Goal: Transaction & Acquisition: Purchase product/service

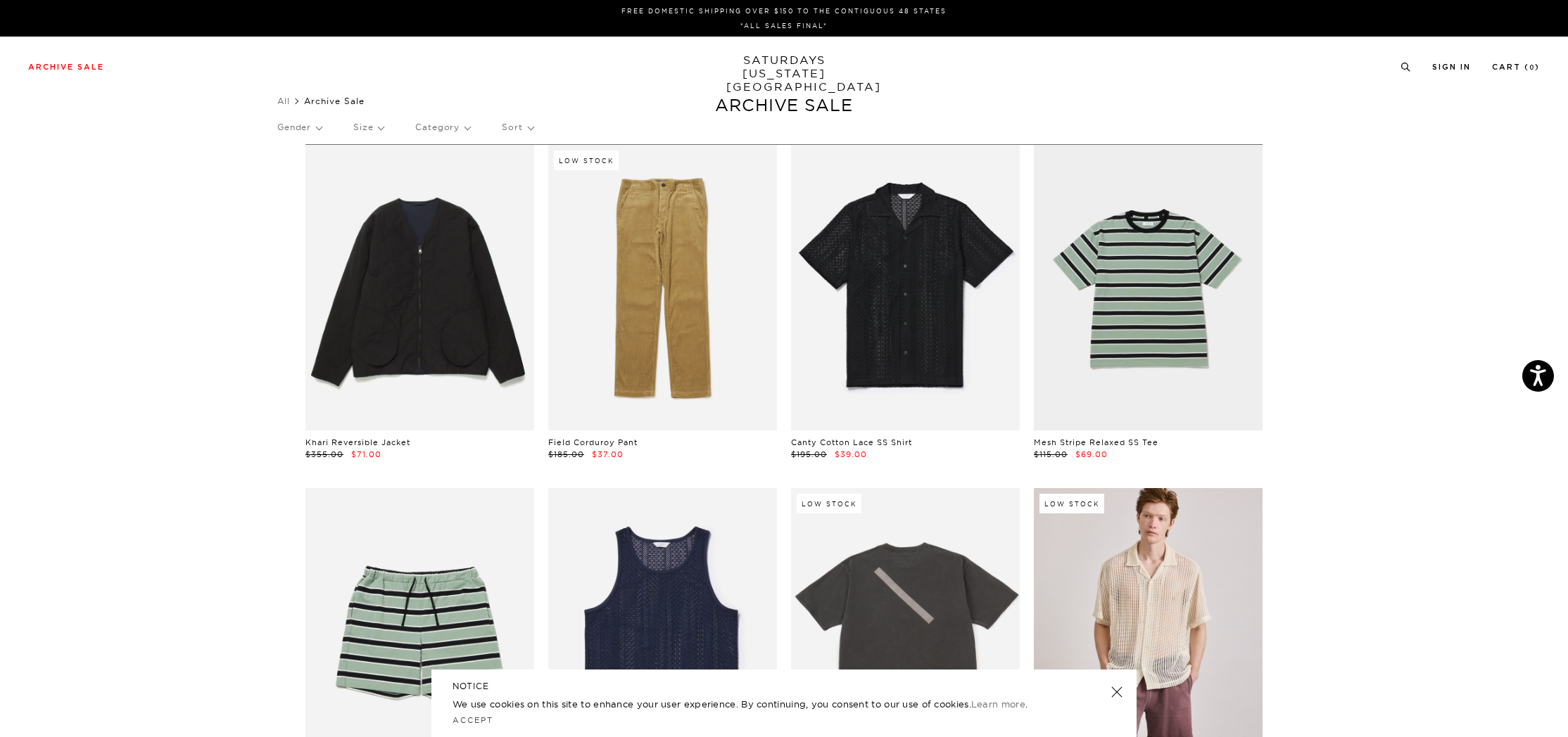
click at [375, 126] on p "Size" at bounding box center [369, 128] width 30 height 32
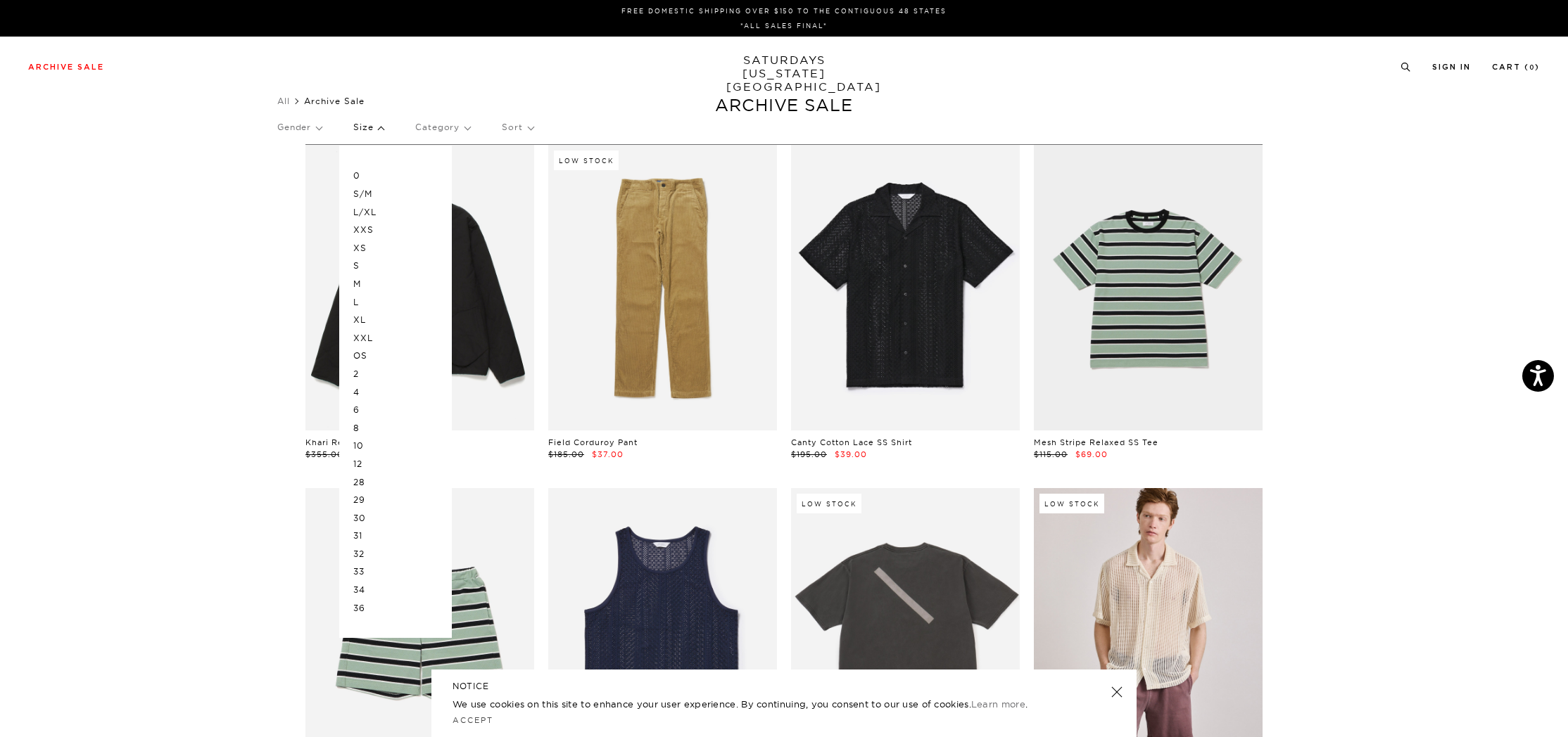
click at [371, 214] on p "L/XL" at bounding box center [395, 212] width 84 height 18
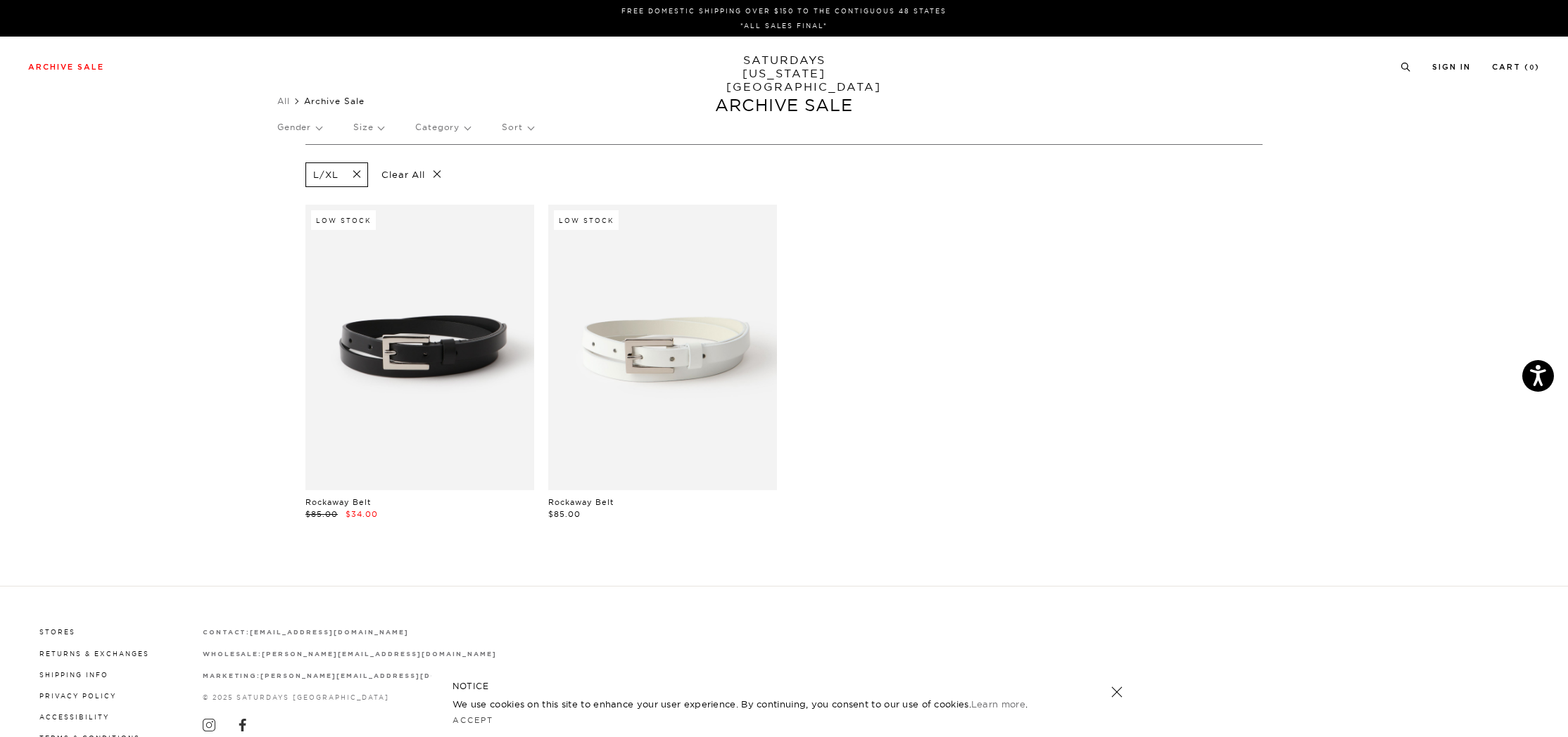
click at [319, 126] on p "Gender" at bounding box center [299, 128] width 44 height 32
click at [288, 211] on p "Unisex" at bounding box center [332, 212] width 111 height 18
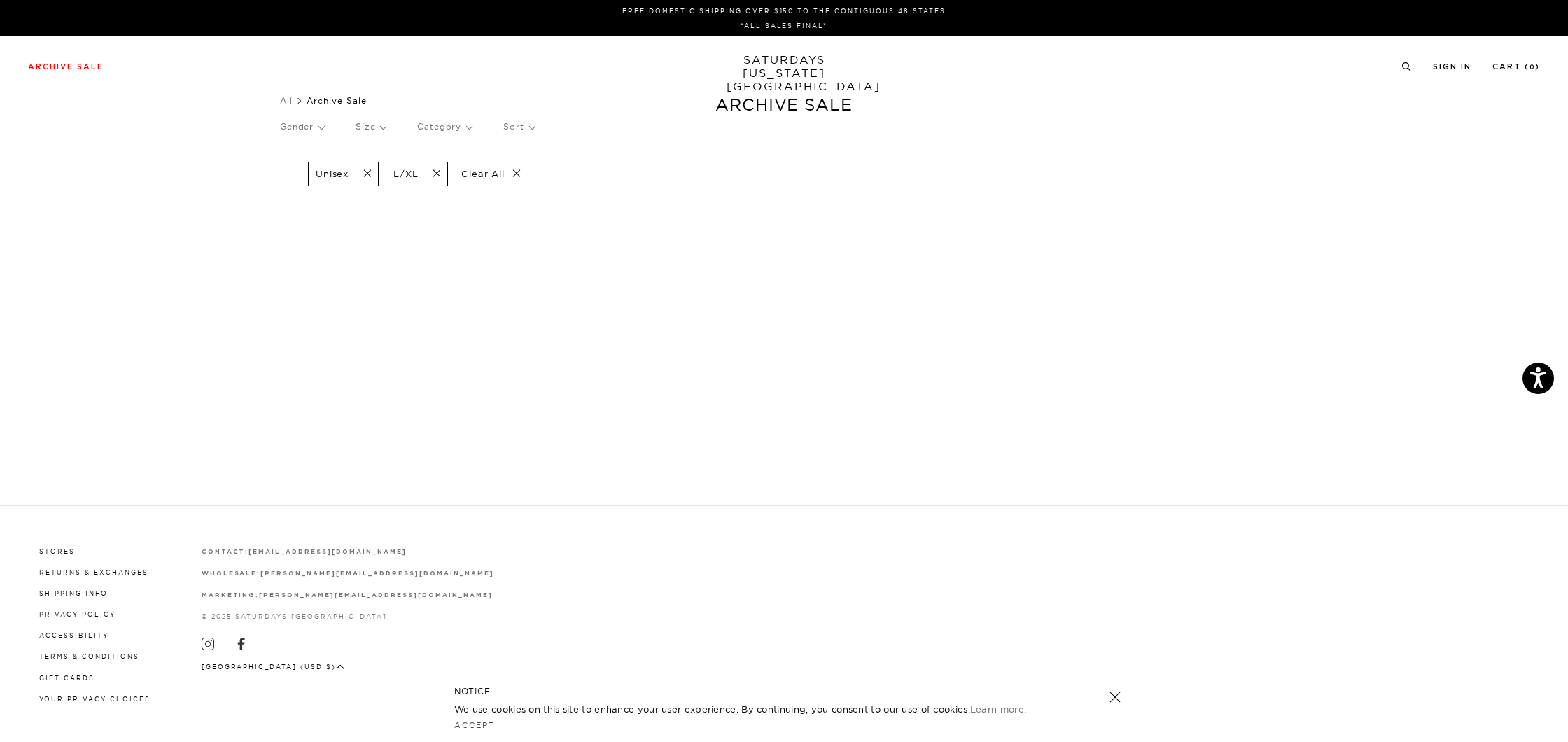
click at [311, 126] on p "Gender" at bounding box center [302, 127] width 44 height 32
click at [290, 173] on p "Male" at bounding box center [335, 174] width 110 height 18
click at [210, 213] on section "Unisex Male L/XL Clear All" at bounding box center [784, 193] width 1568 height 98
click at [1113, 695] on link at bounding box center [1115, 697] width 20 height 20
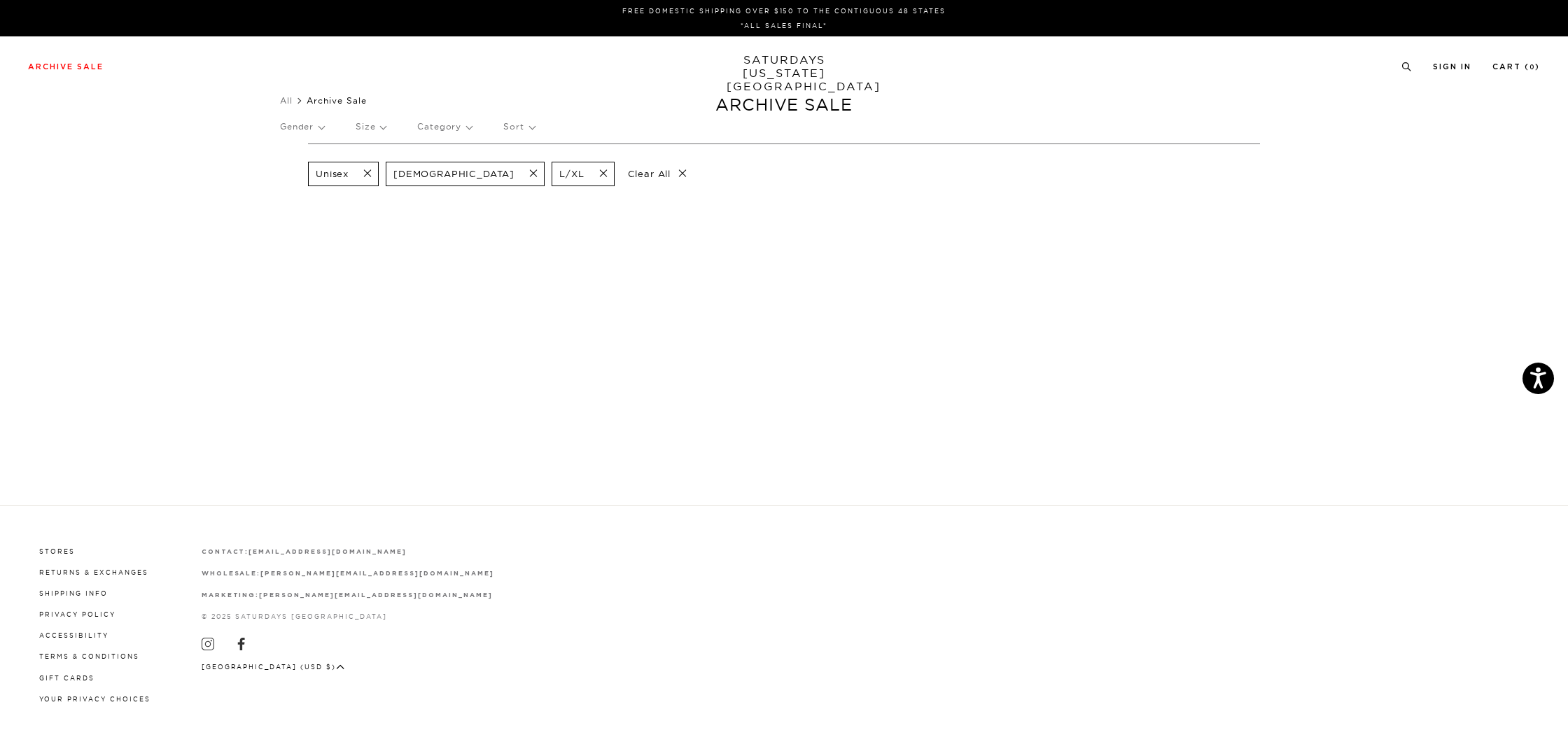
click at [794, 105] on ul "All Archive Sale" at bounding box center [784, 101] width 1008 height 14
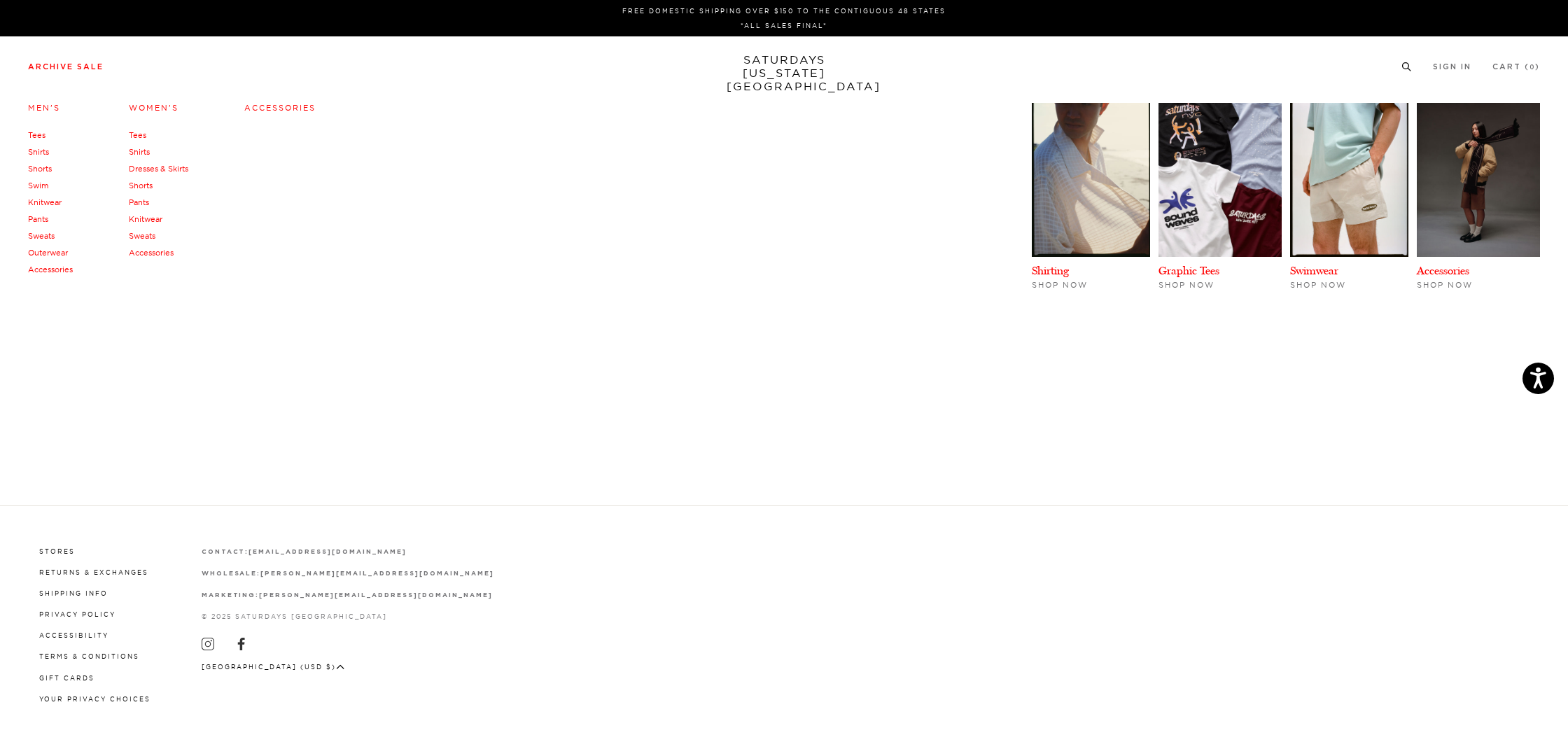
click at [67, 71] on link "Archive Sale" at bounding box center [66, 67] width 75 height 8
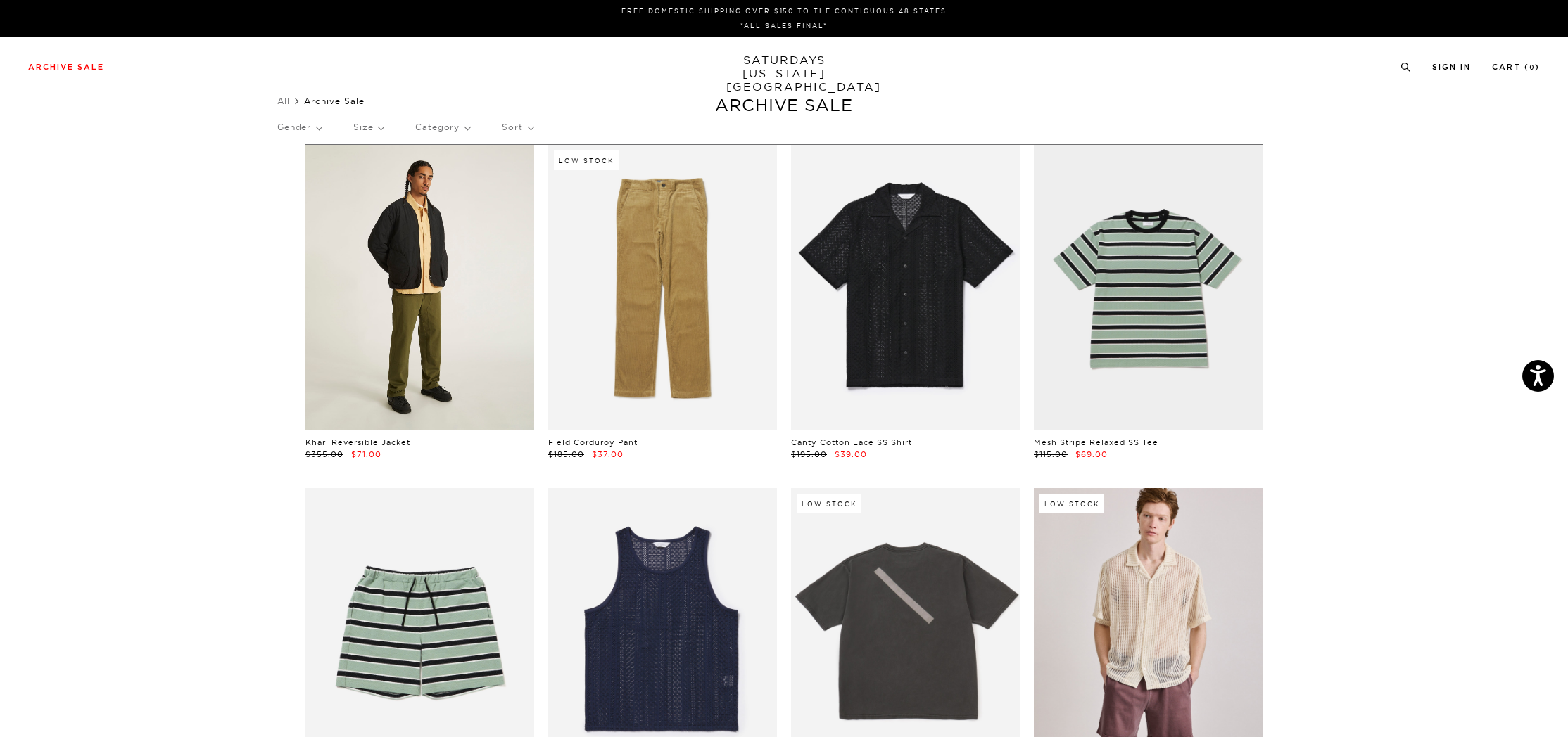
click at [456, 319] on link at bounding box center [420, 287] width 229 height 285
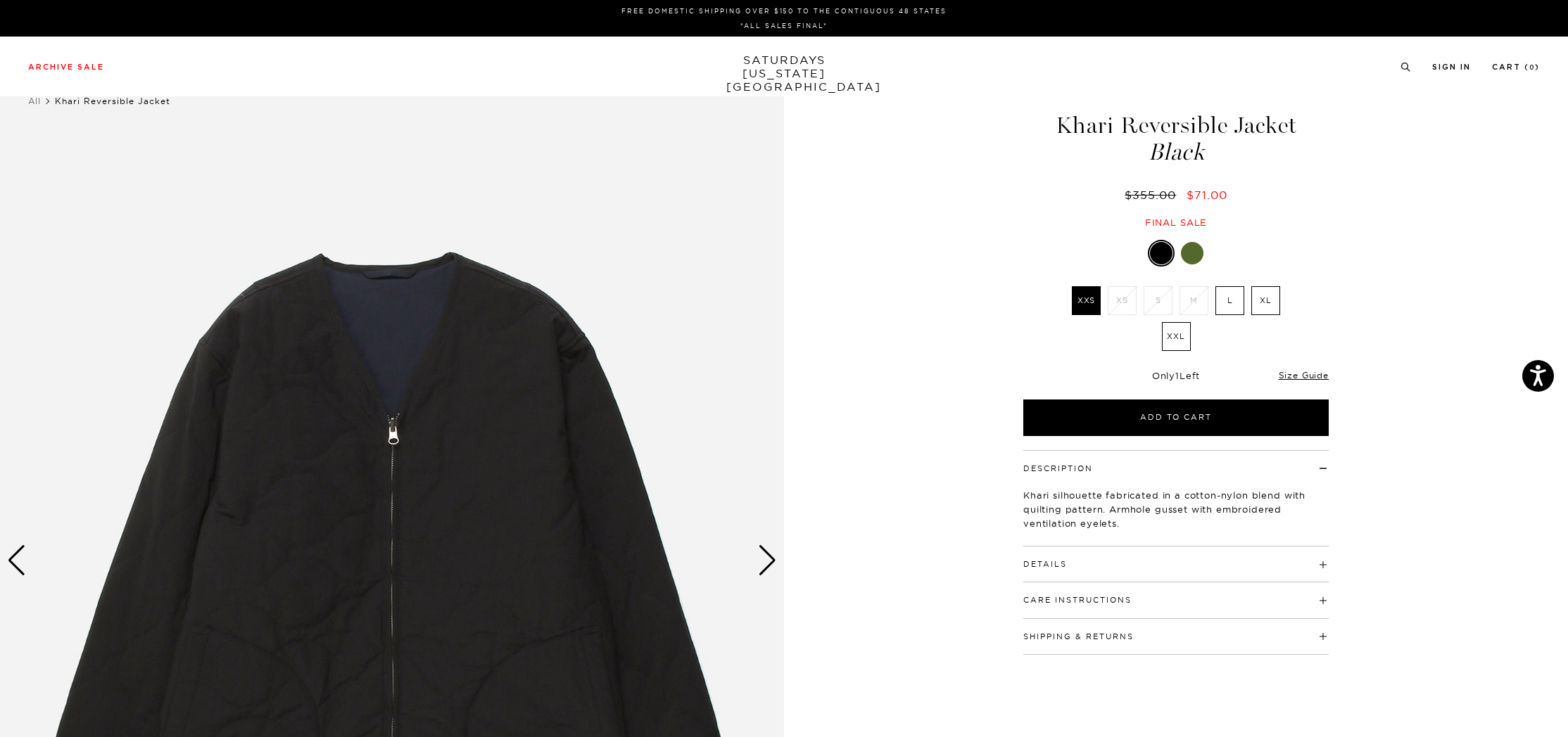
click at [1266, 299] on label "XL" at bounding box center [1266, 300] width 29 height 29
click at [0, 0] on input "XL" at bounding box center [0, 0] width 0 height 0
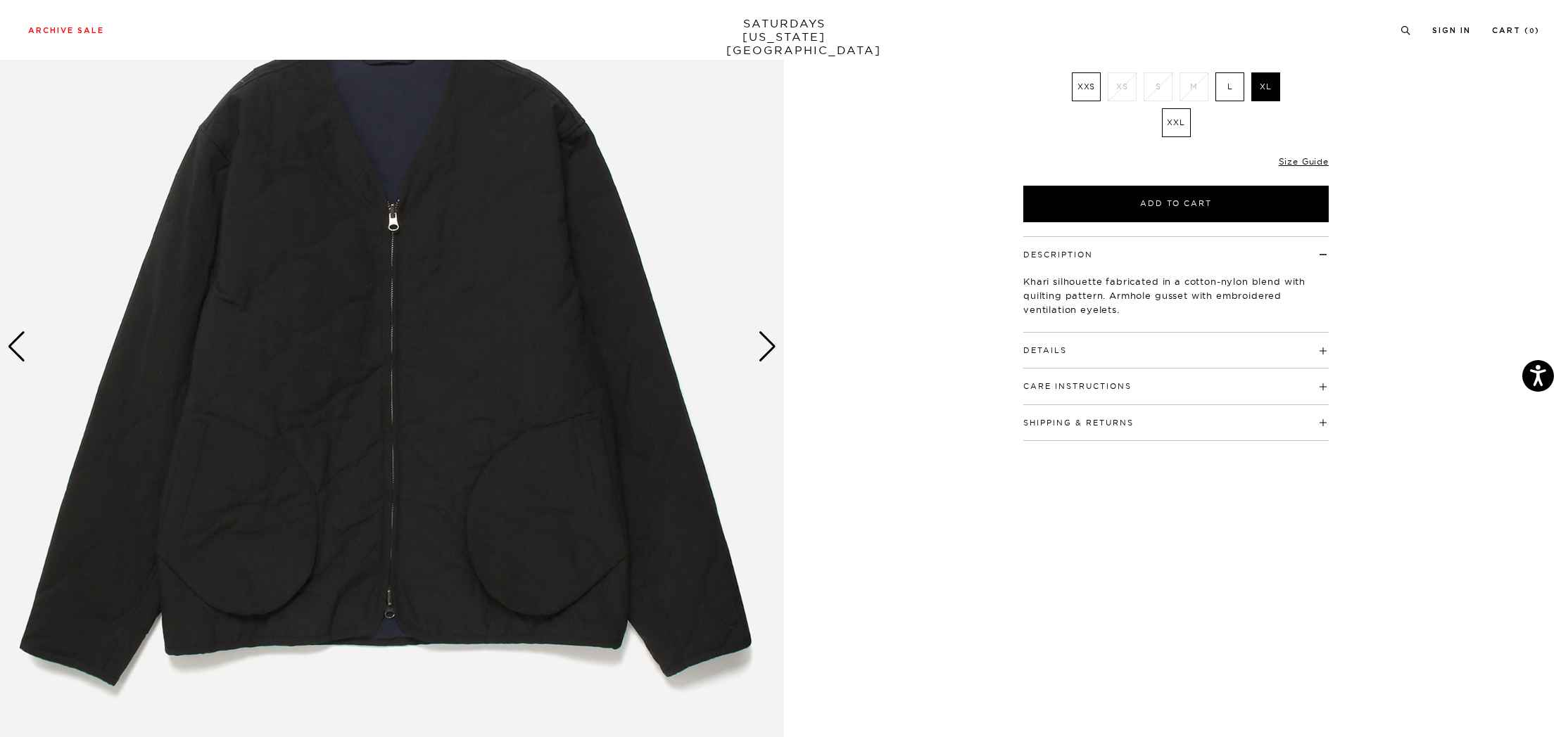
scroll to position [214, 0]
click at [766, 356] on div "Next slide" at bounding box center [767, 347] width 19 height 31
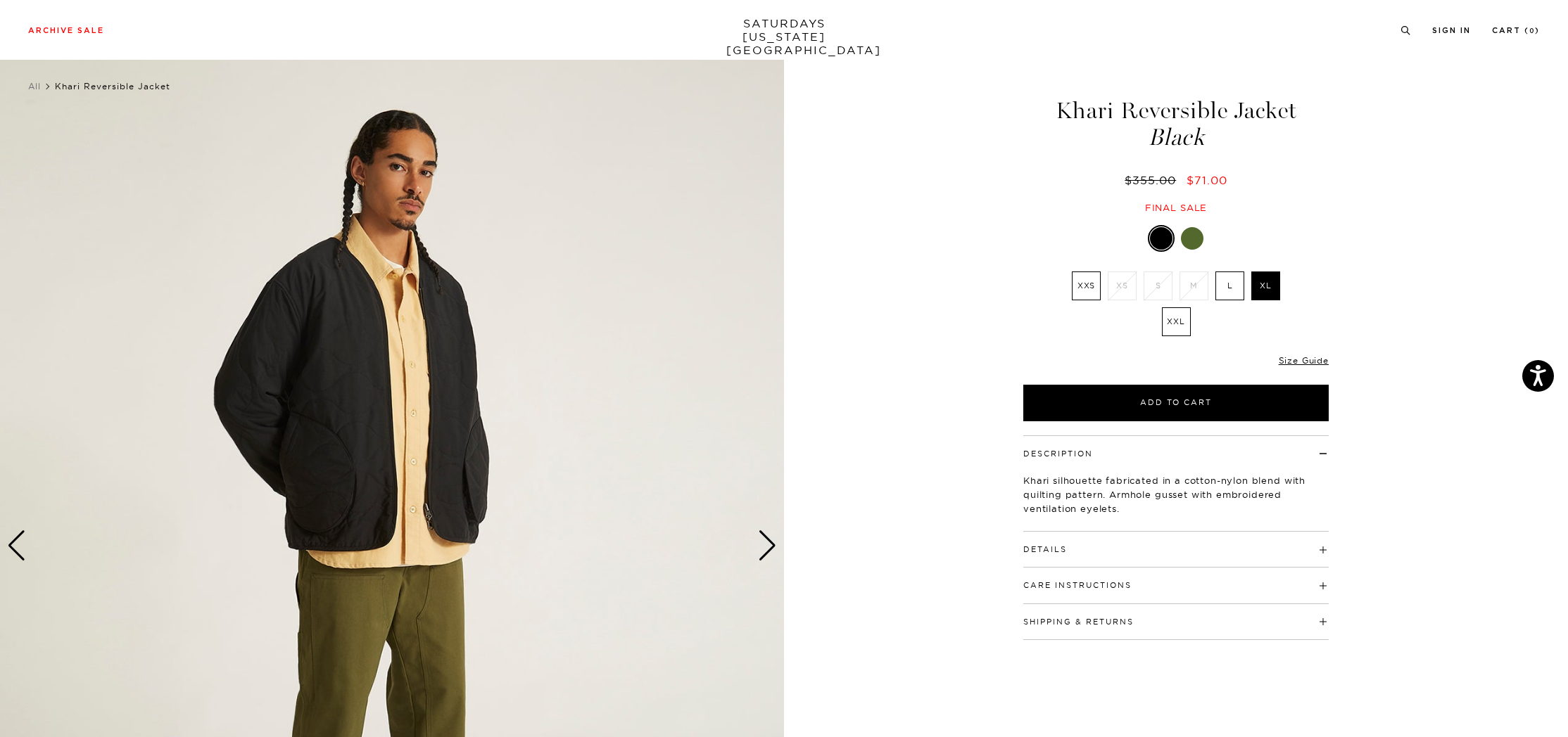
scroll to position [76, 0]
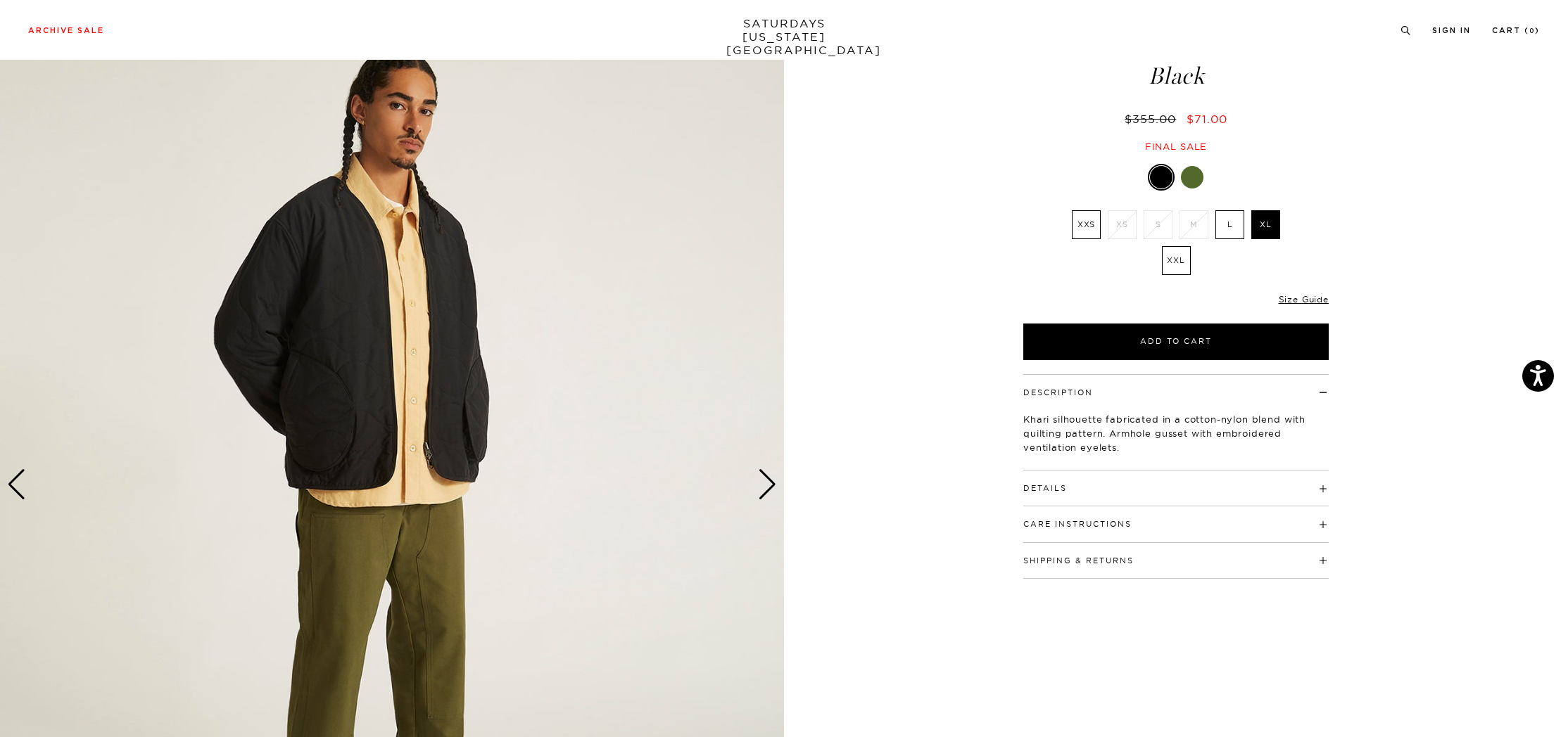
click at [765, 486] on div "Next slide" at bounding box center [767, 485] width 19 height 31
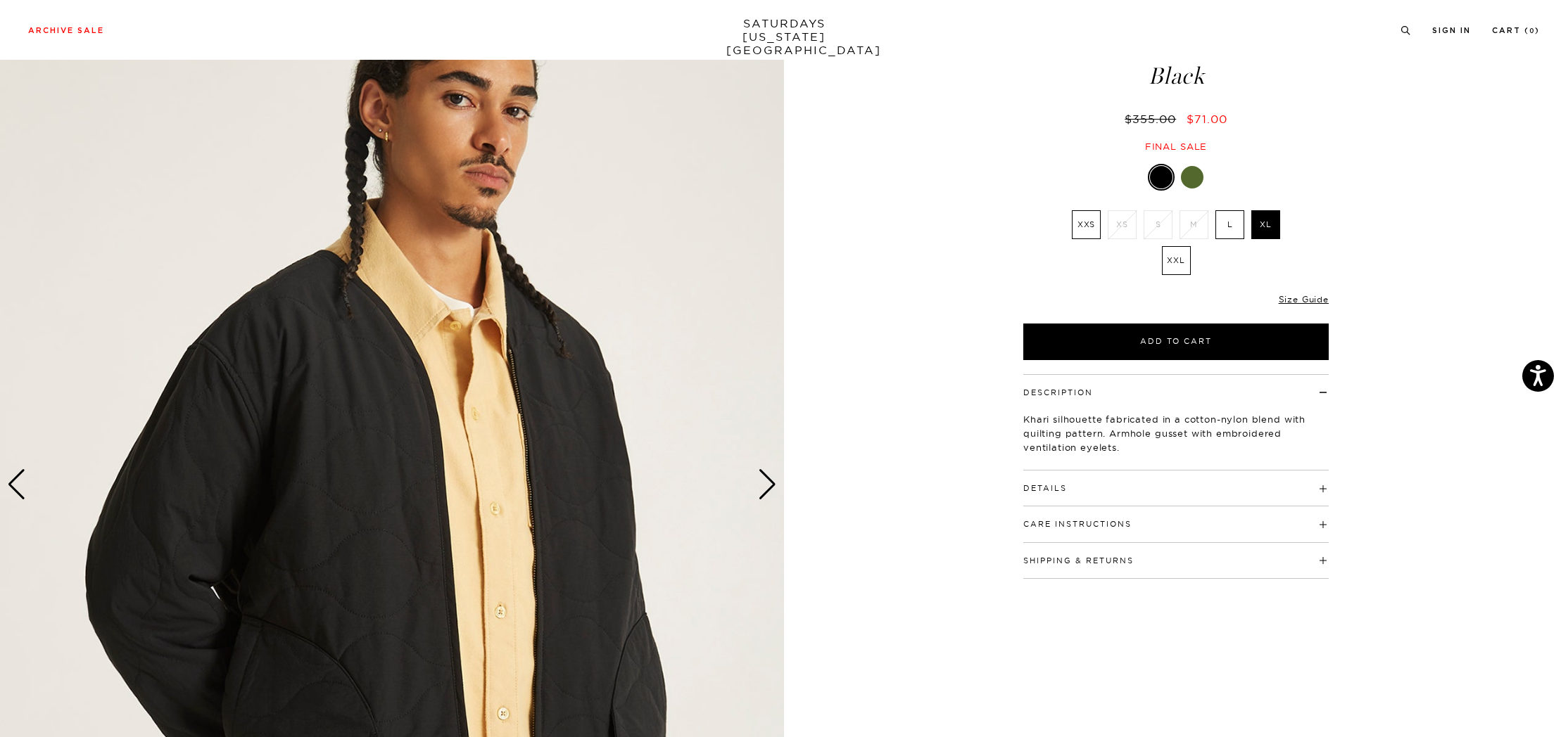
click at [765, 486] on div "Next slide" at bounding box center [767, 485] width 19 height 31
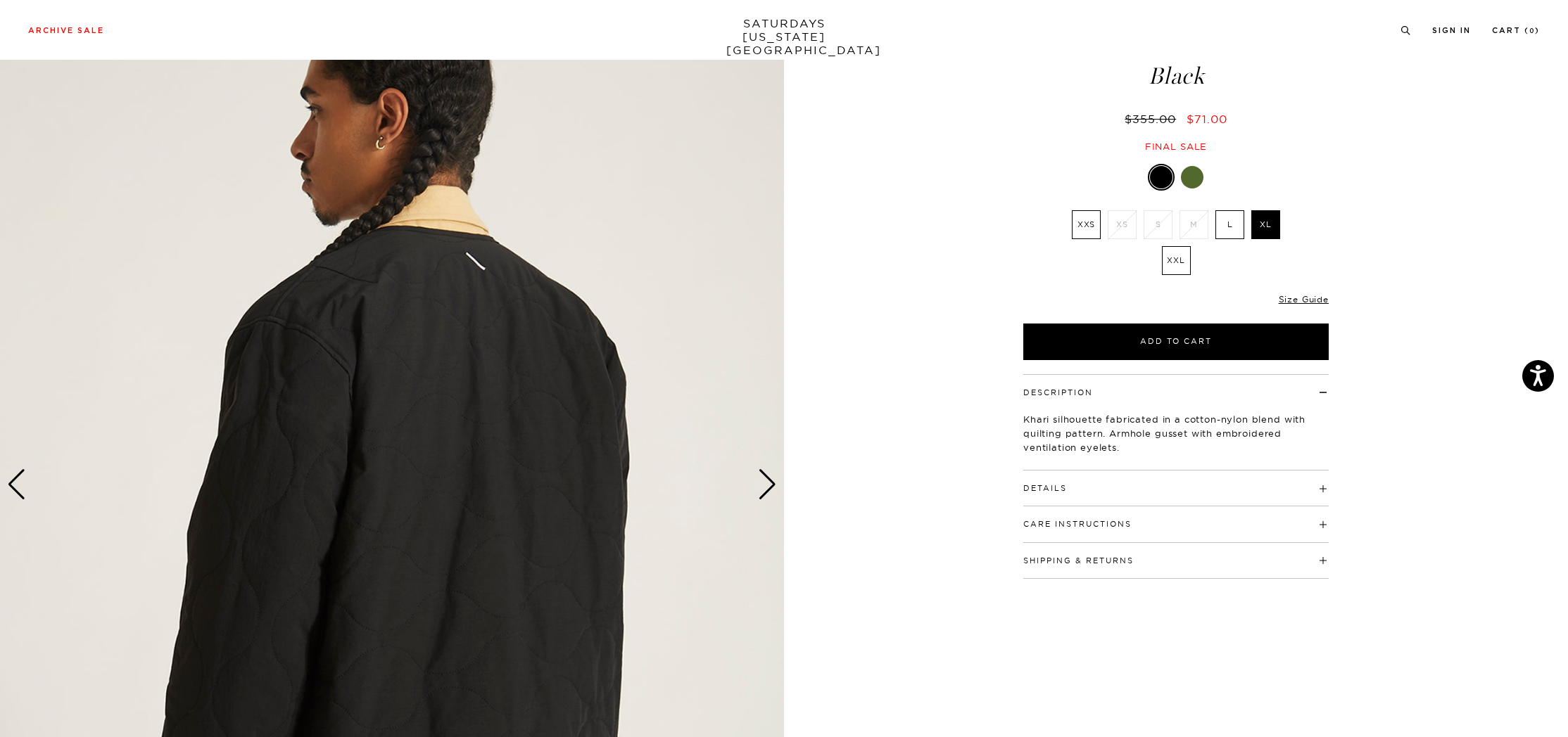
click at [765, 486] on div "Next slide" at bounding box center [767, 485] width 19 height 31
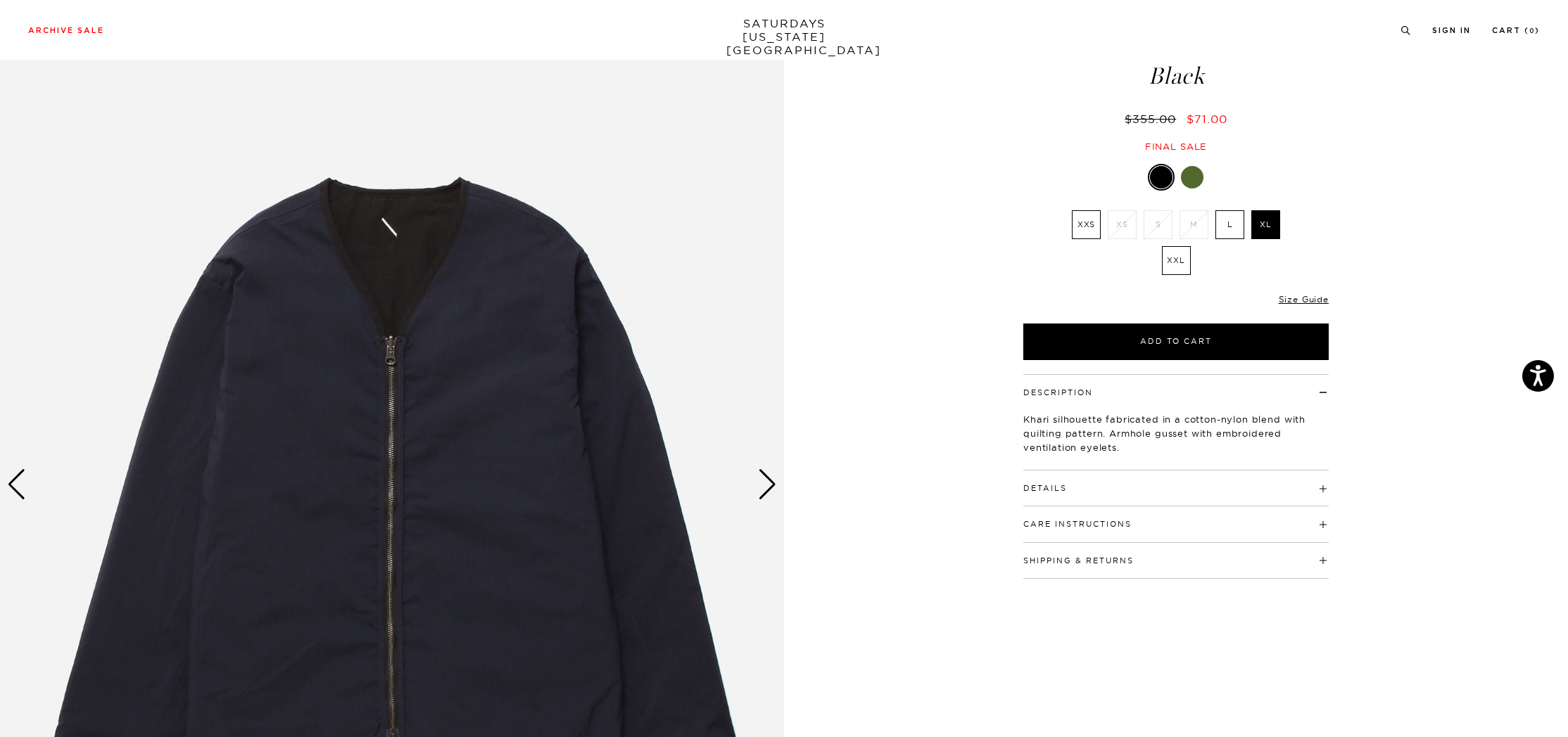
click at [765, 486] on div "Next slide" at bounding box center [767, 485] width 19 height 31
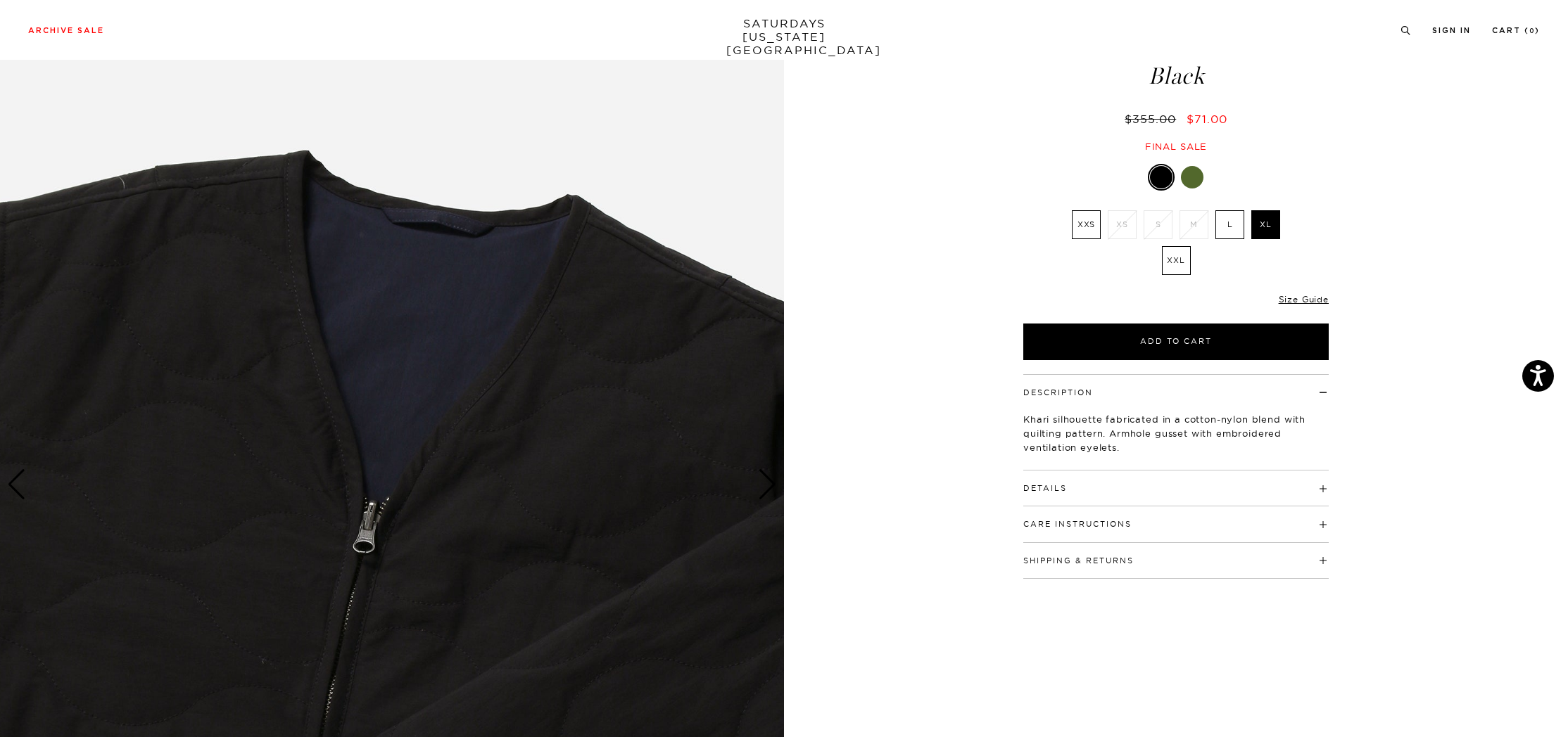
click at [765, 486] on div "Next slide" at bounding box center [767, 485] width 19 height 31
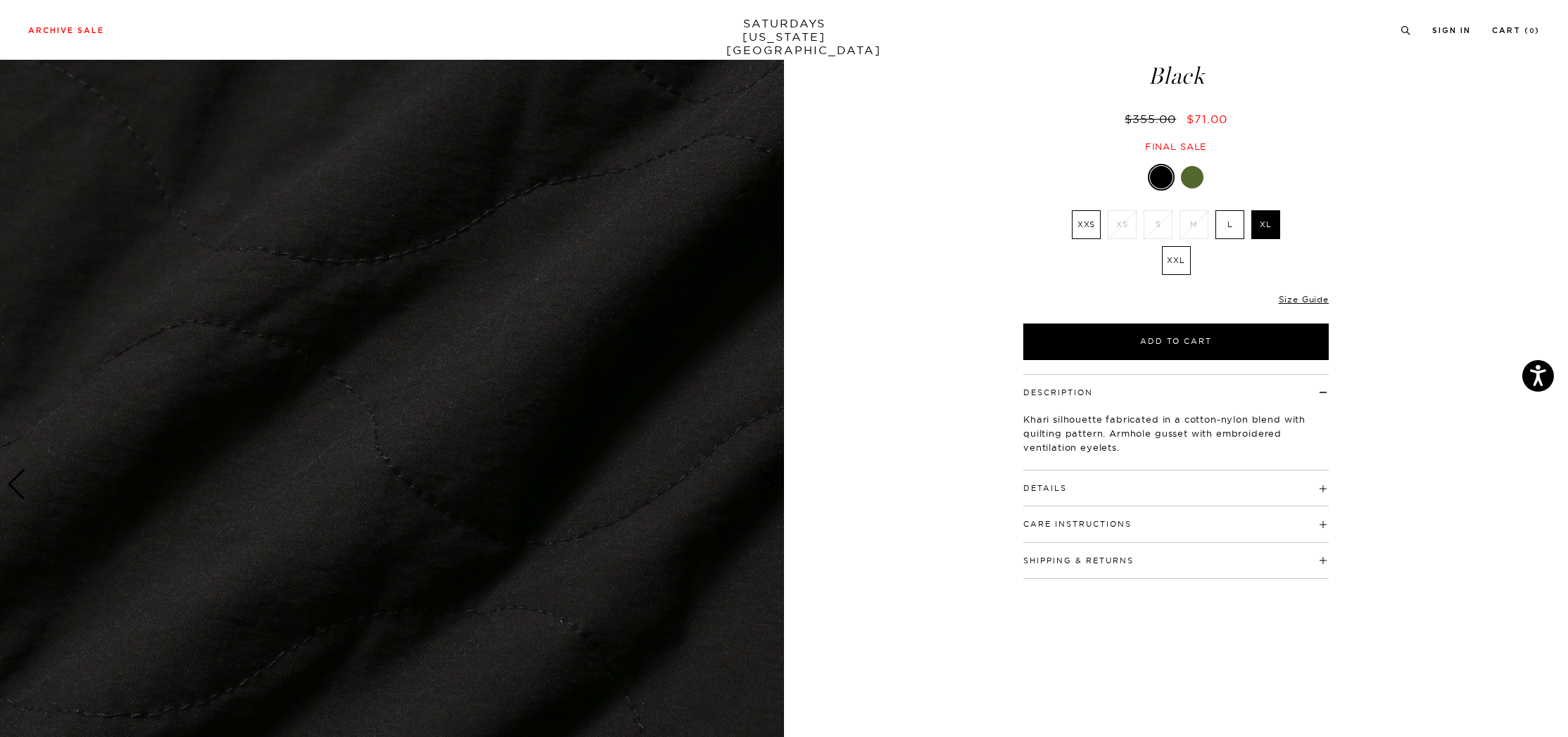
click at [1187, 177] on div at bounding box center [1192, 178] width 23 height 23
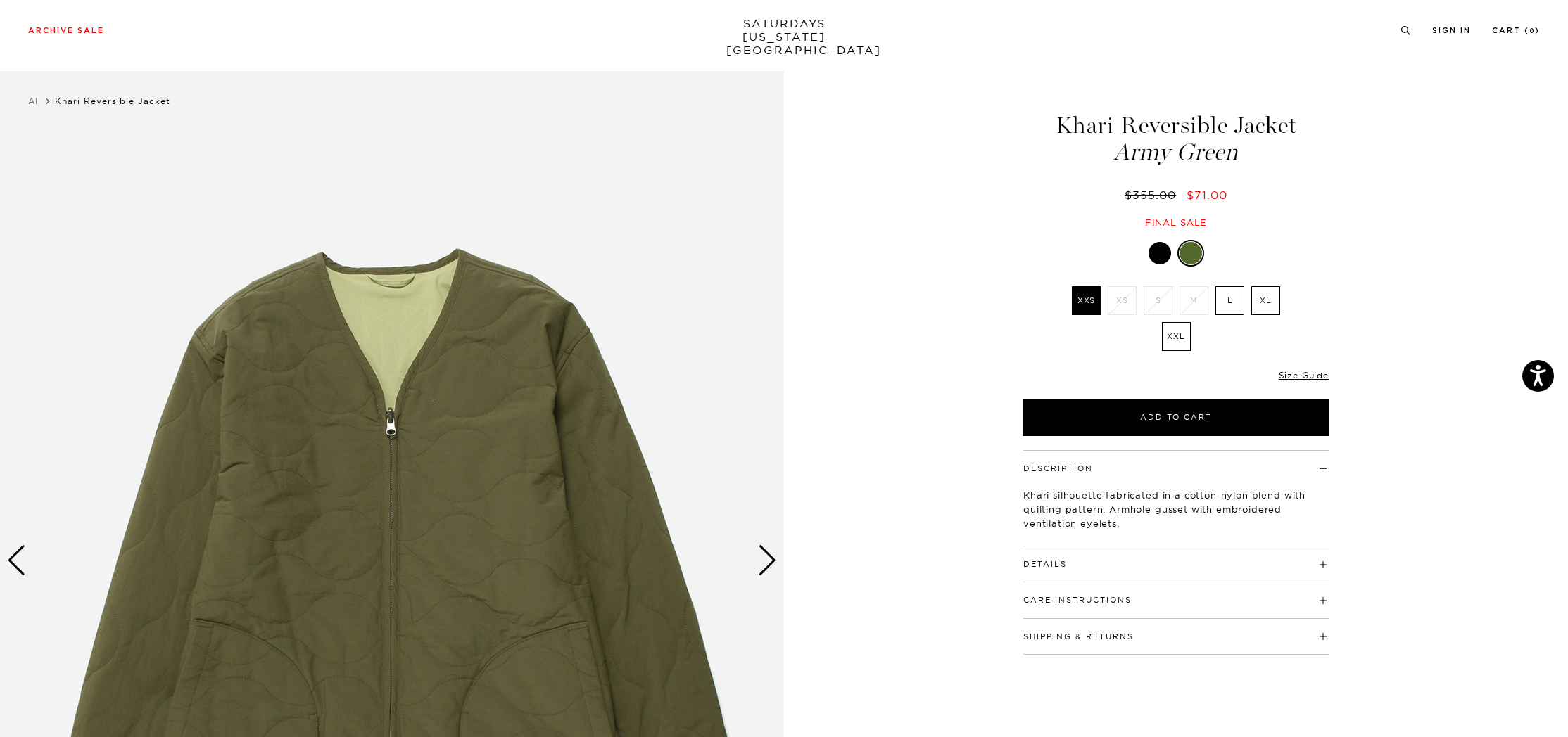
scroll to position [119, 0]
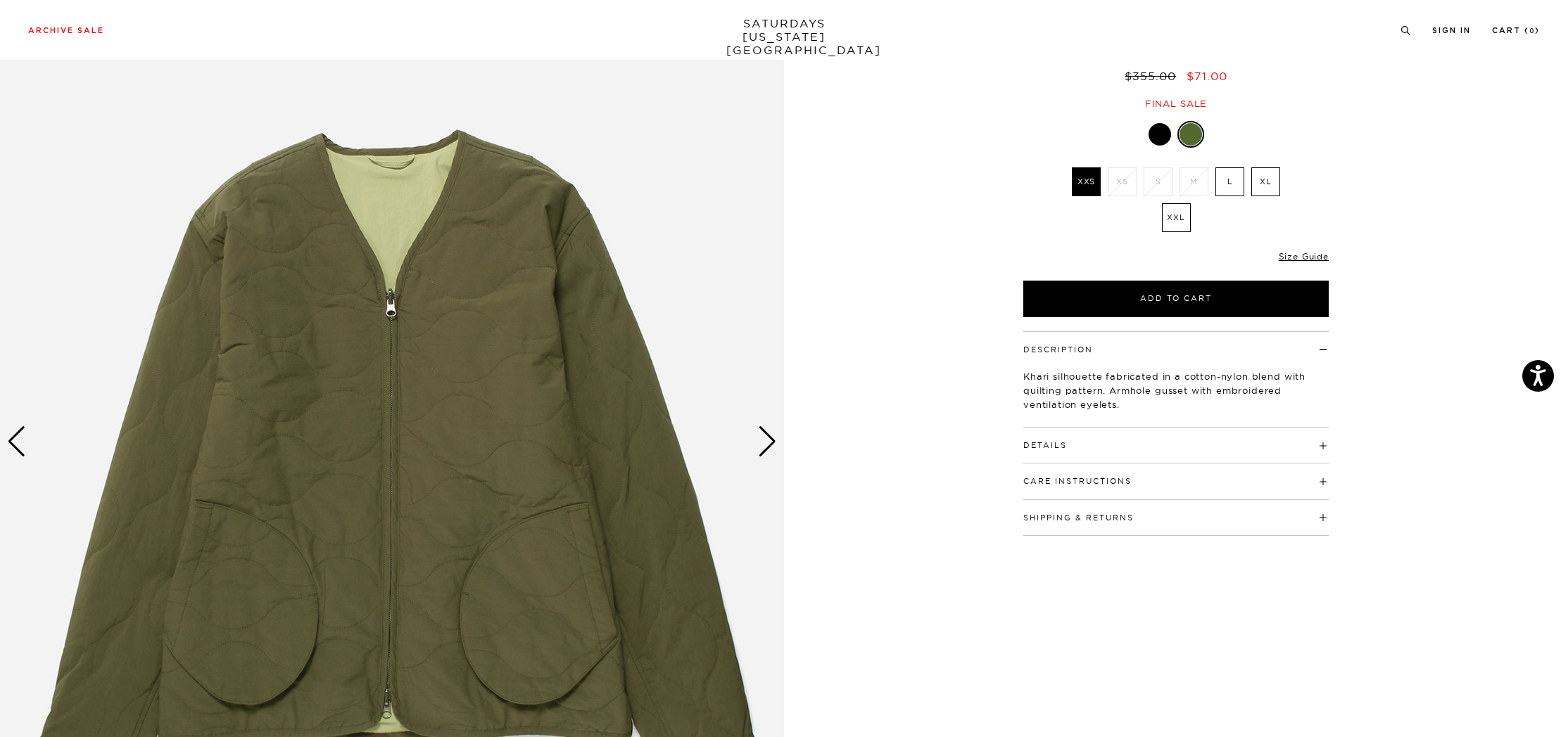
click at [773, 445] on div "Next slide" at bounding box center [767, 441] width 19 height 31
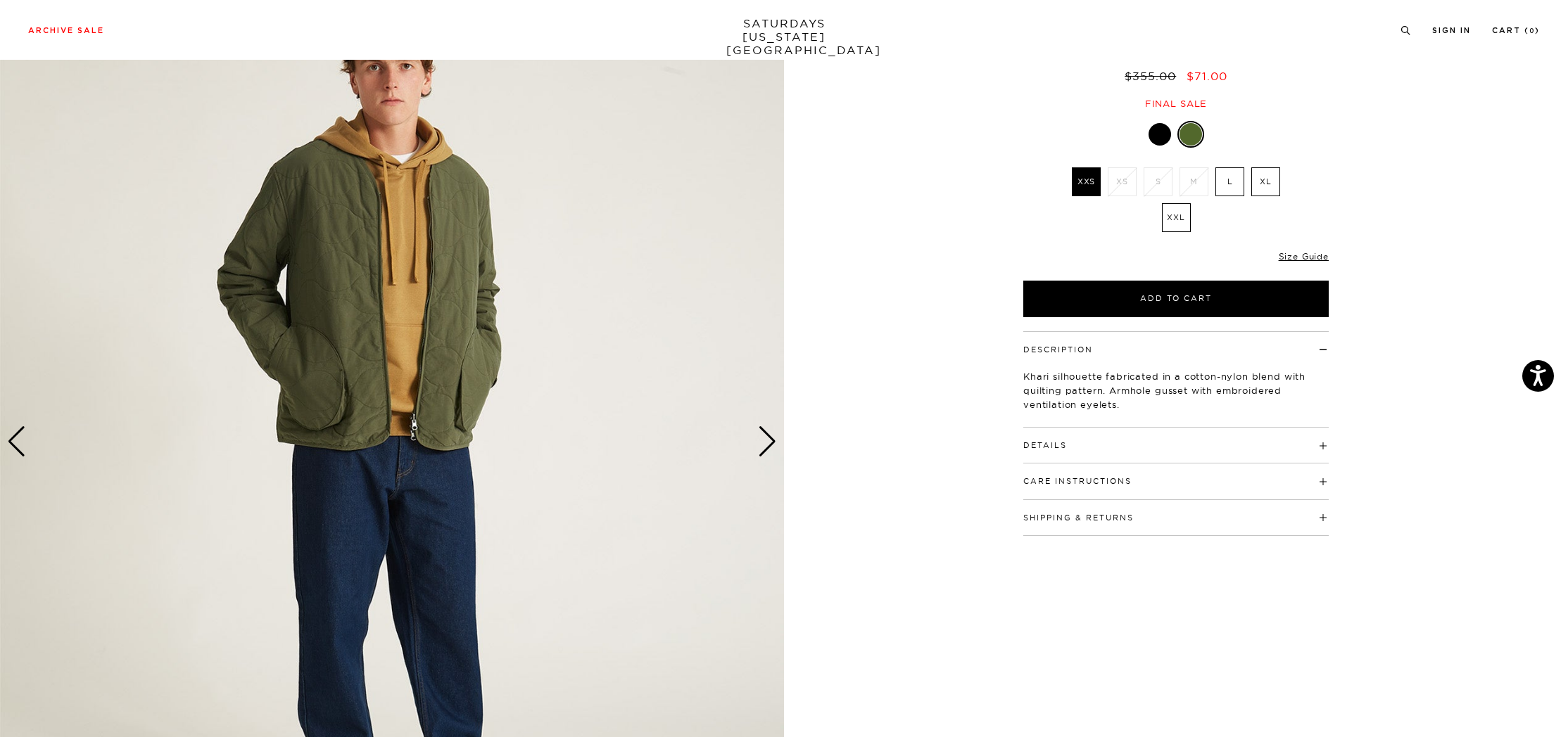
click at [773, 445] on div "Next slide" at bounding box center [767, 441] width 19 height 31
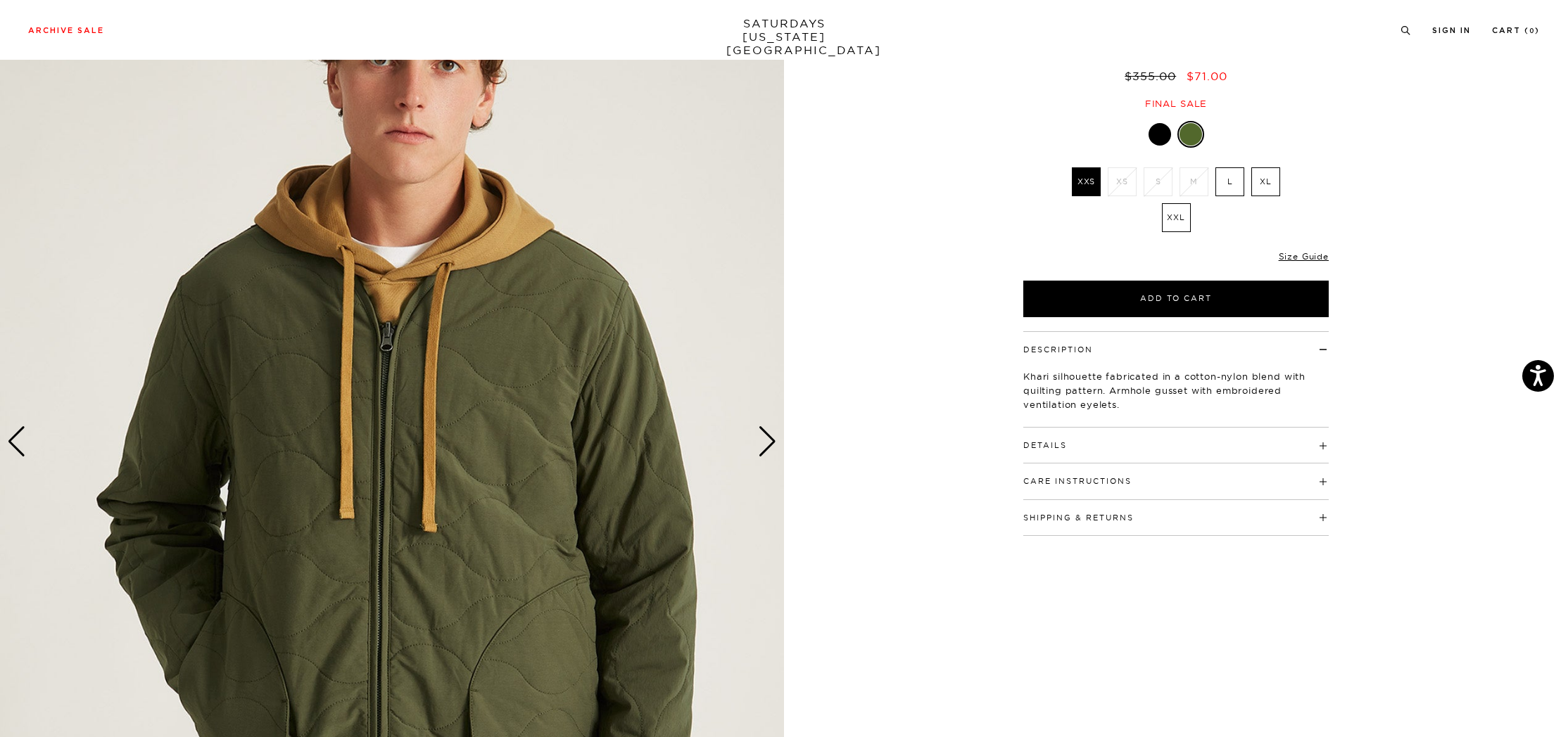
click at [773, 445] on div "Next slide" at bounding box center [767, 441] width 19 height 31
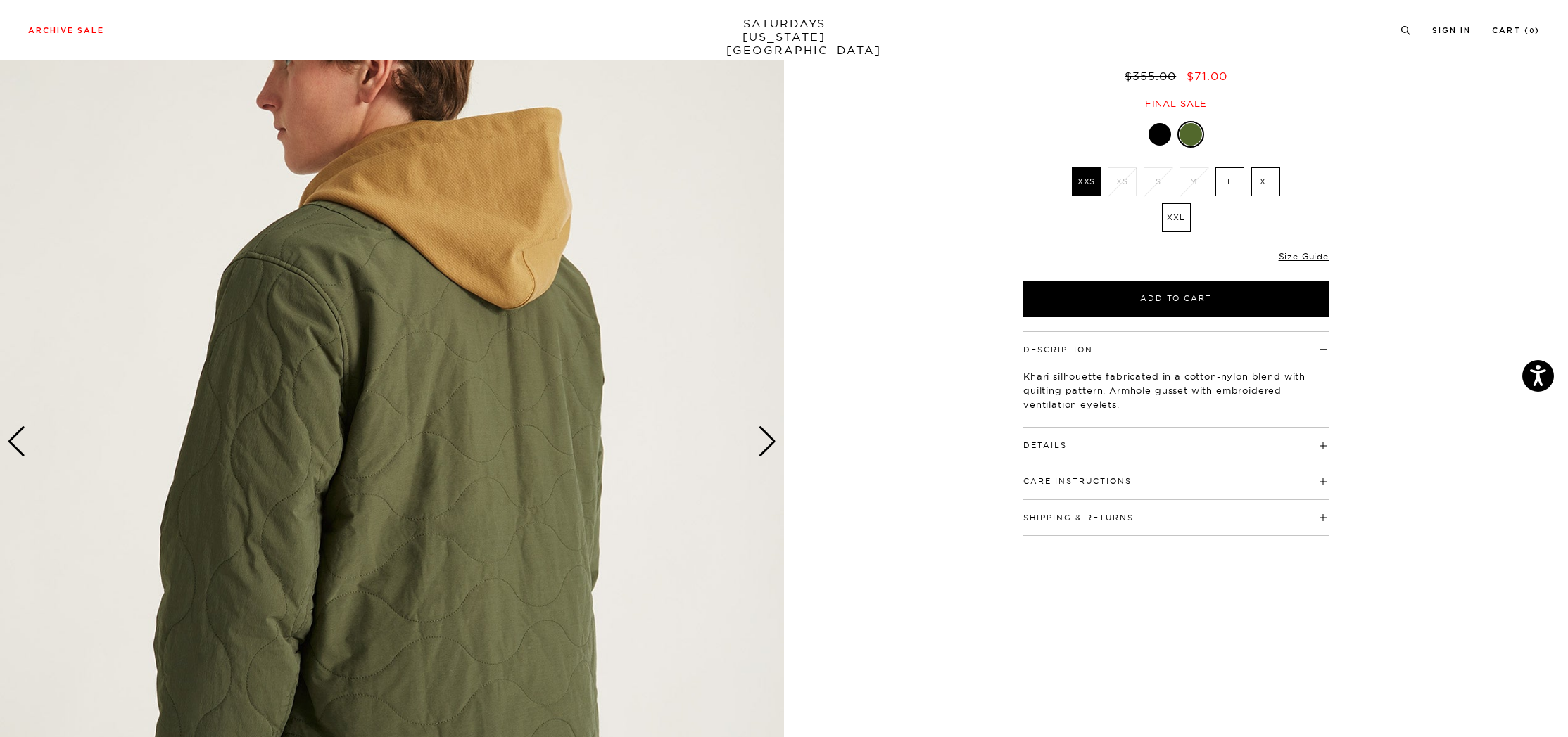
click at [1155, 129] on div at bounding box center [1160, 134] width 23 height 23
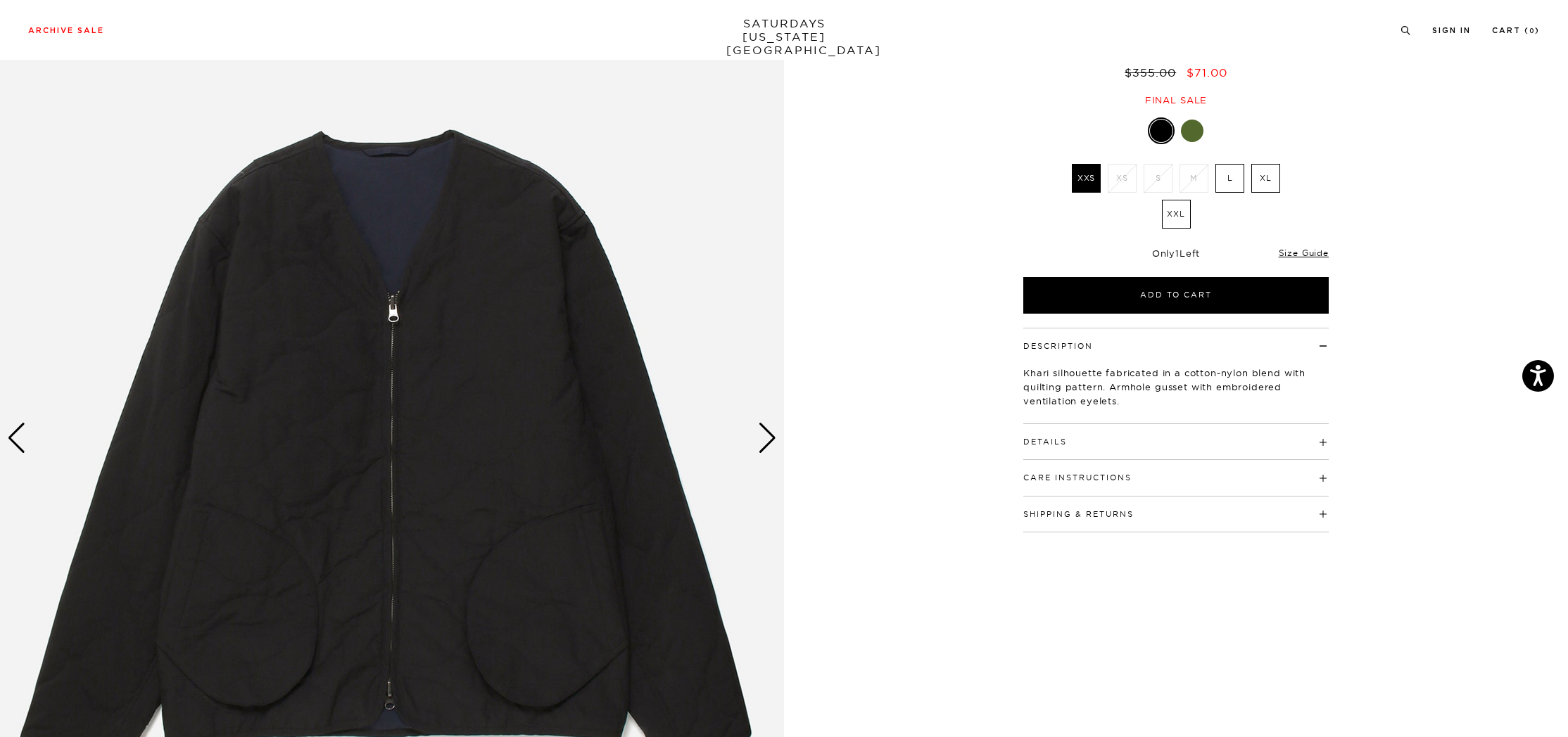
scroll to position [122, 0]
click at [1261, 176] on label "XL" at bounding box center [1266, 179] width 29 height 29
click at [0, 0] on input "XL" at bounding box center [0, 0] width 0 height 0
click at [1230, 175] on label "L" at bounding box center [1230, 179] width 29 height 29
click at [0, 0] on input "L" at bounding box center [0, 0] width 0 height 0
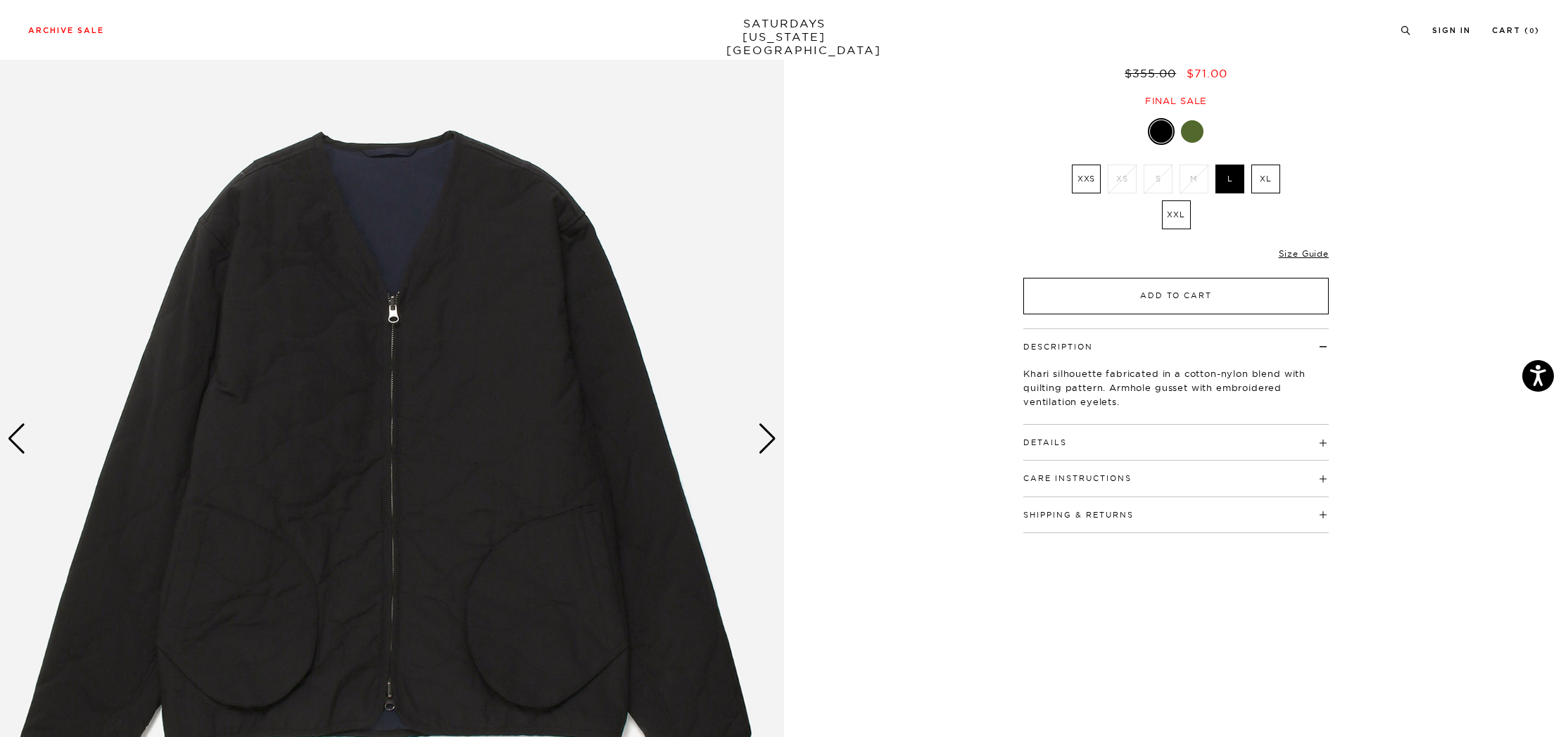
click at [1188, 302] on button "Add to Cart" at bounding box center [1176, 296] width 305 height 37
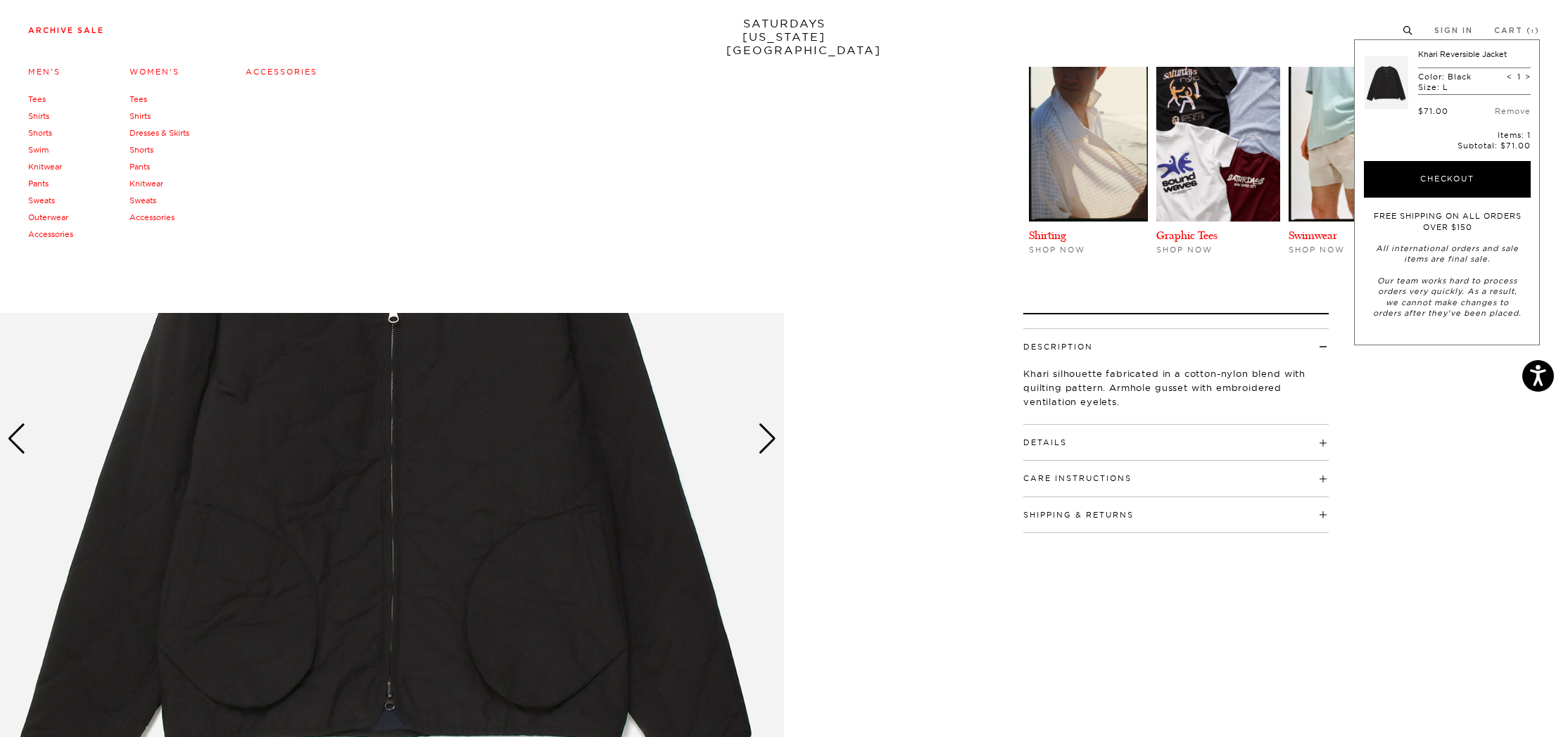
click at [68, 30] on link "Archive Sale" at bounding box center [66, 30] width 76 height 8
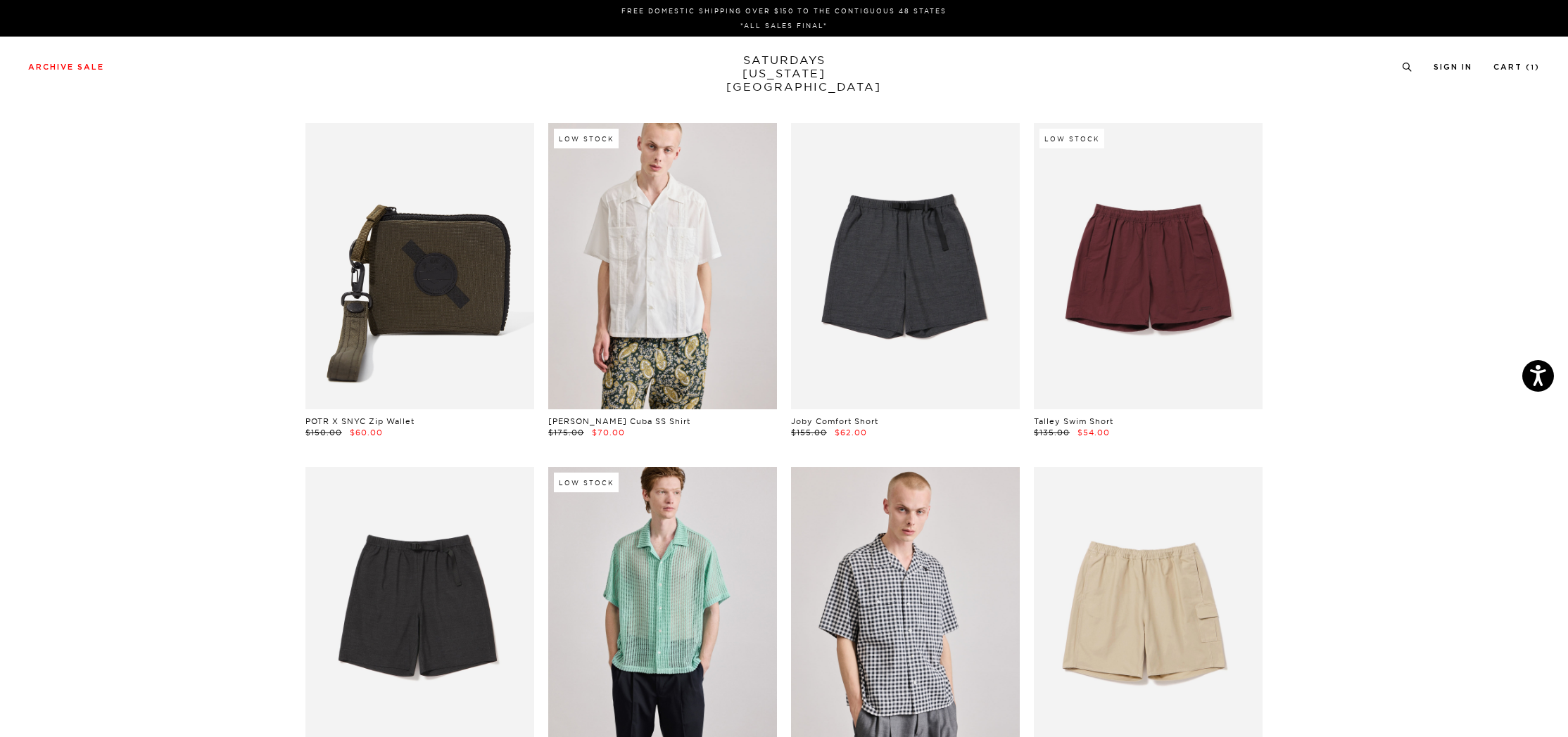
scroll to position [0, 5]
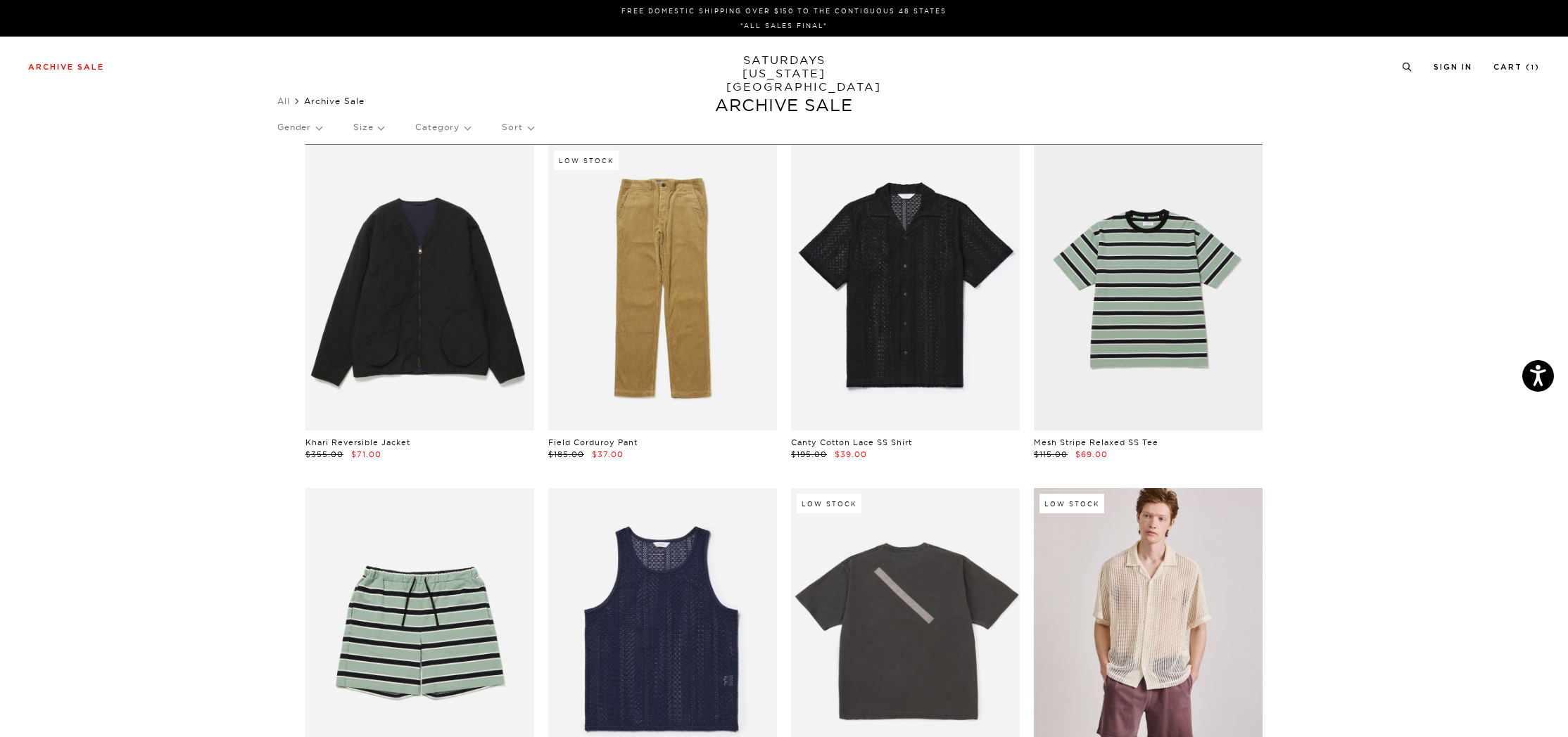
click at [762, 62] on link "SATURDAYS [US_STATE][GEOGRAPHIC_DATA]" at bounding box center [784, 74] width 116 height 40
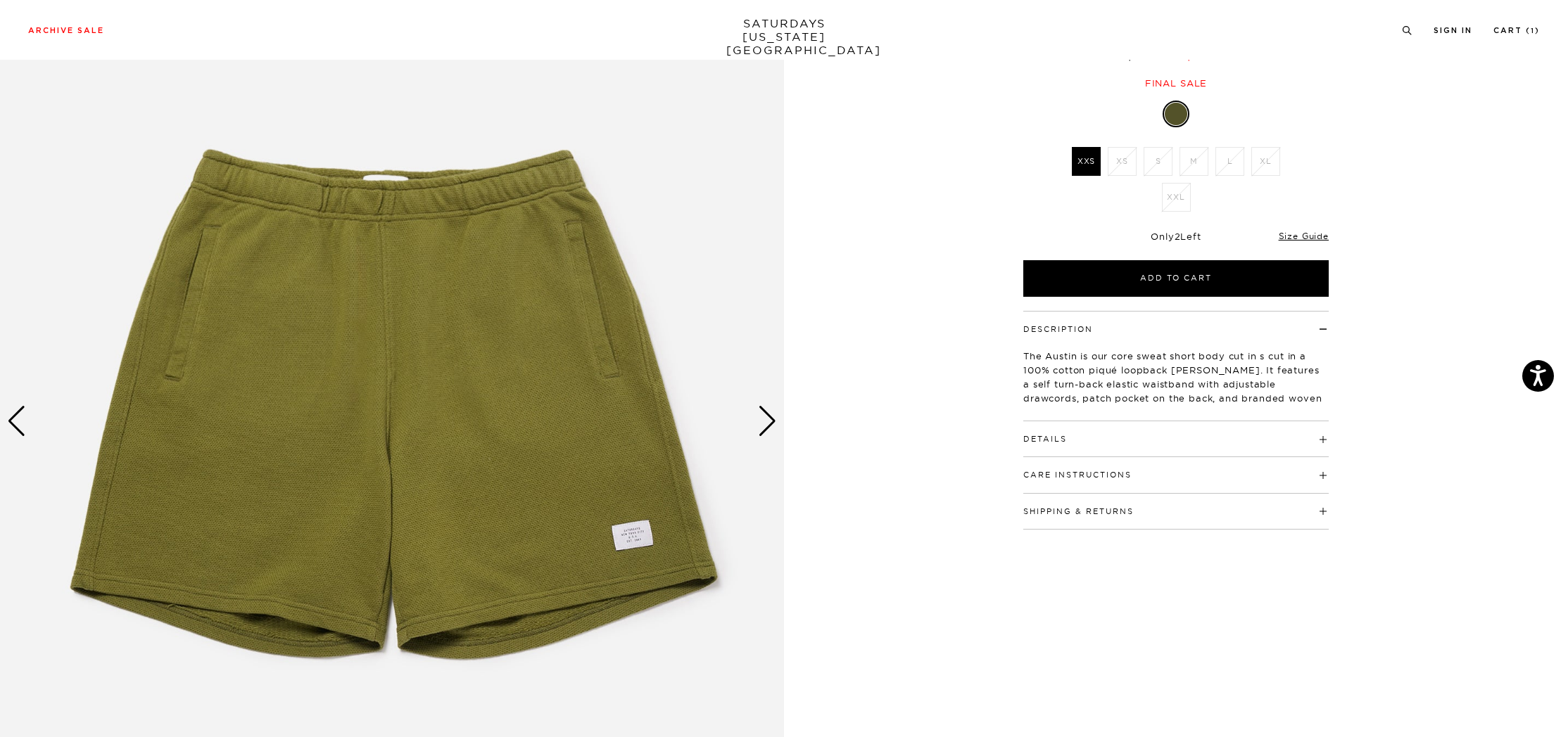
scroll to position [139, 0]
click at [765, 419] on div "Next slide" at bounding box center [767, 421] width 19 height 31
click at [767, 418] on div "Next slide" at bounding box center [767, 421] width 19 height 31
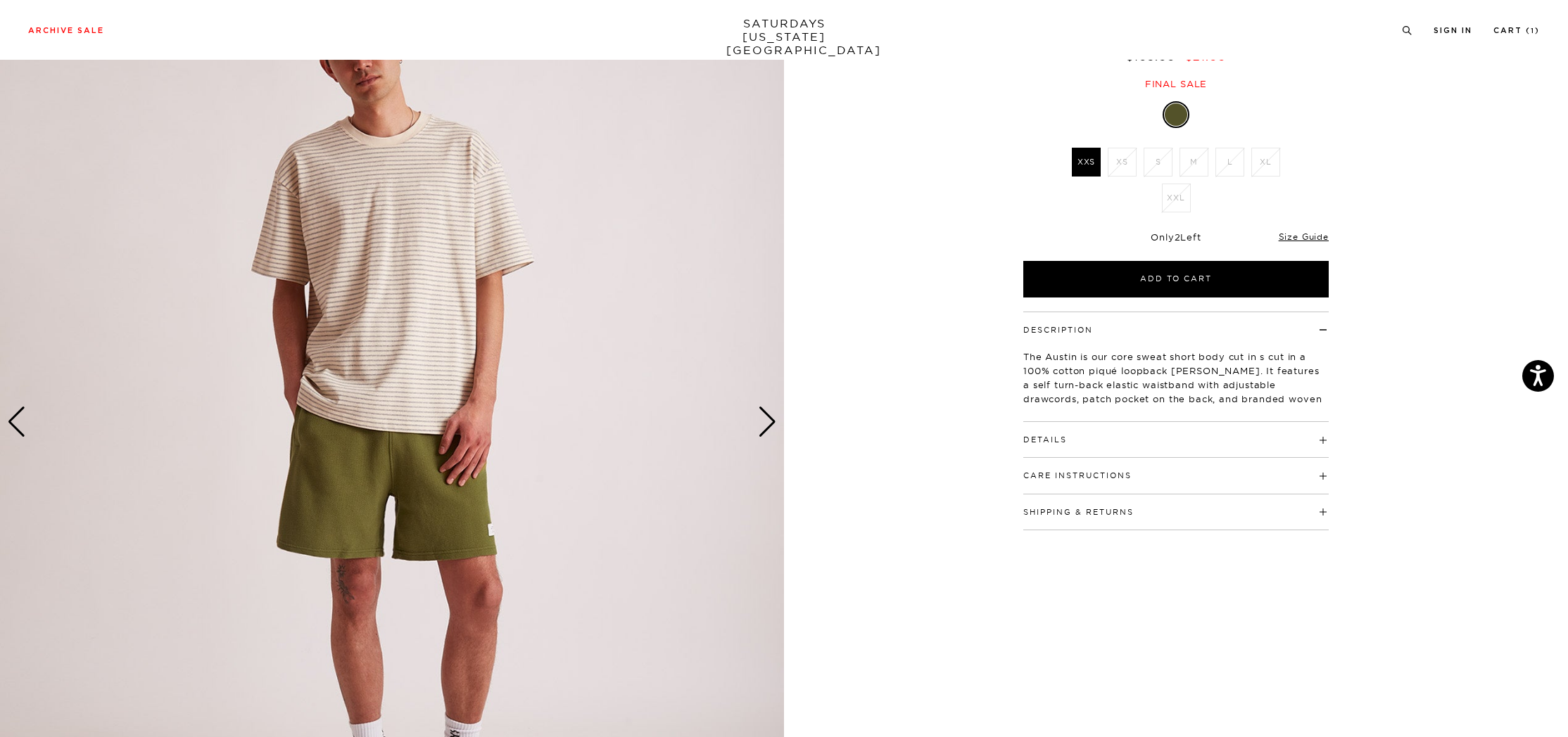
click at [767, 418] on div "Next slide" at bounding box center [767, 421] width 19 height 31
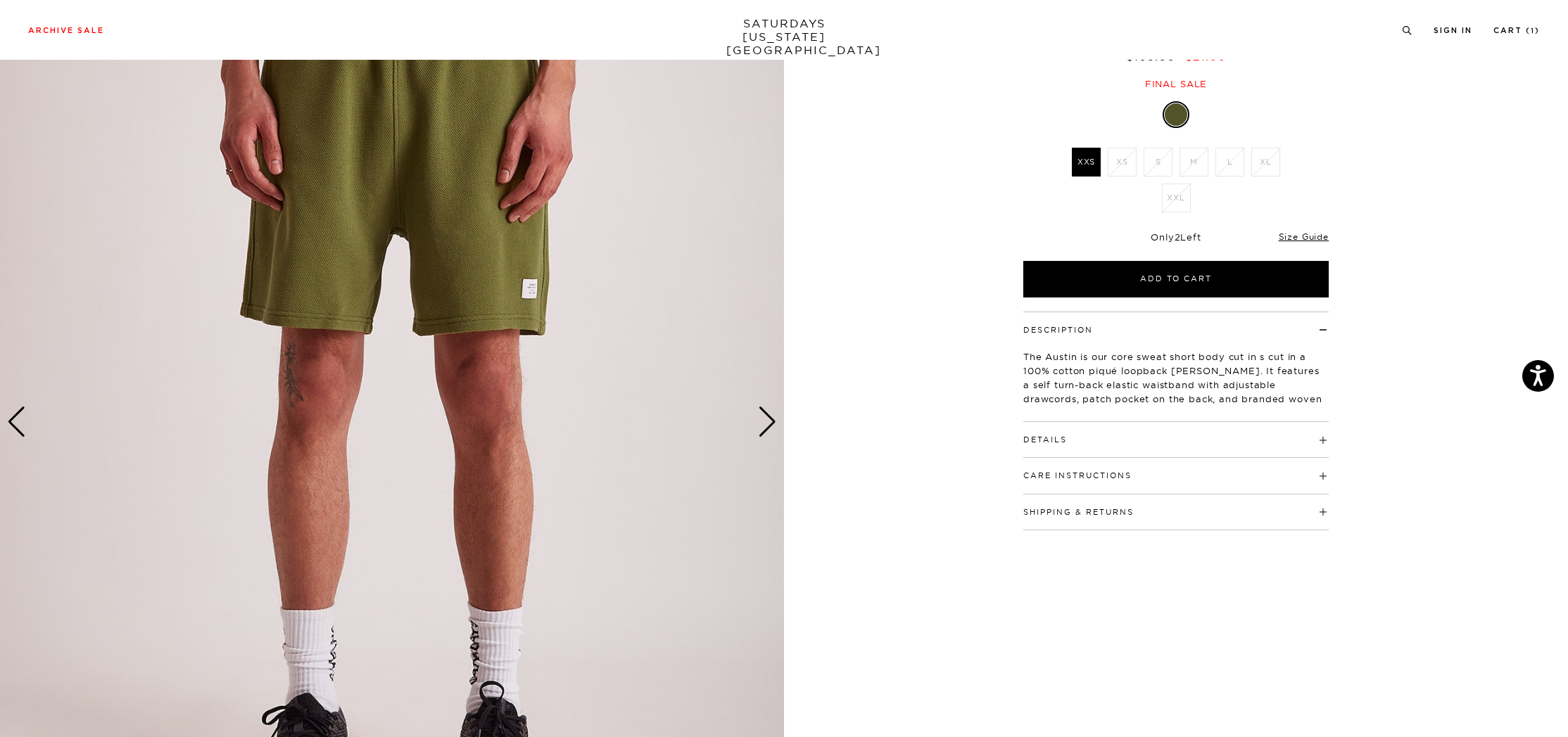
scroll to position [0, 0]
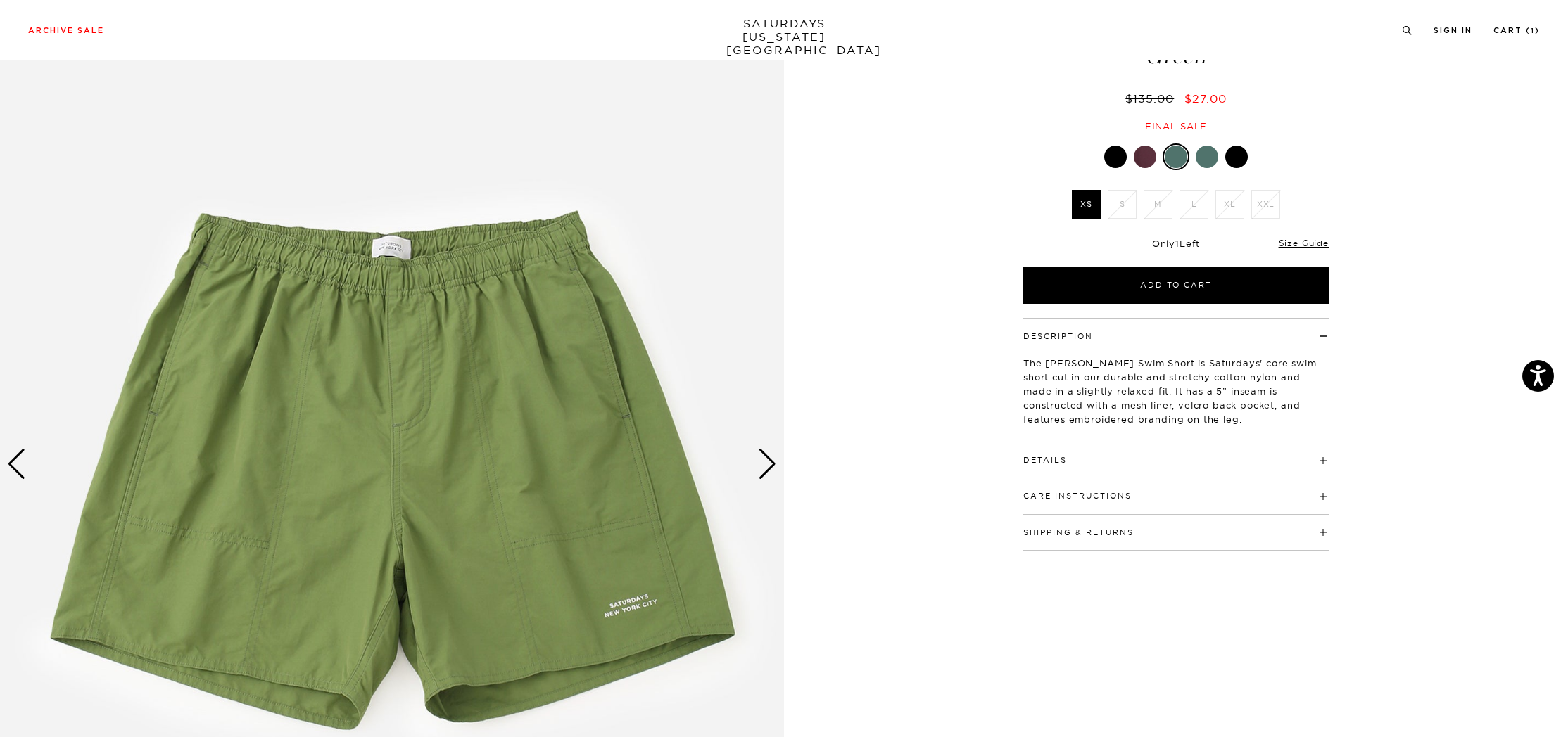
scroll to position [93, 0]
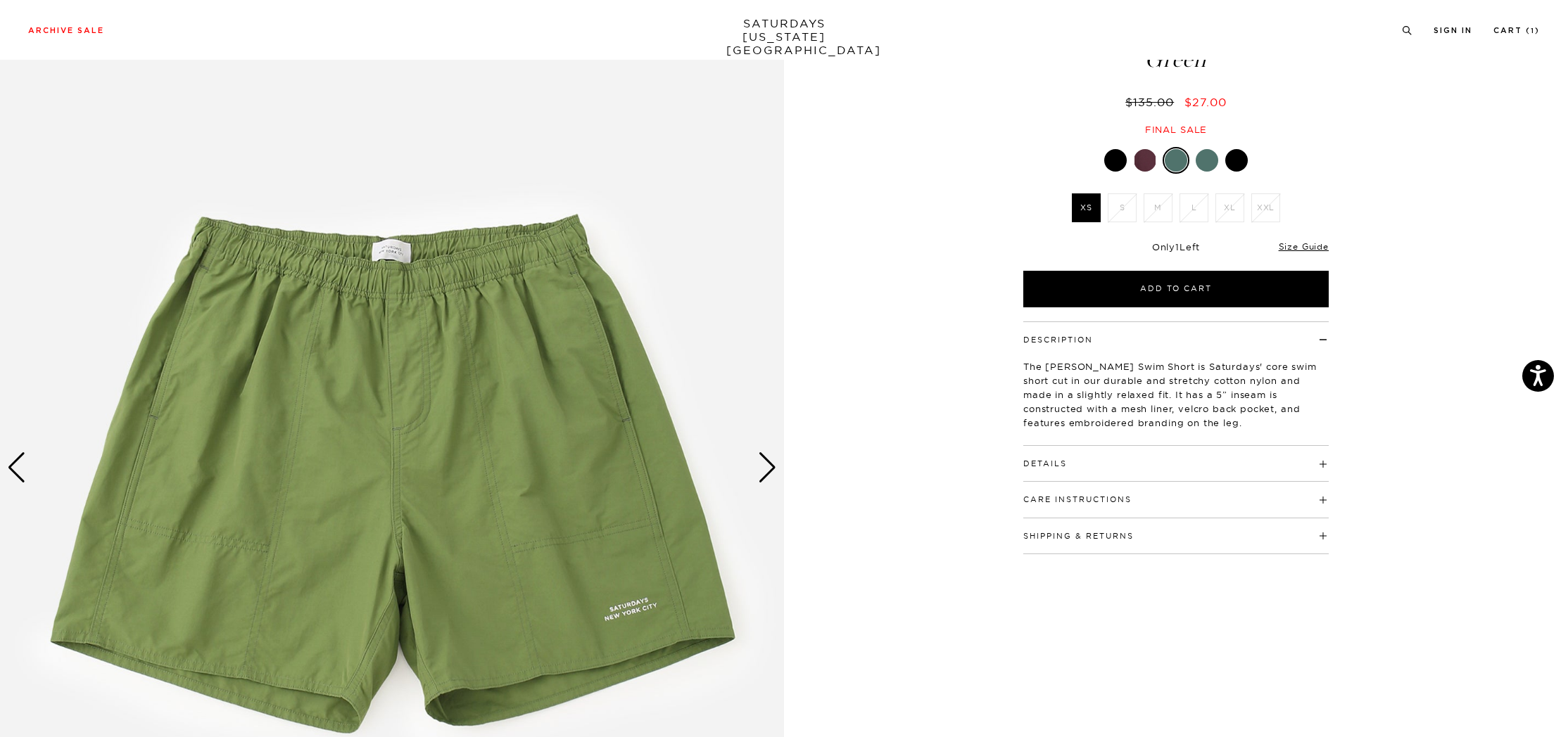
click at [764, 474] on div "Next slide" at bounding box center [767, 468] width 19 height 31
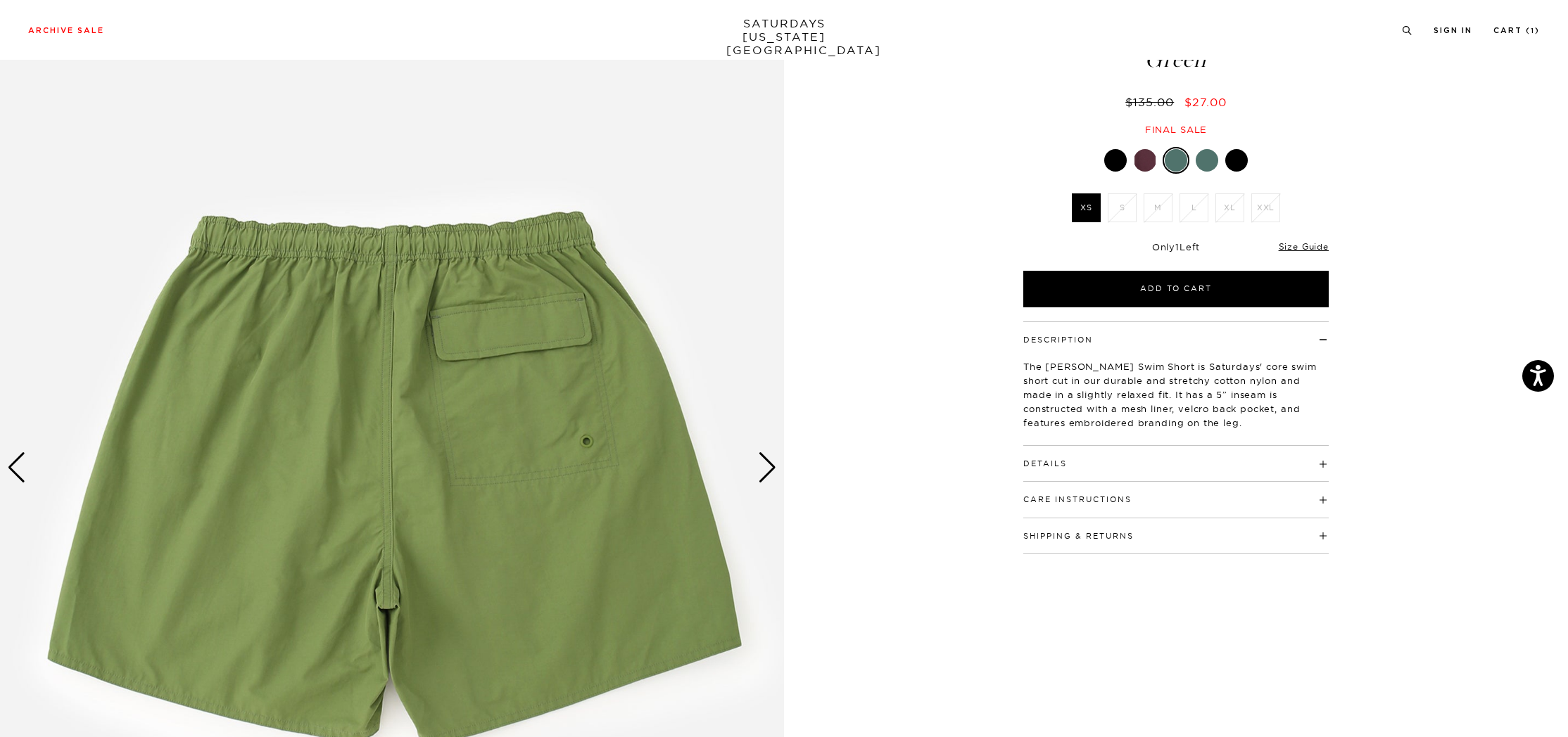
click at [764, 474] on div "Next slide" at bounding box center [767, 468] width 19 height 31
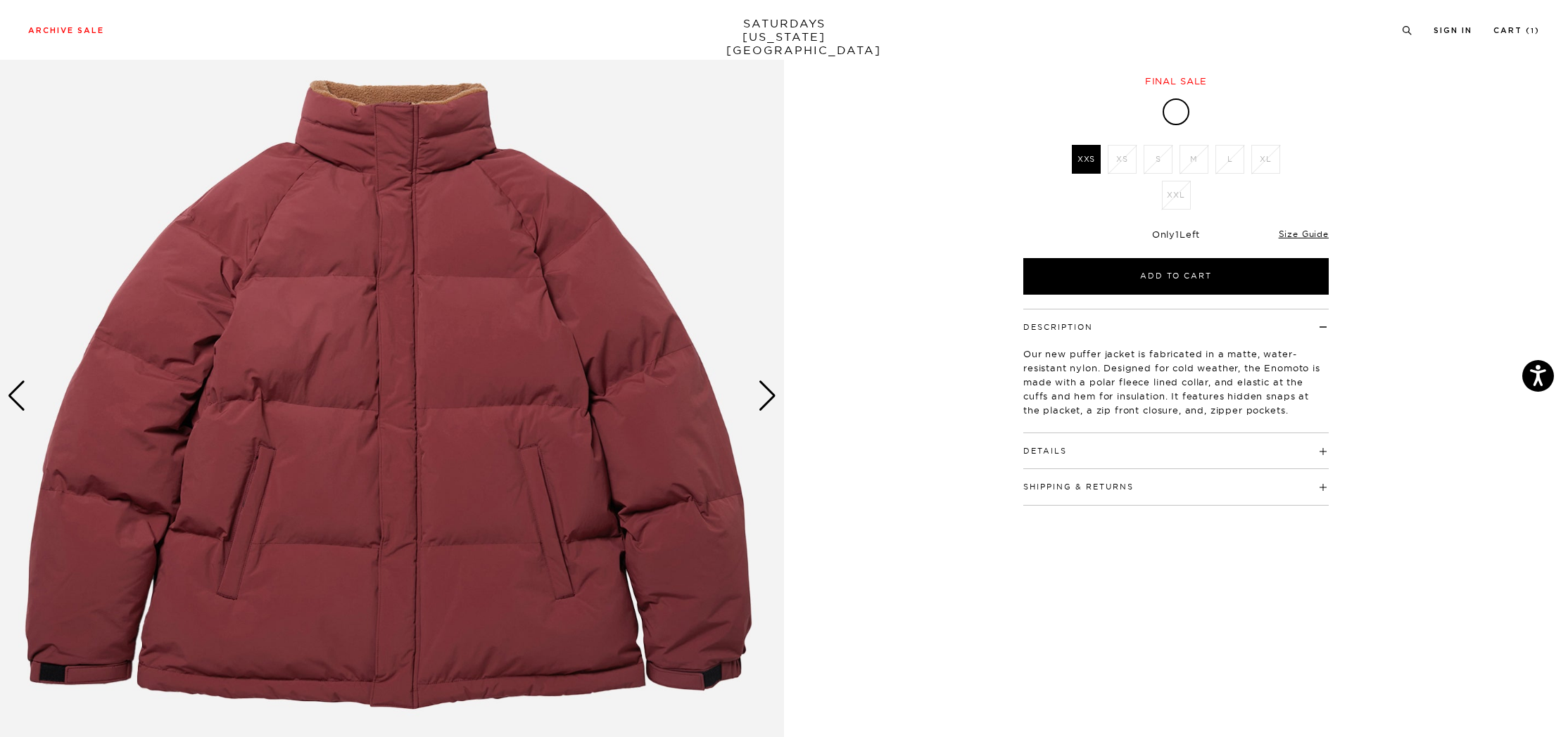
scroll to position [150, 0]
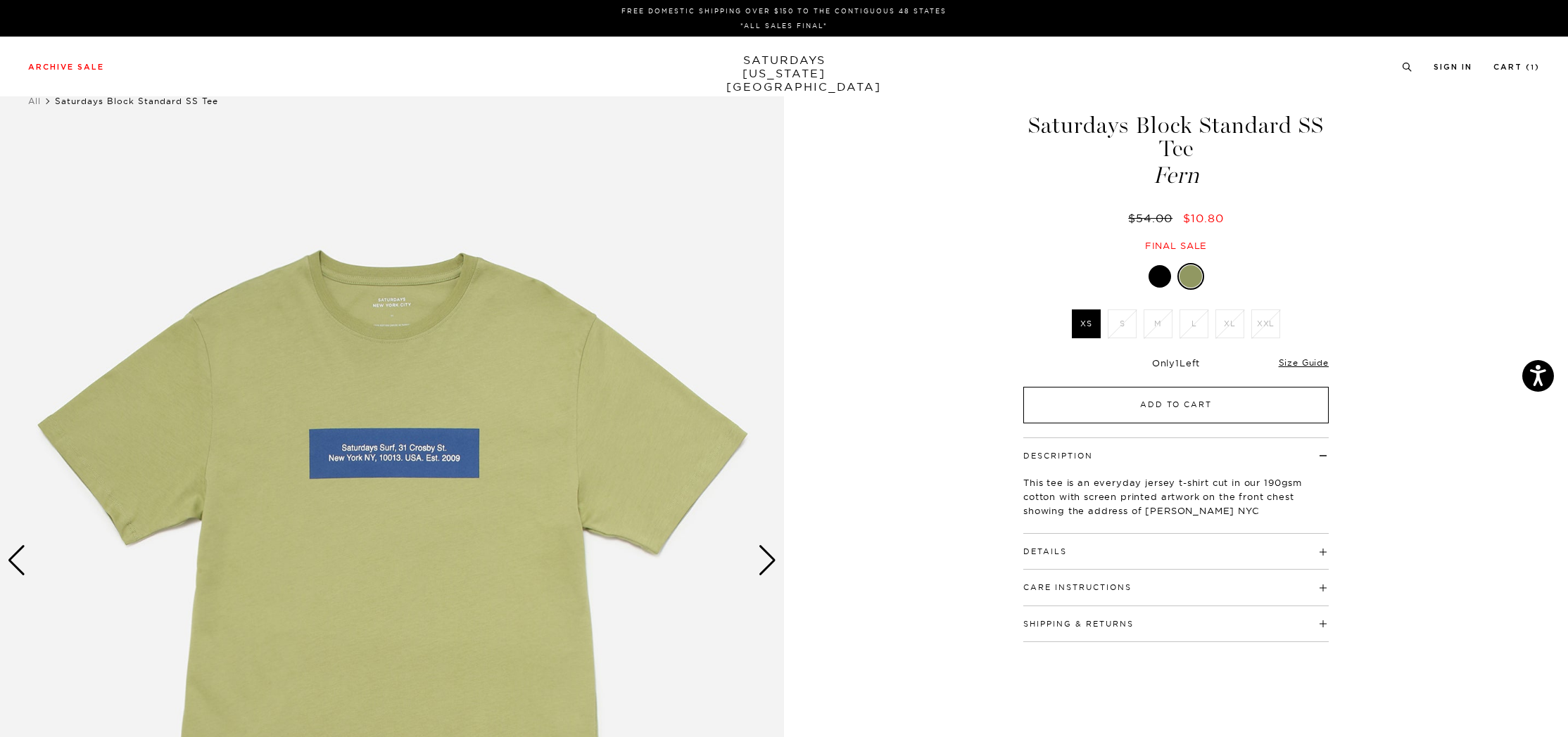
click at [1085, 401] on button "Add to Cart" at bounding box center [1176, 405] width 305 height 37
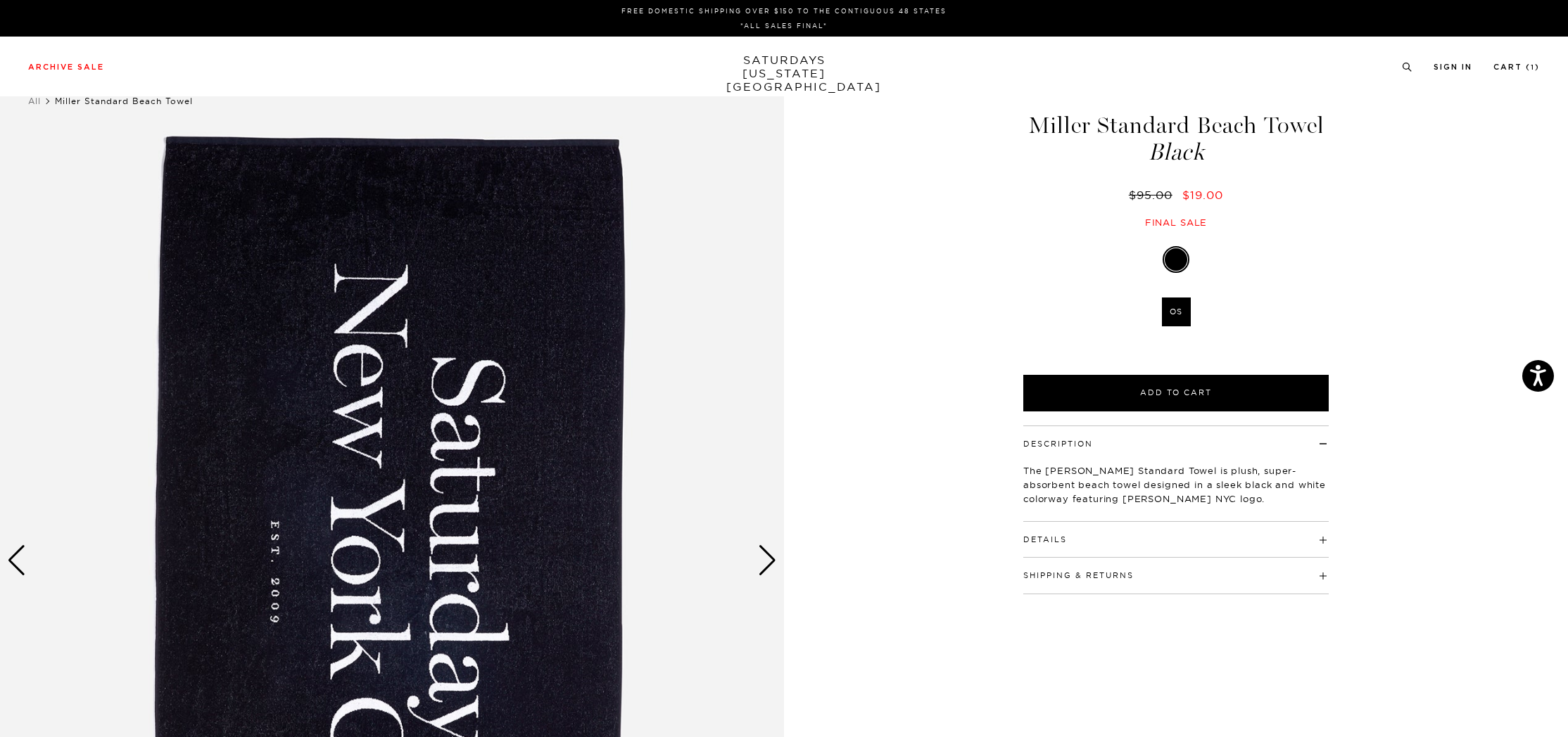
click at [770, 566] on div "Next slide" at bounding box center [767, 560] width 19 height 31
click at [763, 562] on div "Next slide" at bounding box center [767, 560] width 19 height 31
click at [764, 562] on div "Next slide" at bounding box center [767, 560] width 19 height 31
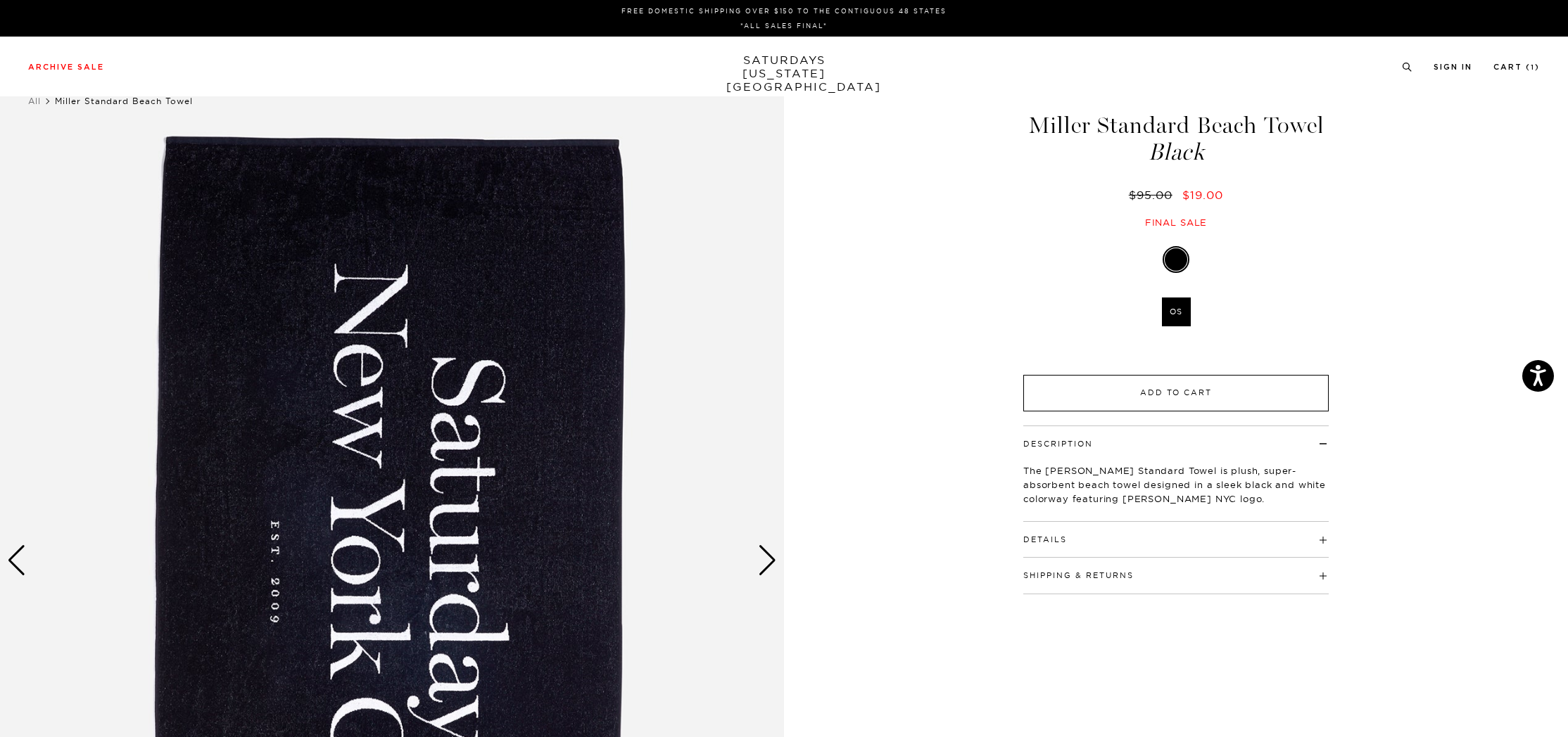
click at [1096, 401] on button "Add to Cart" at bounding box center [1176, 393] width 305 height 37
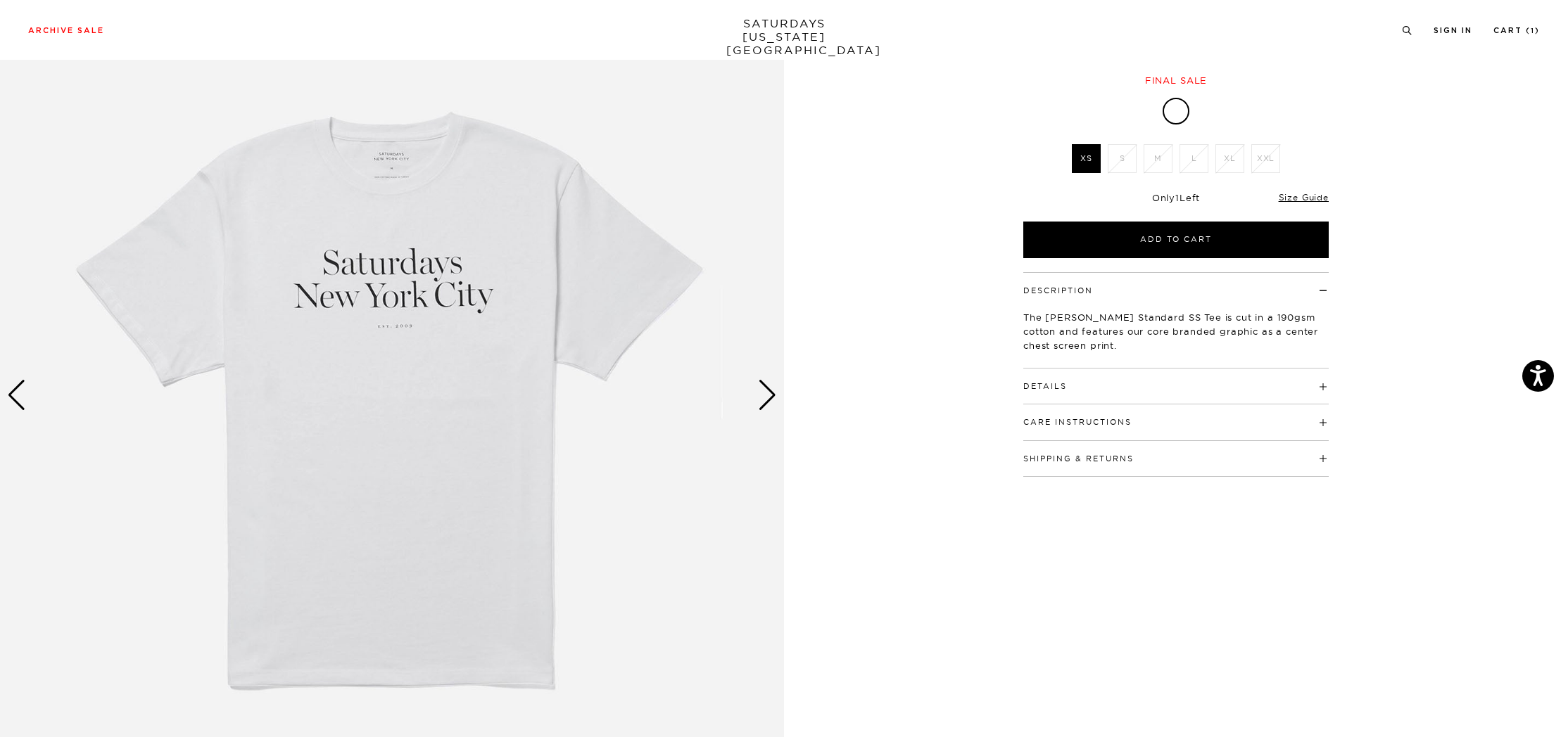
scroll to position [172, 0]
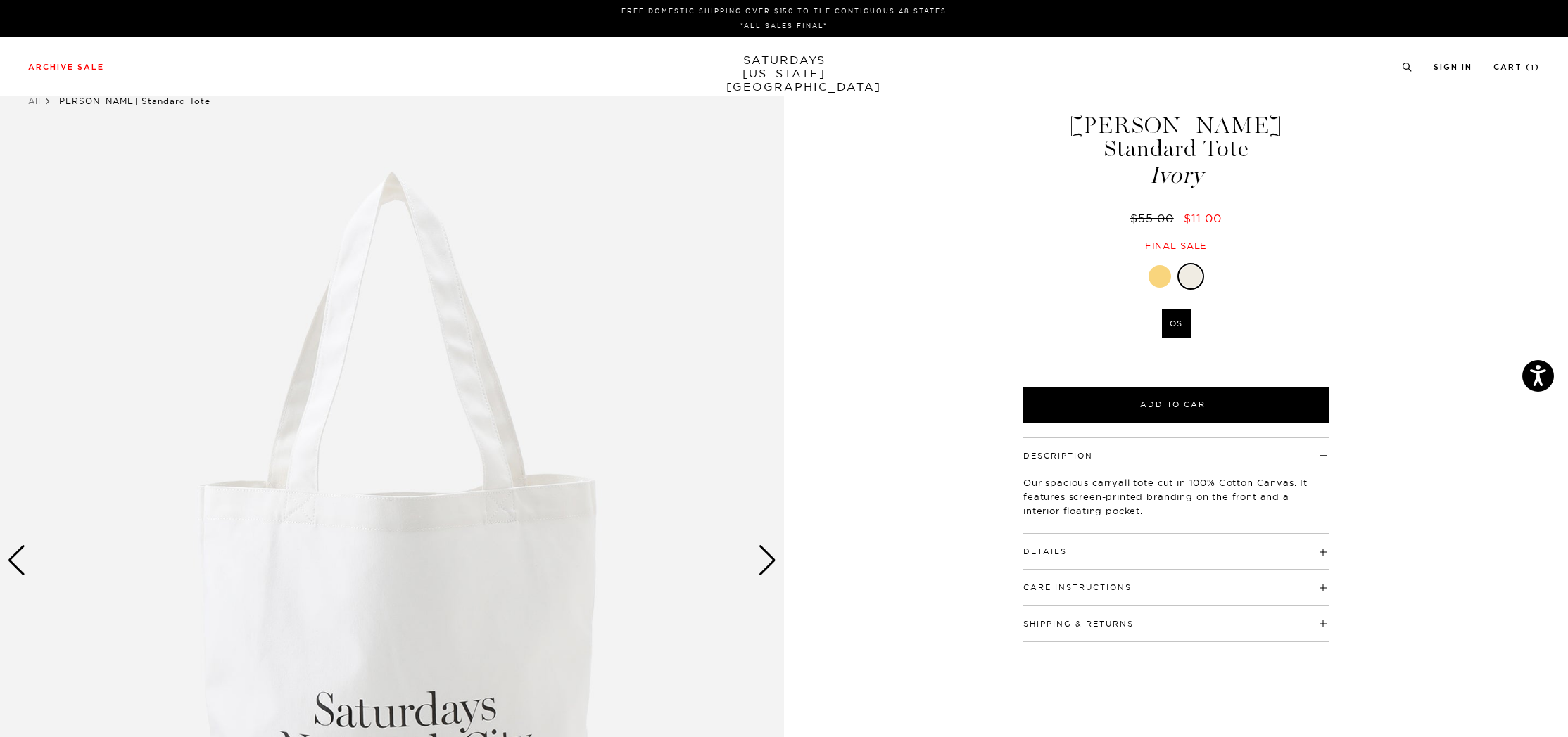
click at [1155, 266] on div at bounding box center [1160, 277] width 23 height 23
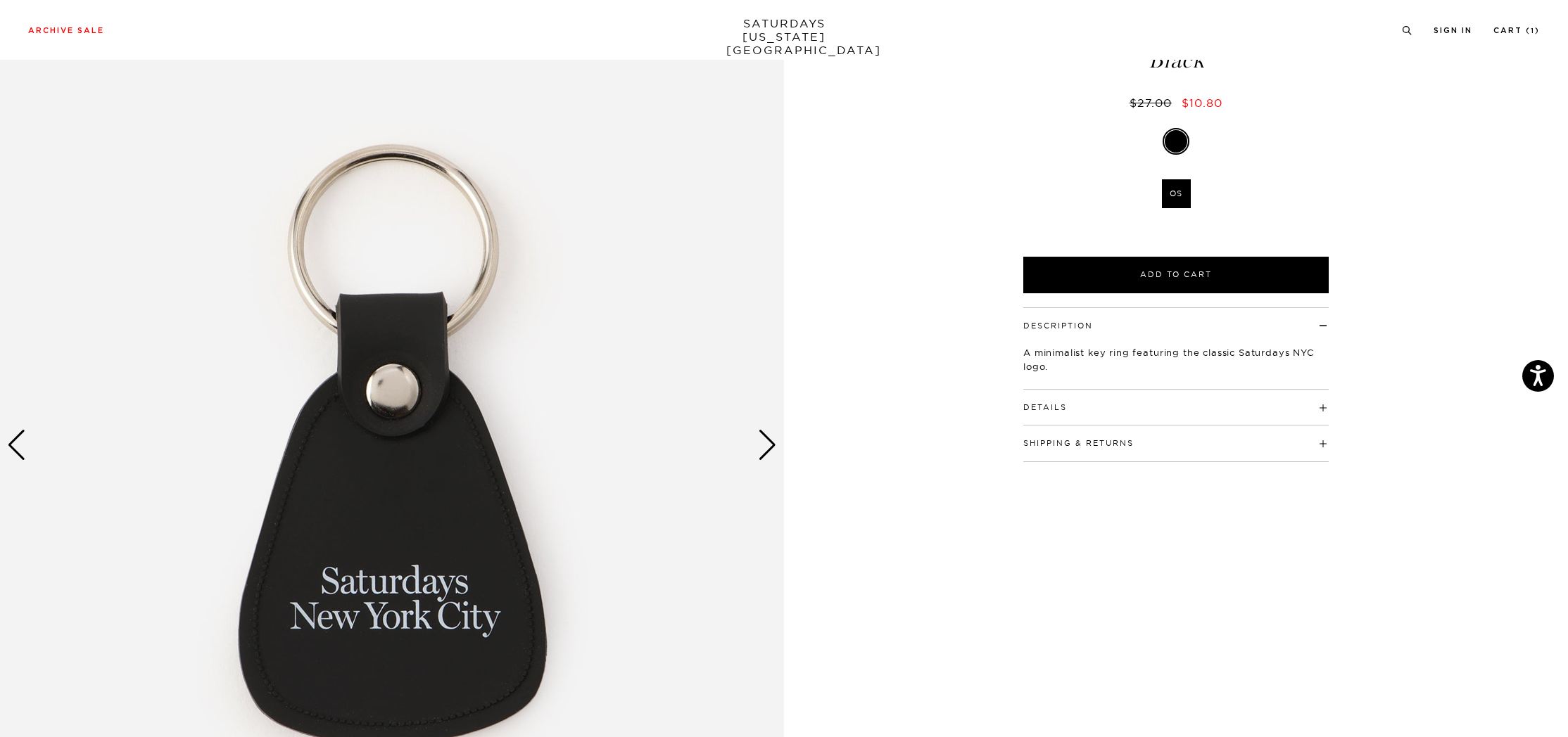
scroll to position [142, 0]
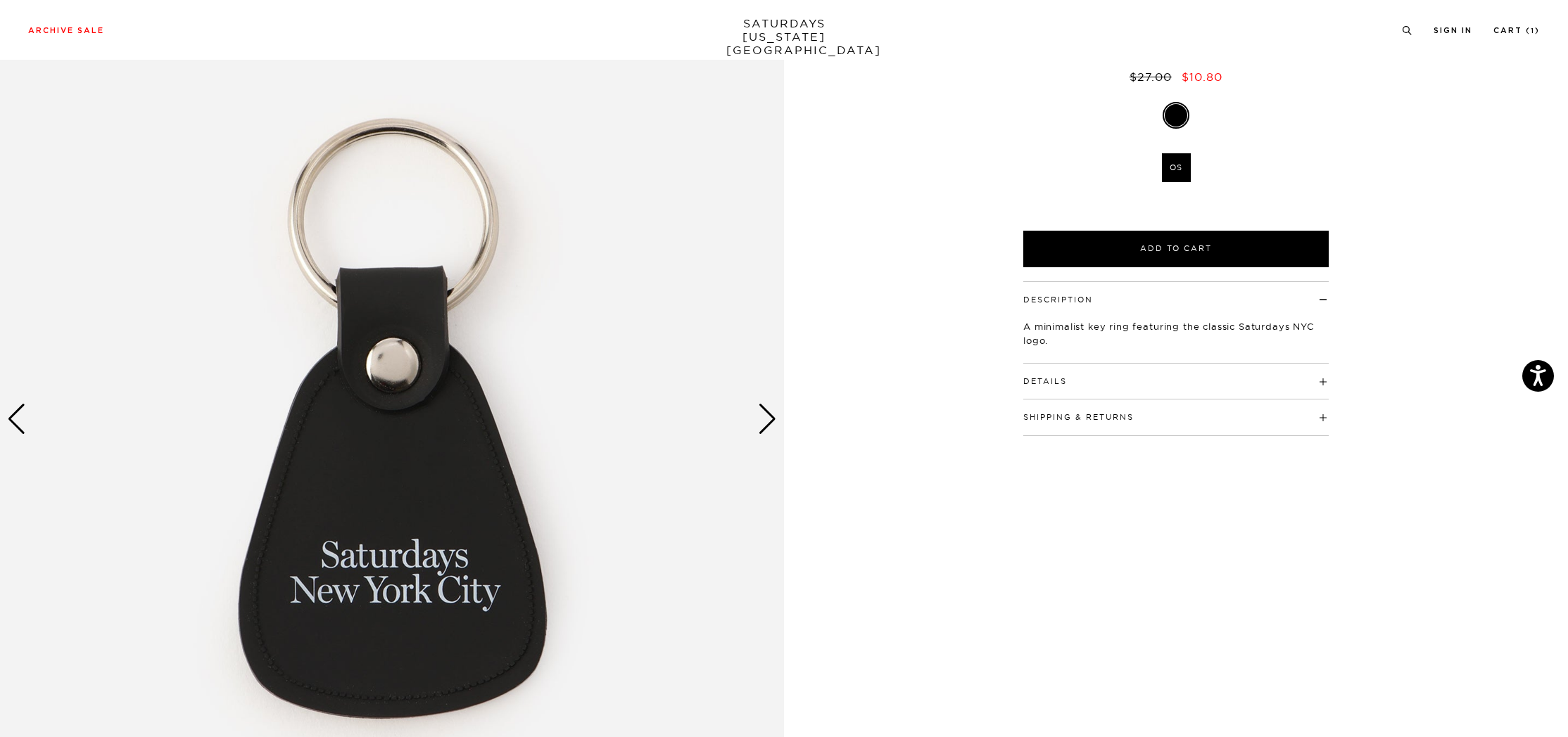
click at [753, 422] on img at bounding box center [391, 420] width 784 height 980
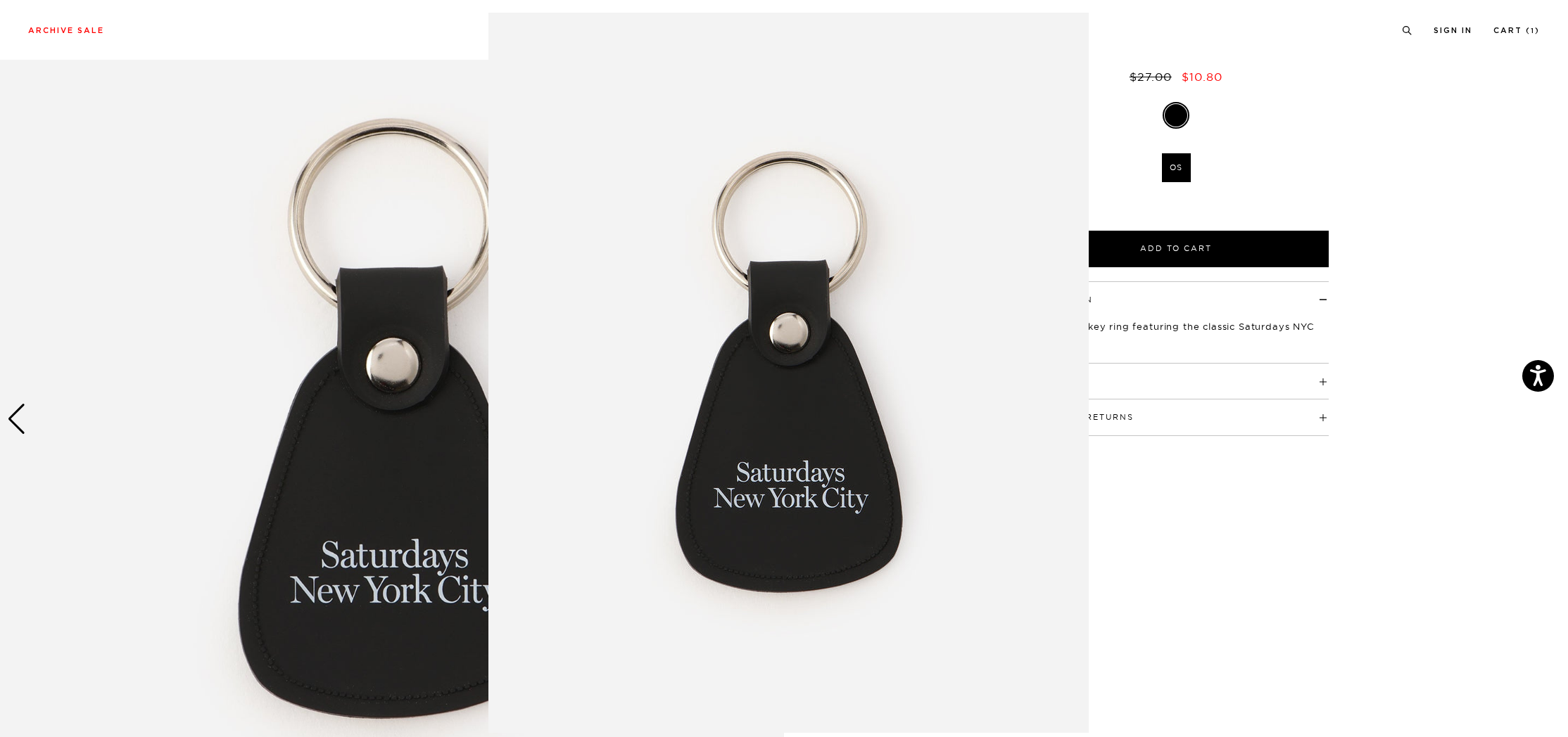
click at [1148, 465] on figure at bounding box center [784, 368] width 1568 height 737
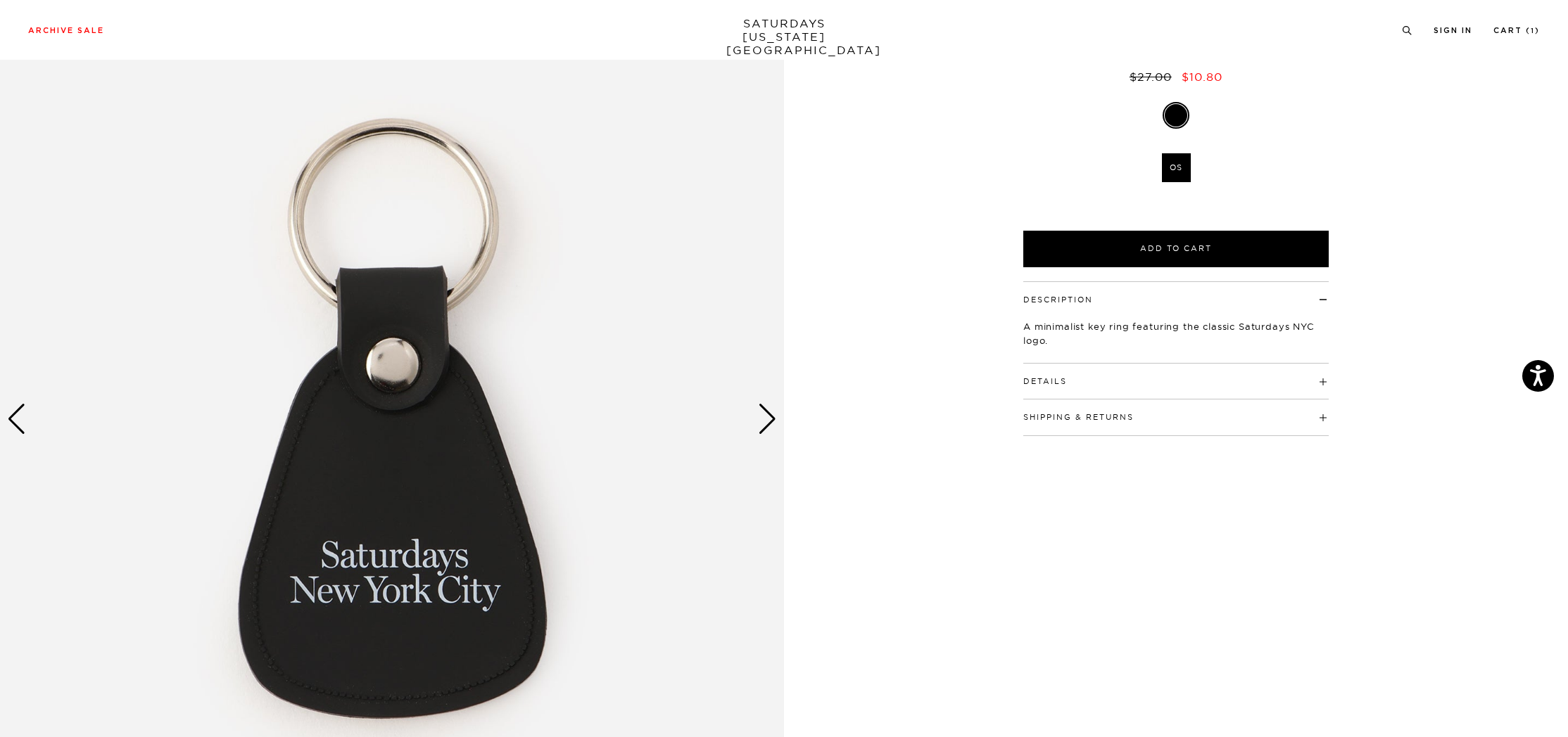
click at [768, 415] on div "Next slide" at bounding box center [767, 419] width 19 height 31
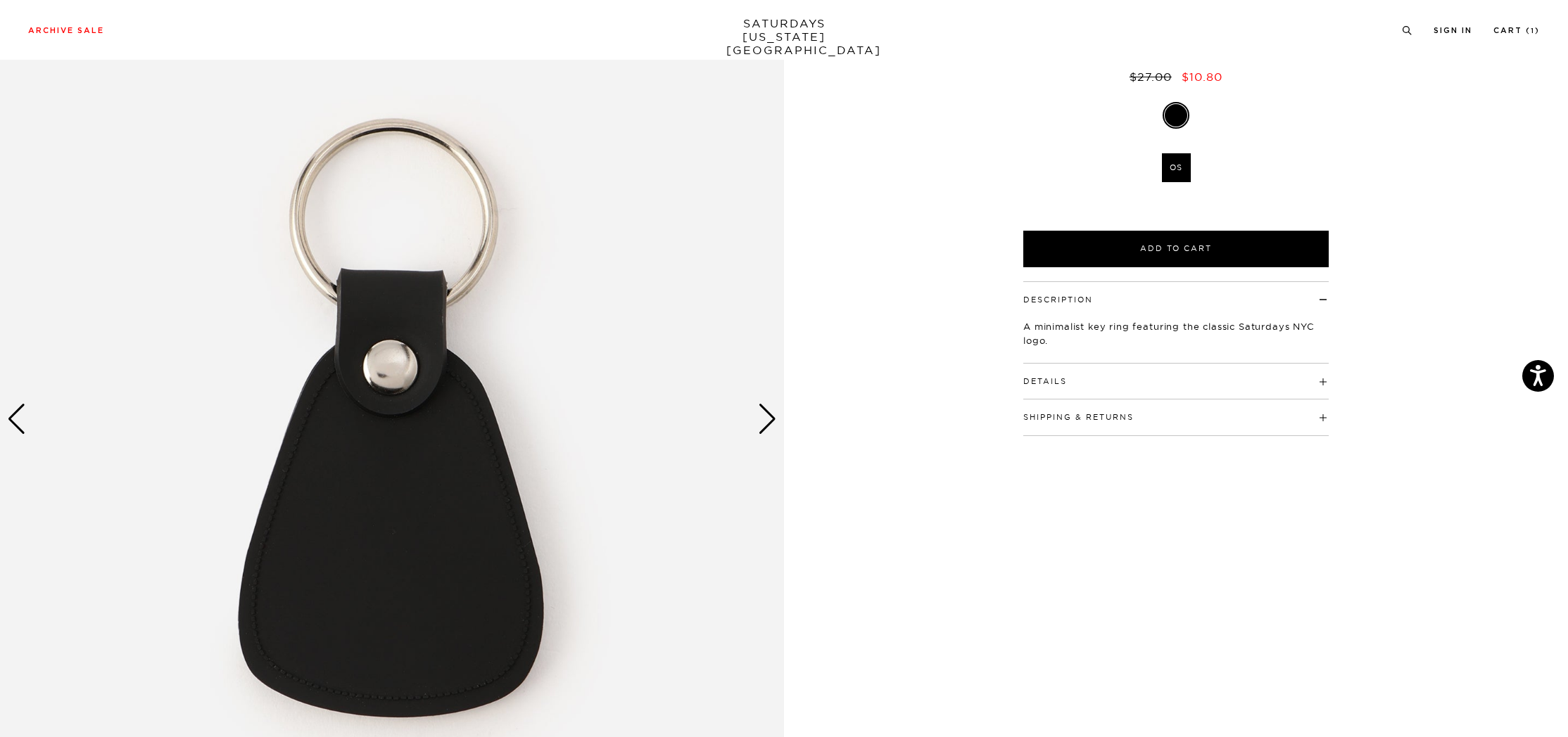
click at [768, 415] on div "Next slide" at bounding box center [767, 419] width 19 height 31
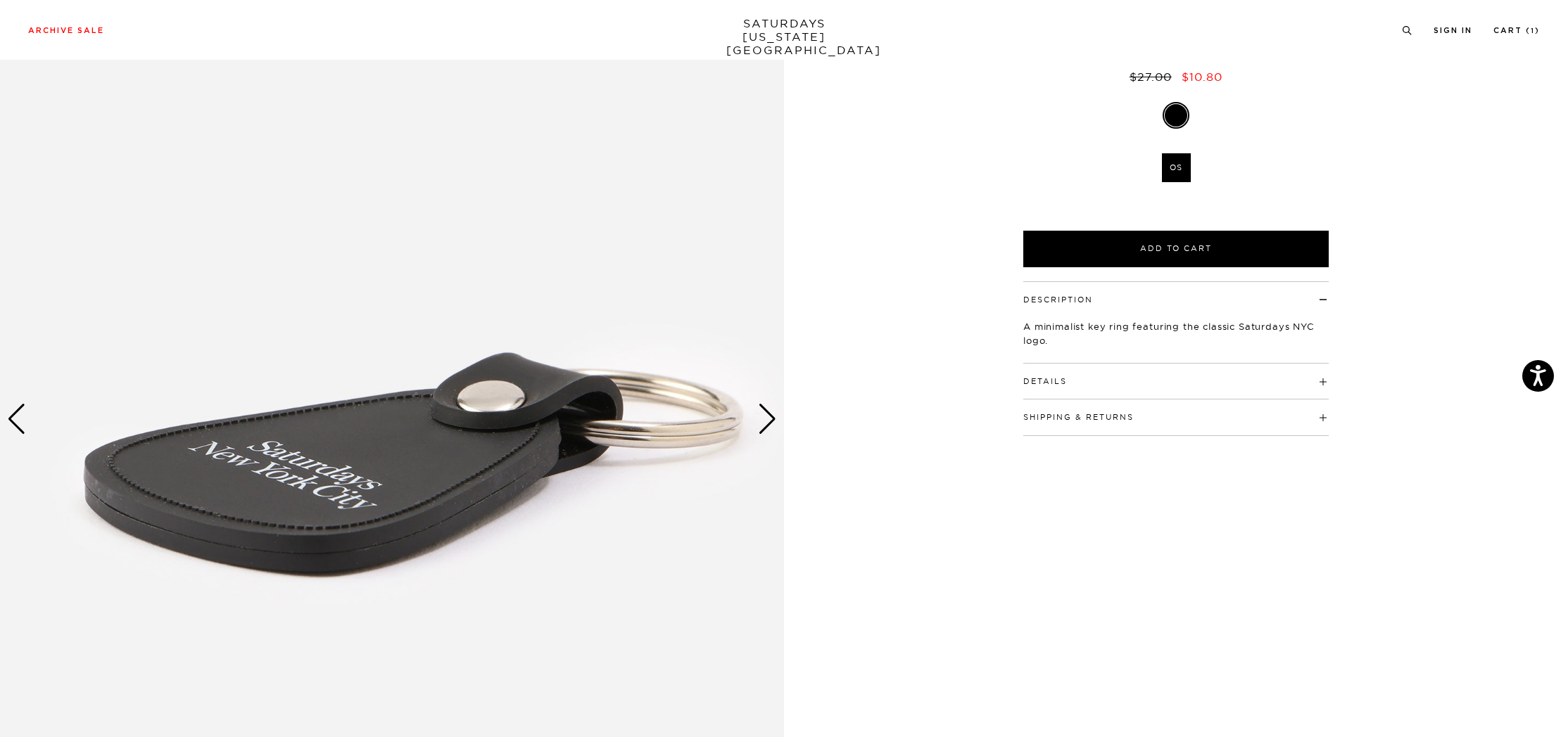
click at [768, 415] on div "Next slide" at bounding box center [767, 419] width 19 height 31
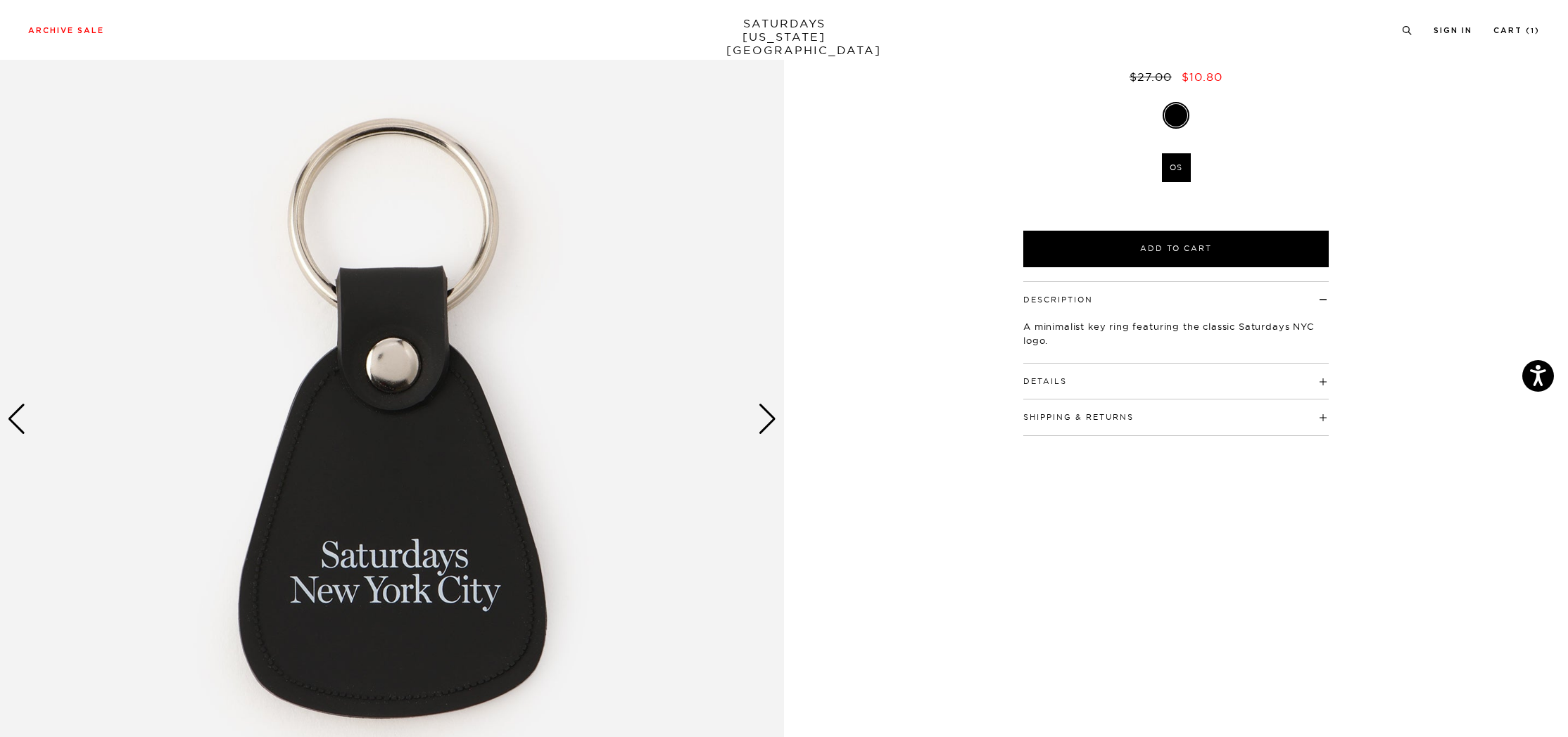
scroll to position [141, 0]
click at [1033, 379] on button "Details" at bounding box center [1045, 383] width 43 height 8
click at [1031, 379] on button "Details" at bounding box center [1045, 383] width 43 height 8
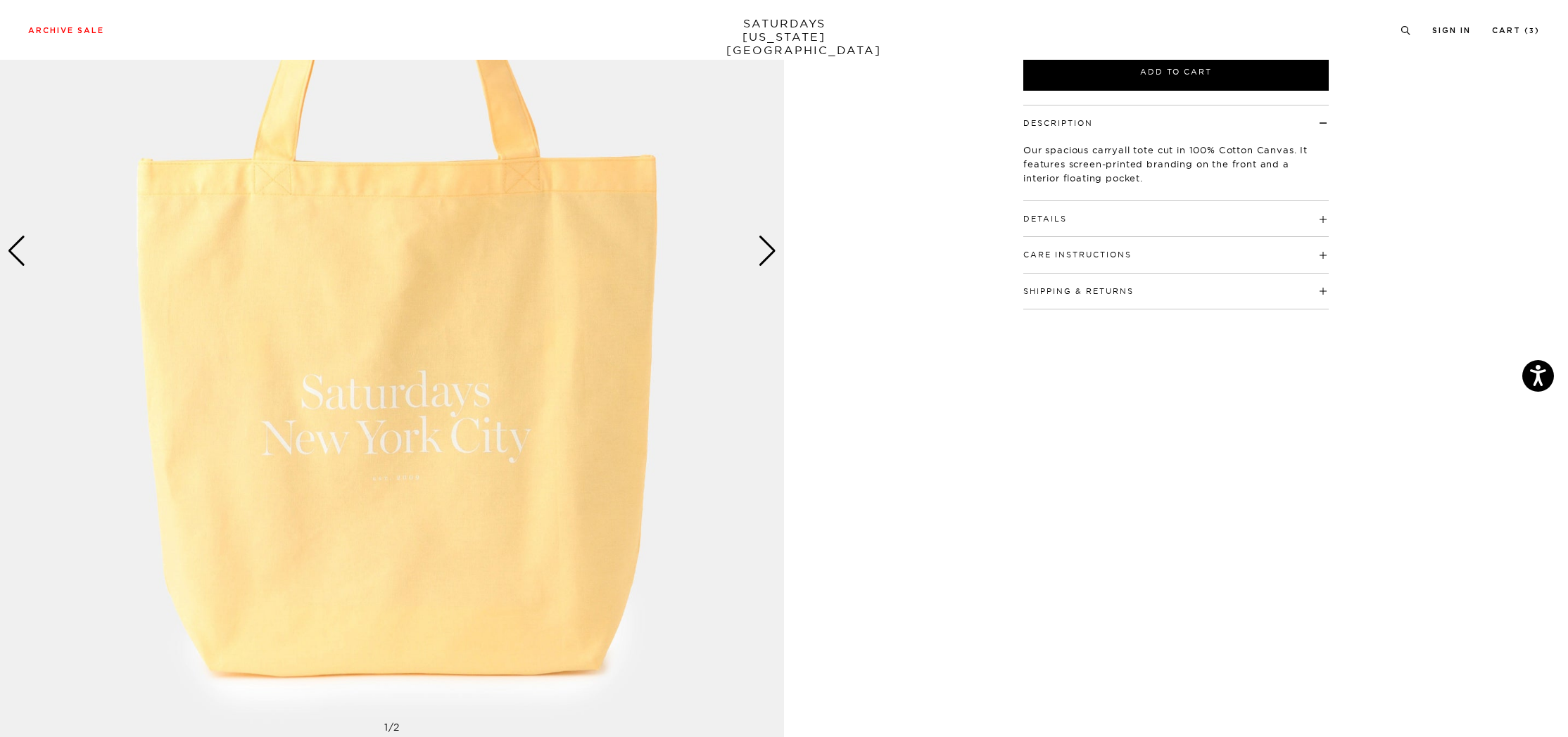
scroll to position [307, 0]
click at [764, 243] on div "Next slide" at bounding box center [767, 253] width 19 height 31
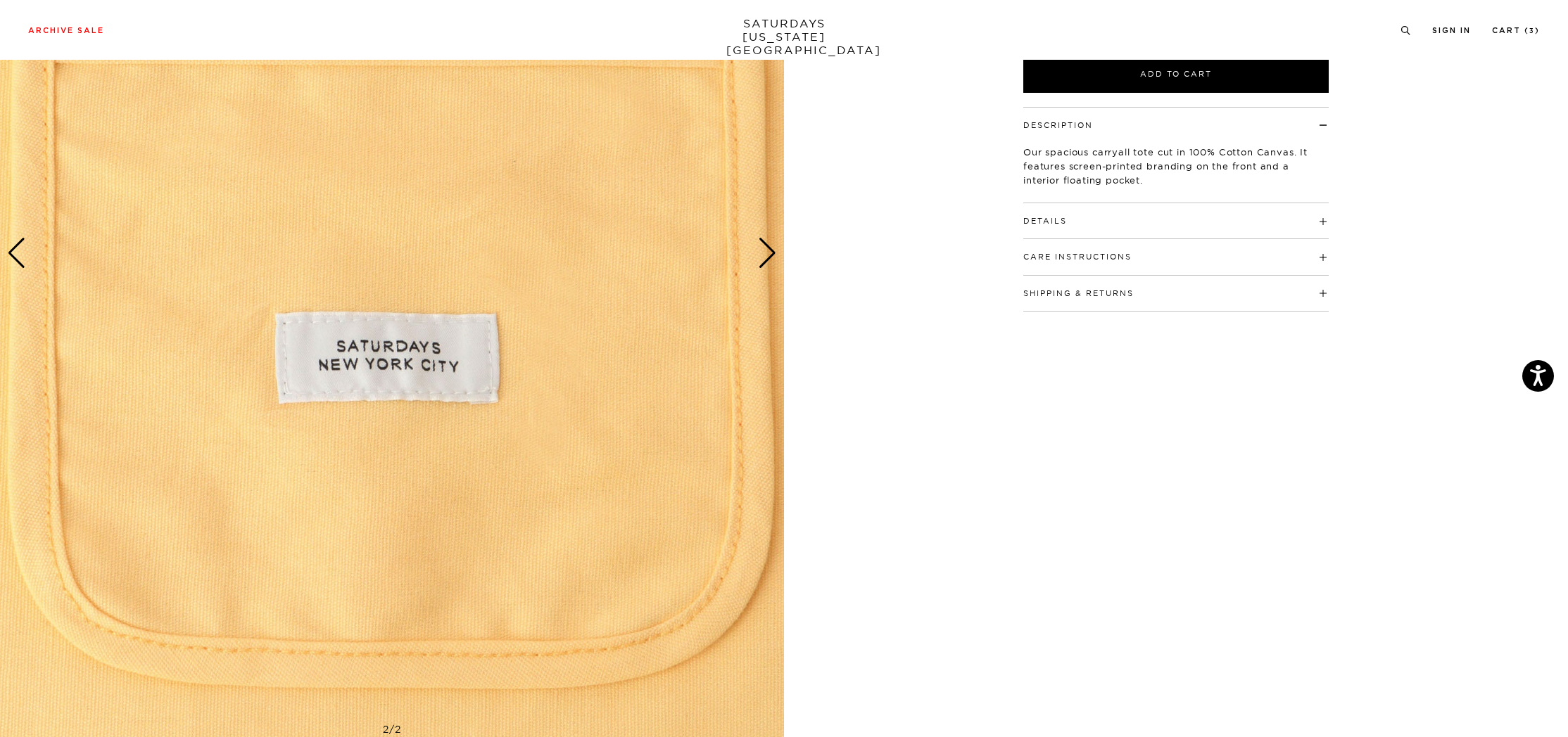
click at [764, 243] on div "Next slide" at bounding box center [767, 253] width 19 height 31
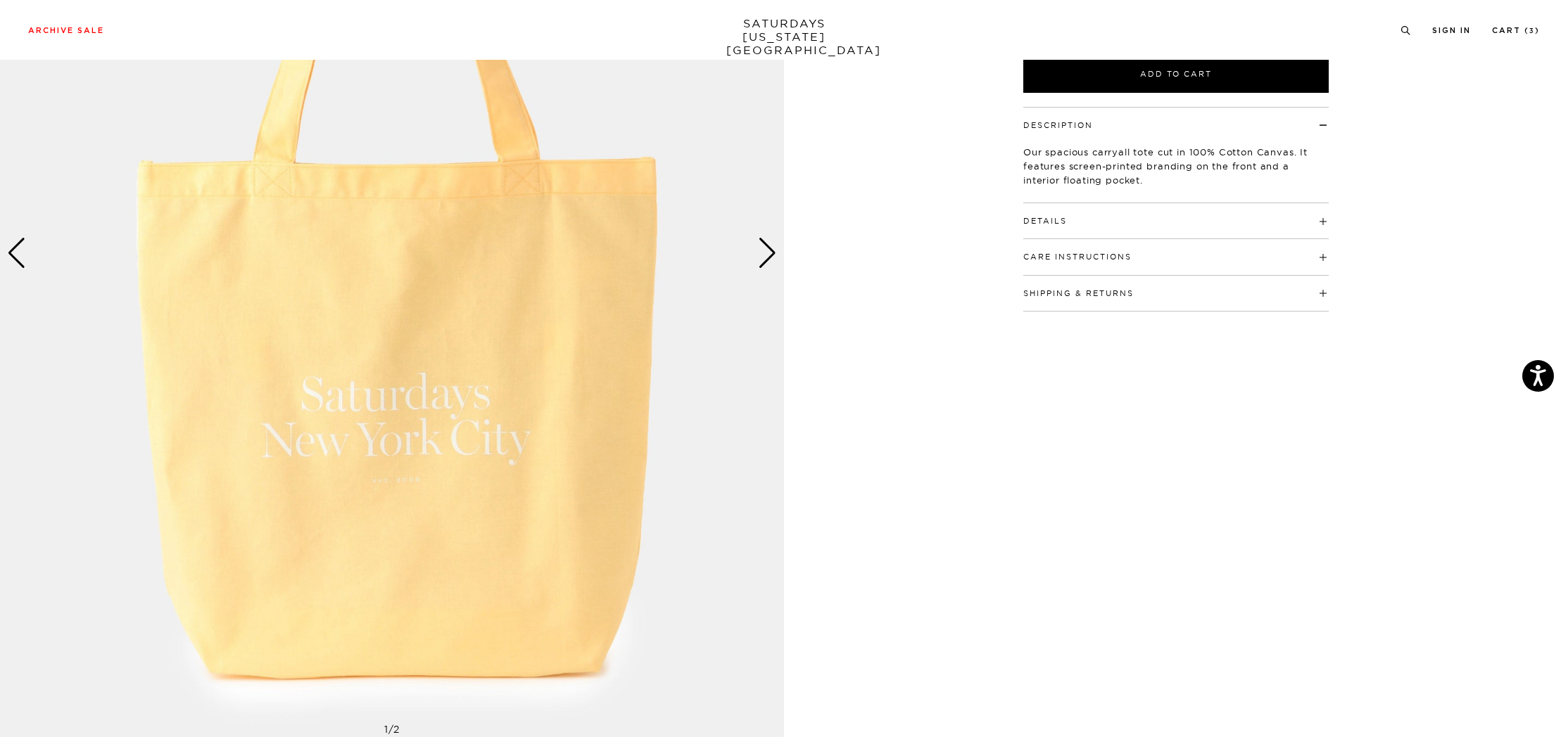
click at [764, 243] on div "Next slide" at bounding box center [767, 253] width 19 height 31
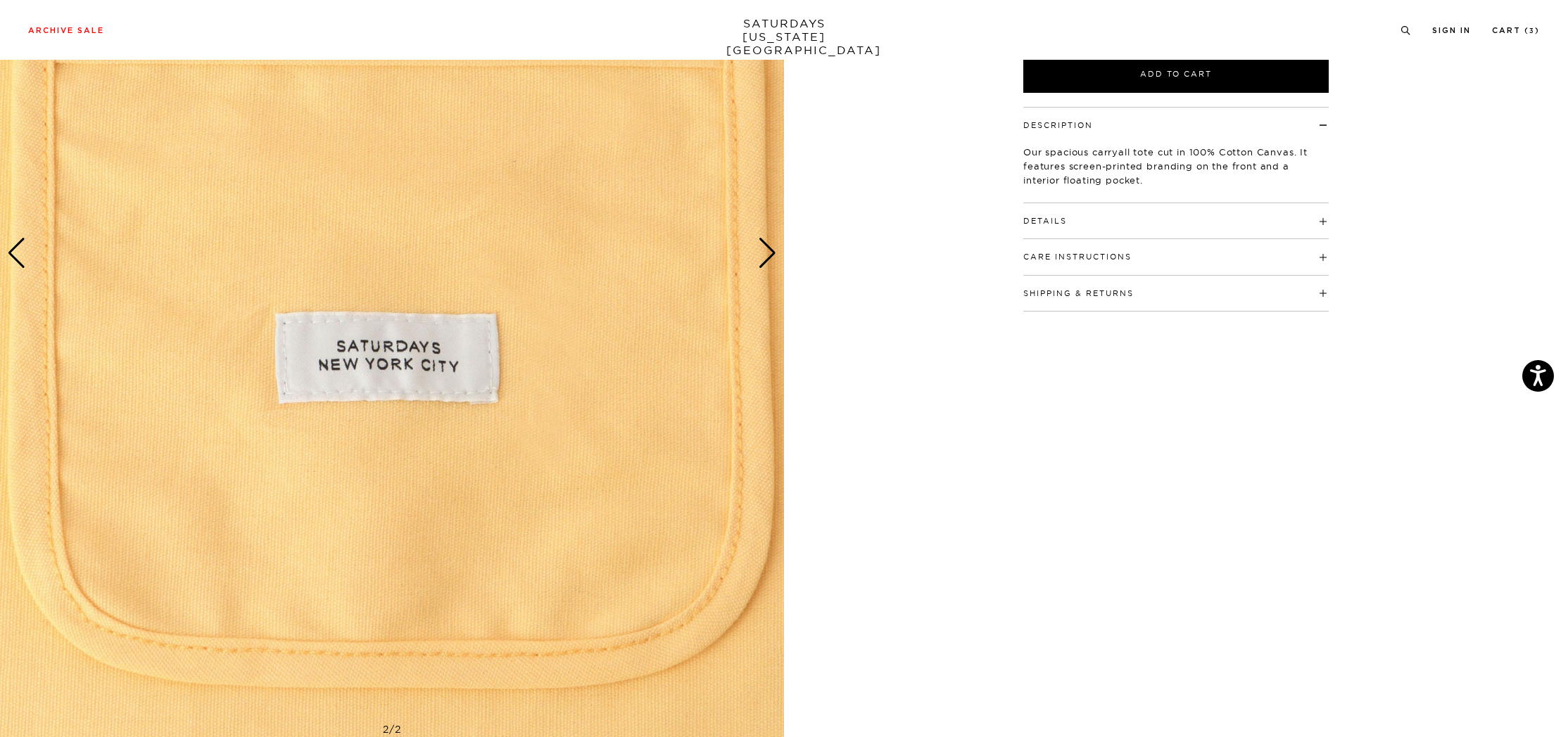
scroll to position [0, 0]
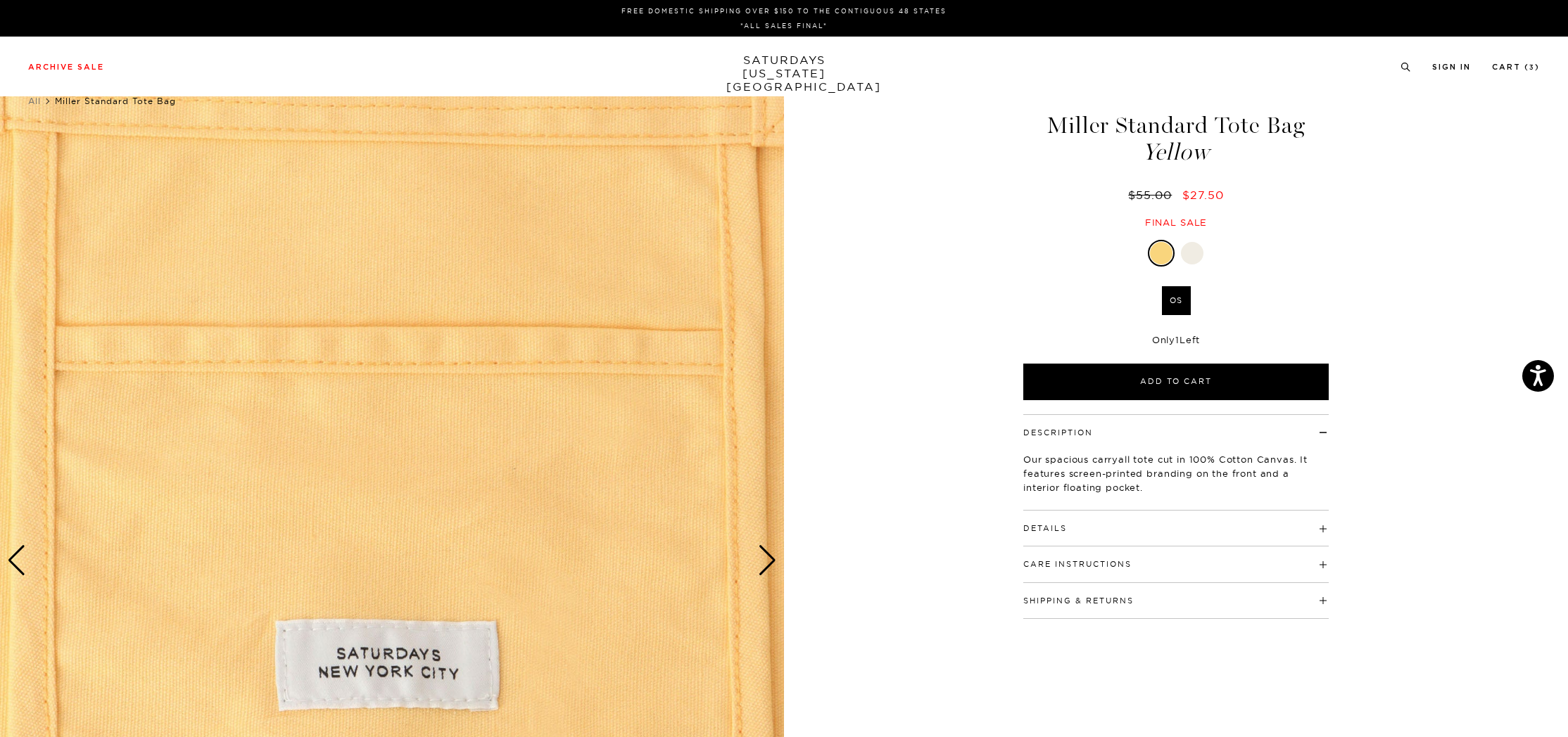
click at [1196, 258] on div at bounding box center [1192, 253] width 23 height 23
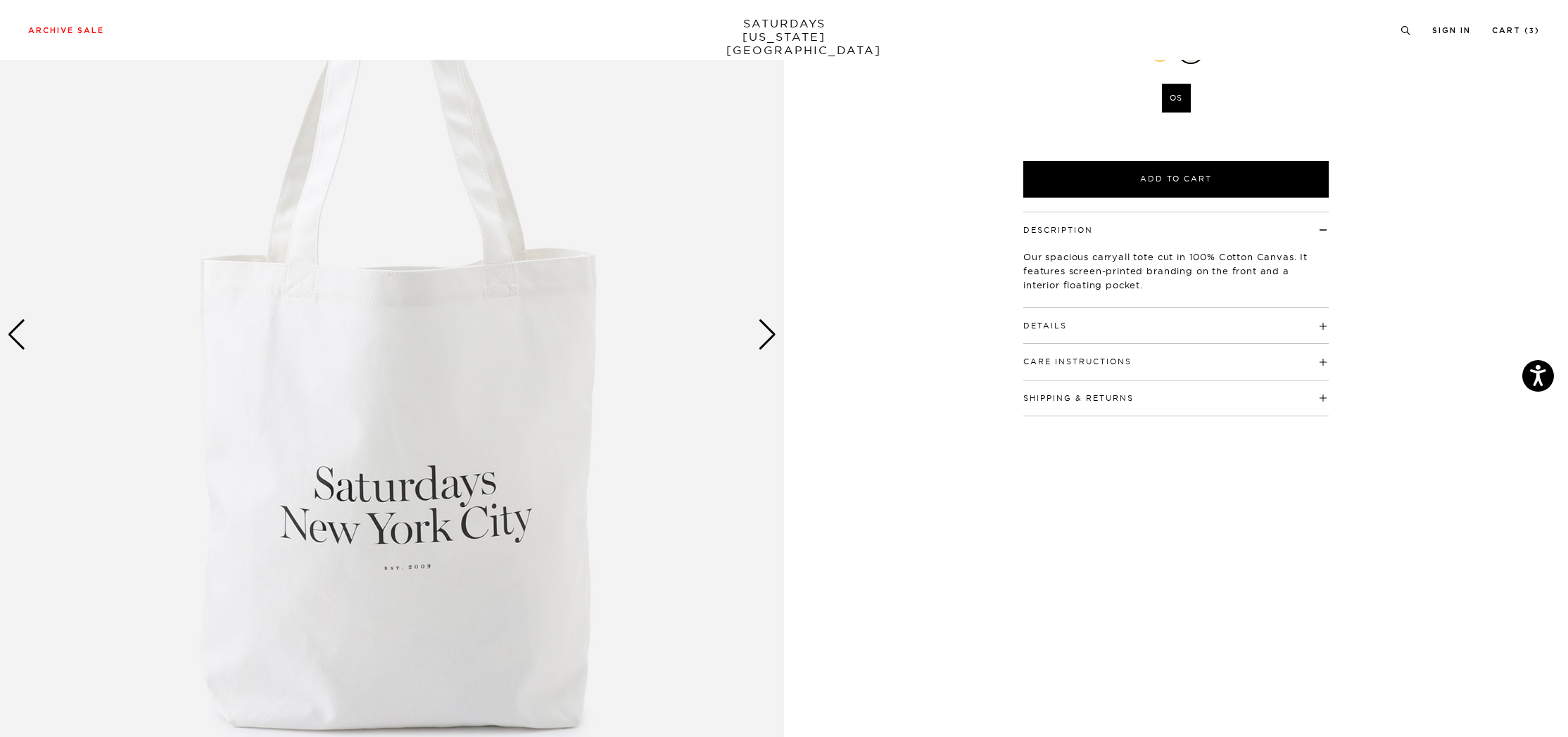
scroll to position [227, 0]
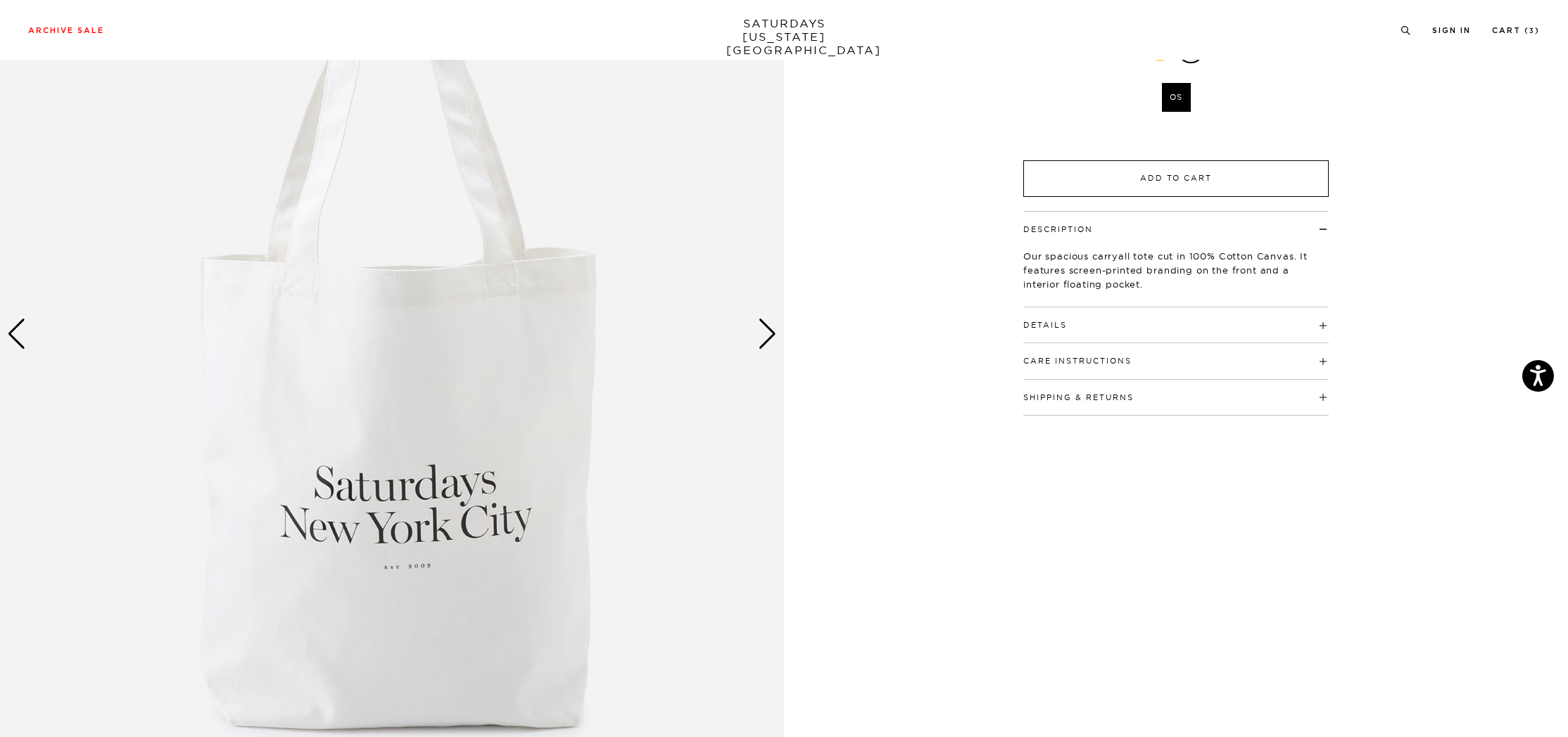
click at [1212, 161] on button "Add to Cart" at bounding box center [1176, 179] width 305 height 37
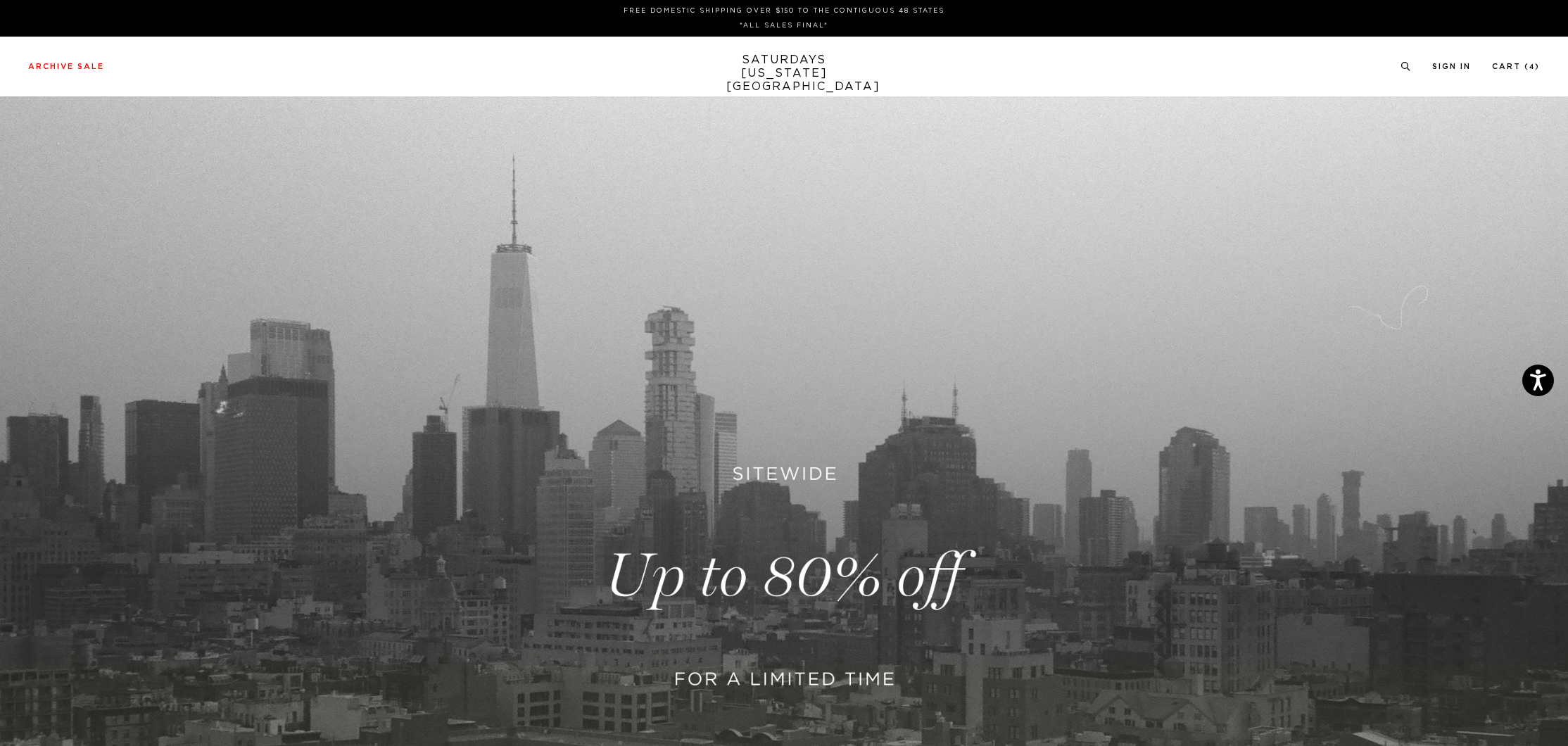
click at [773, 61] on link "SATURDAYS NEW YORK CITY" at bounding box center [784, 74] width 116 height 40
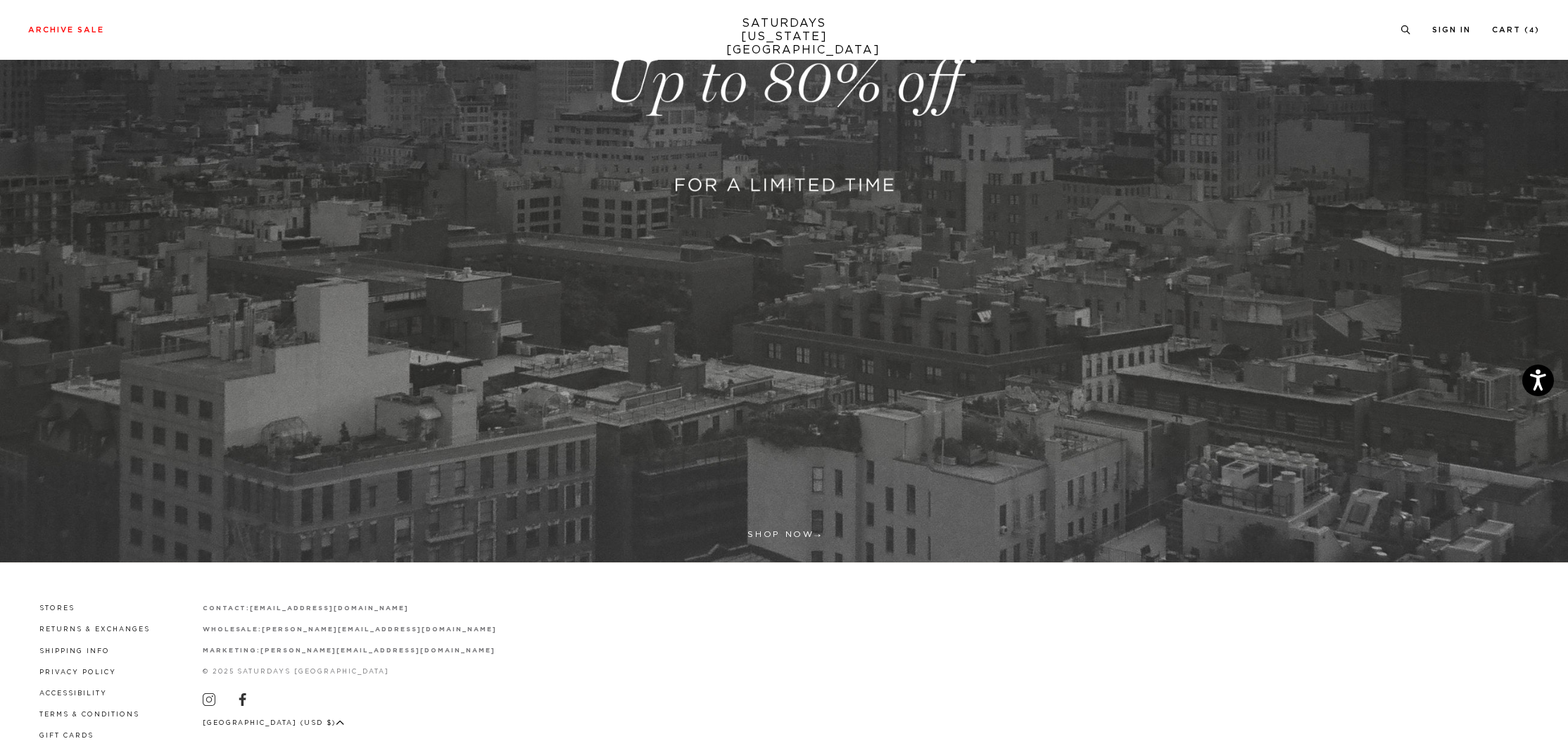
scroll to position [548, 0]
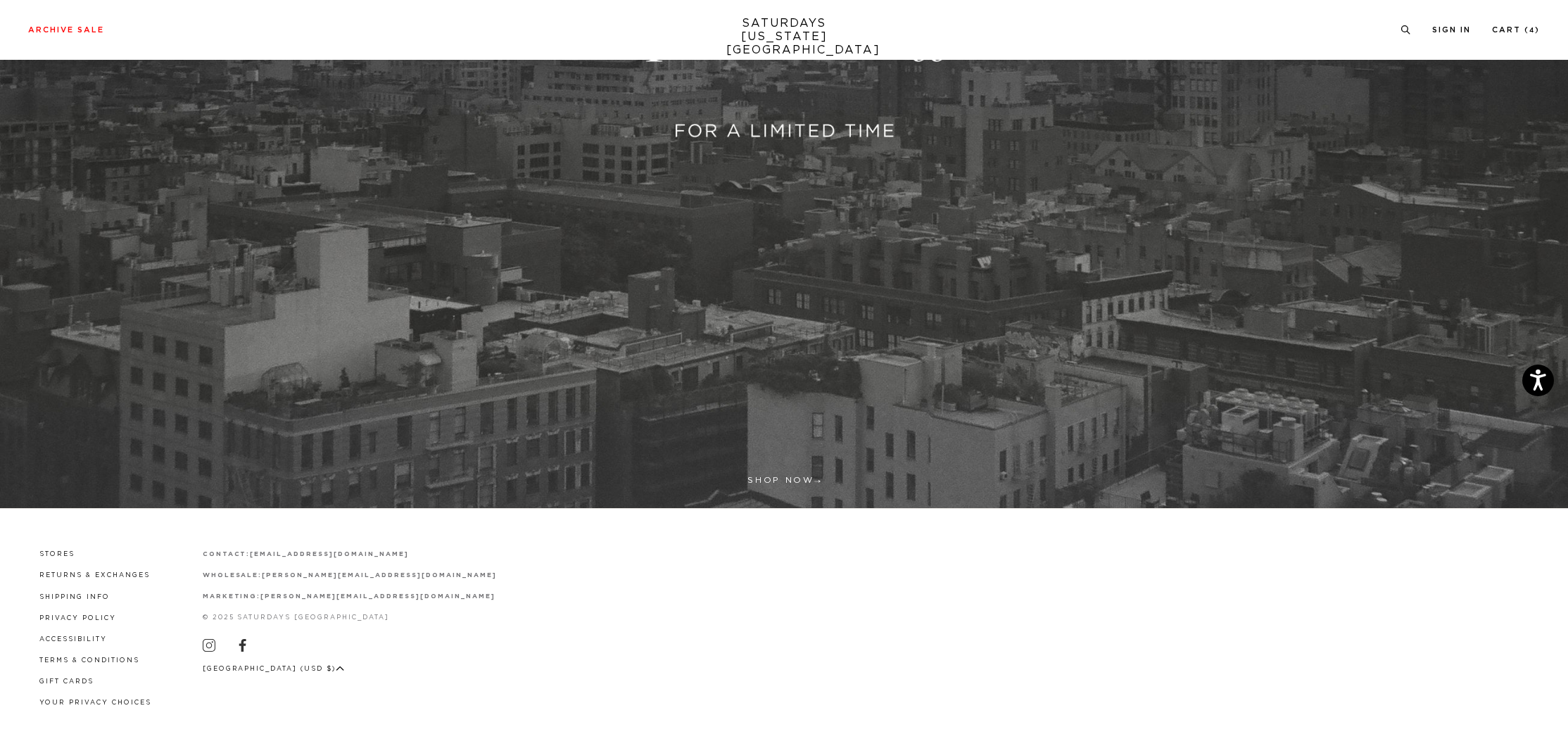
click at [791, 468] on link at bounding box center [784, 28] width 1568 height 961
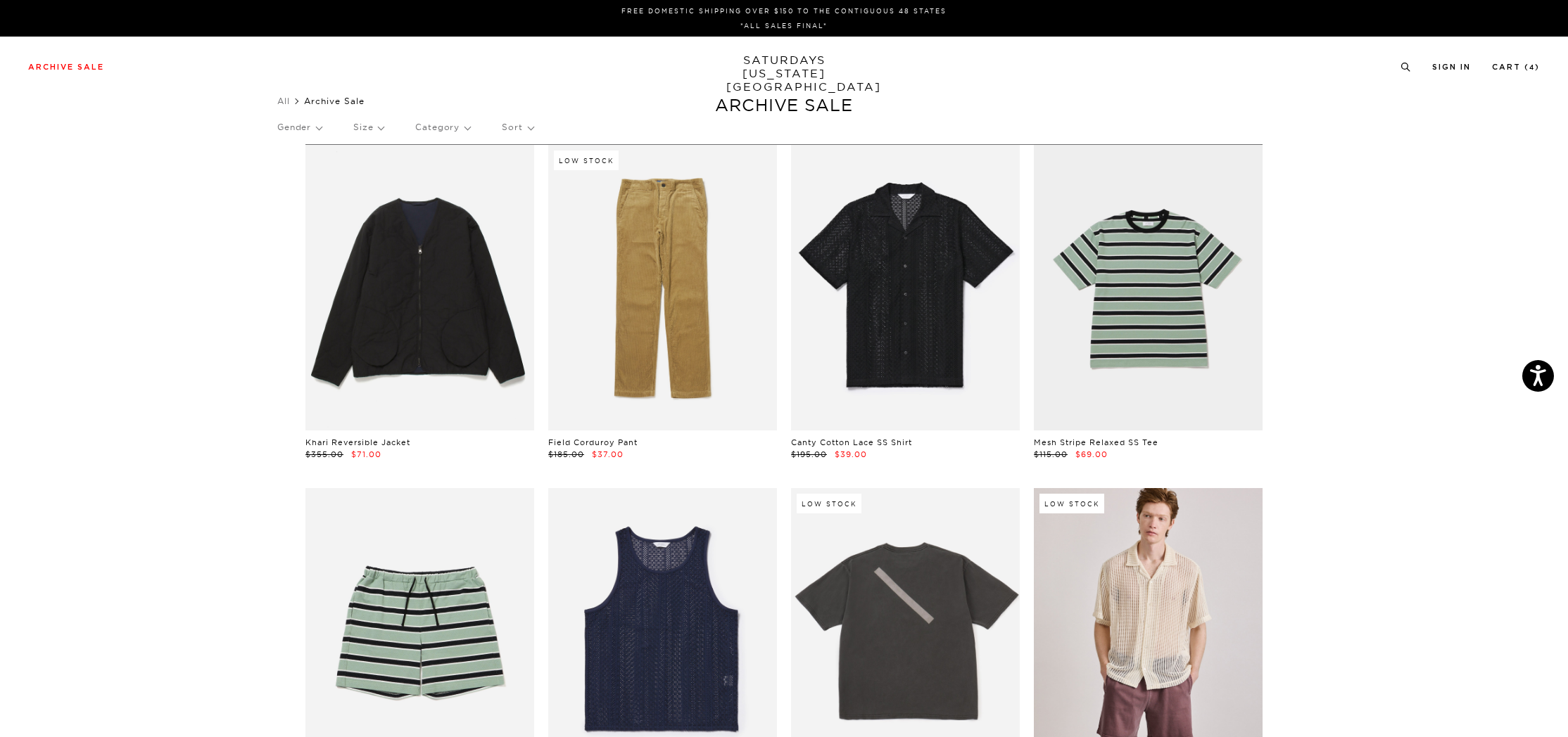
click at [791, 62] on link "SATURDAYS NEW YORK CITY" at bounding box center [784, 74] width 116 height 40
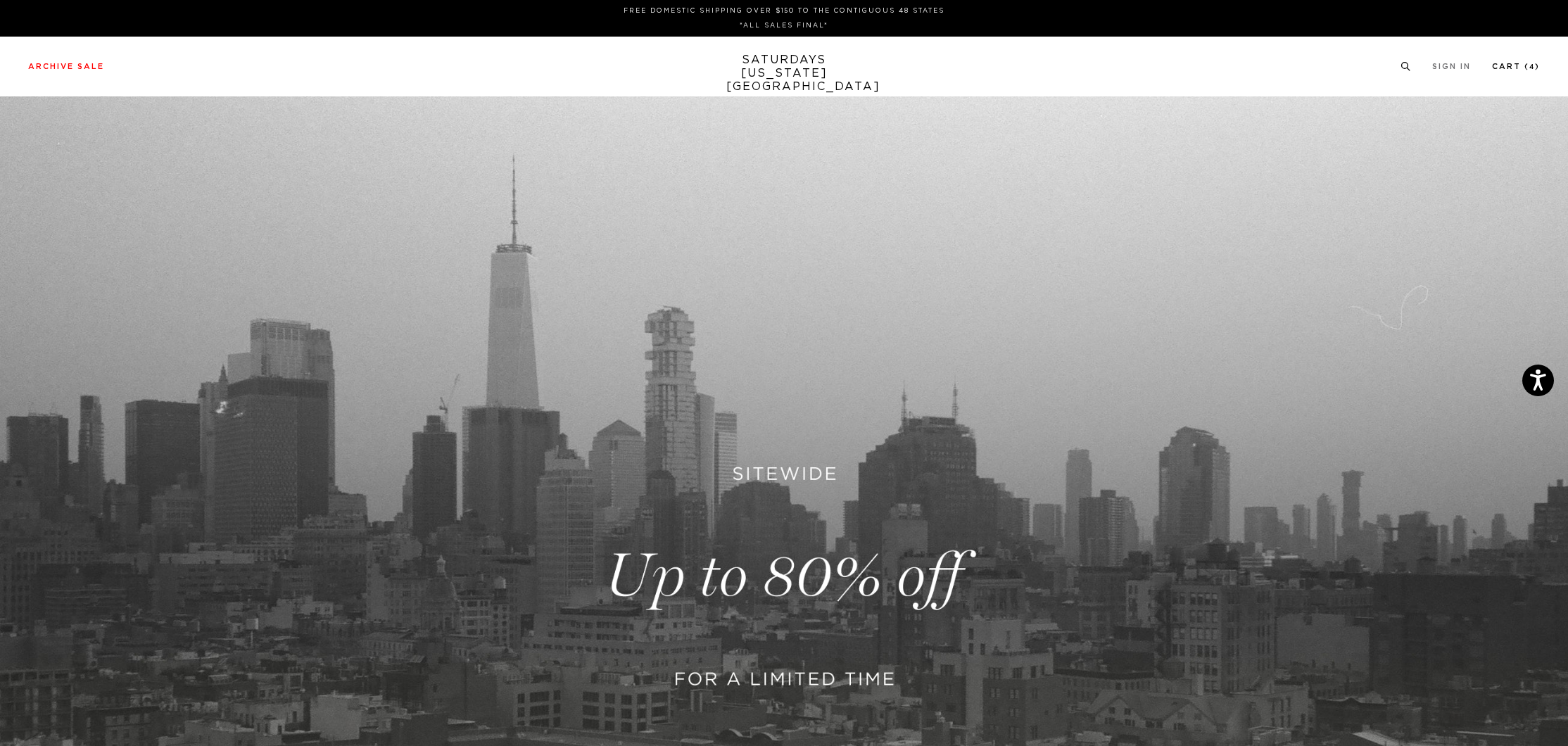
click at [1518, 70] on link "Cart ( 4 )" at bounding box center [1515, 66] width 48 height 8
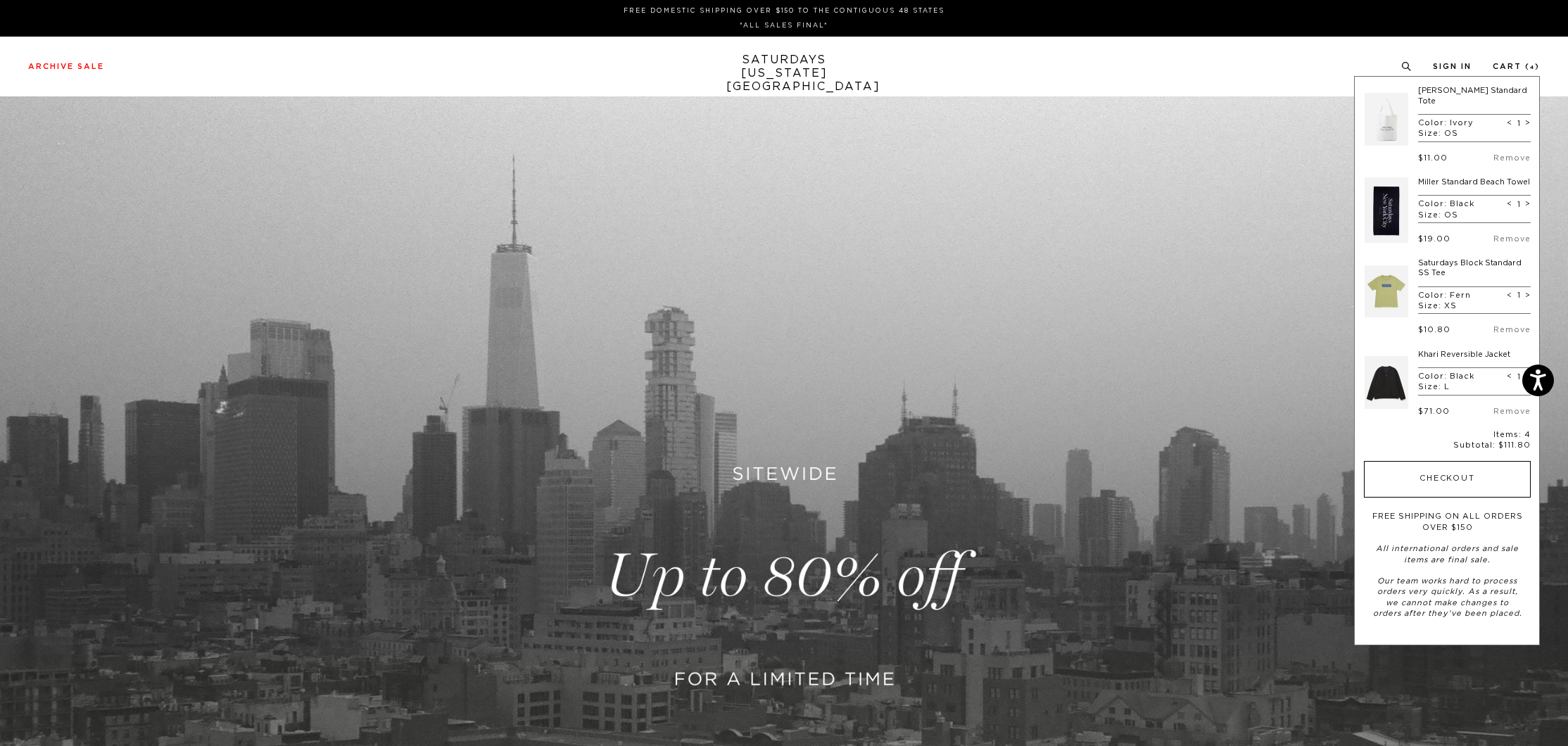
click at [1450, 469] on button "Checkout" at bounding box center [1447, 479] width 166 height 37
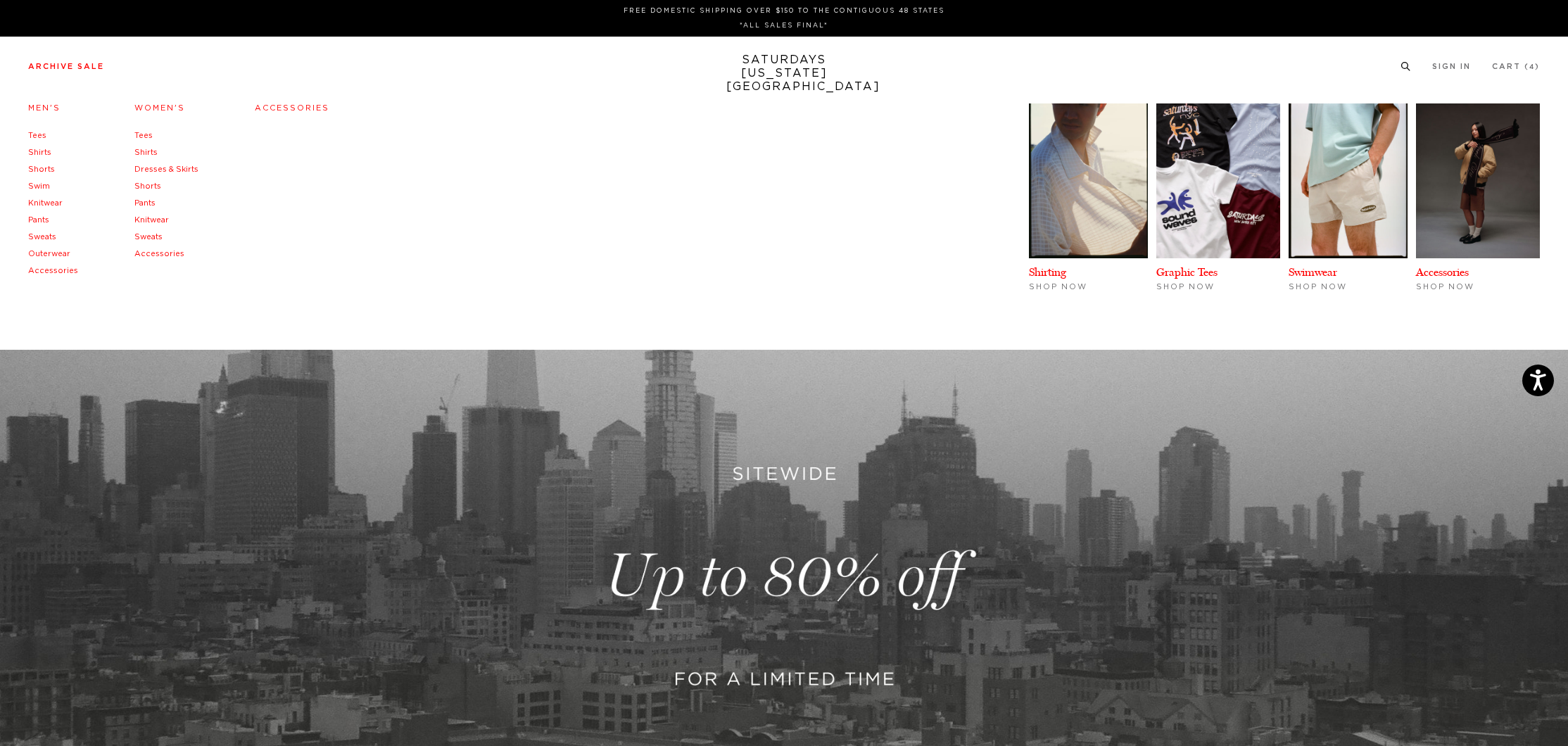
click at [78, 68] on link "Archive Sale" at bounding box center [66, 66] width 76 height 8
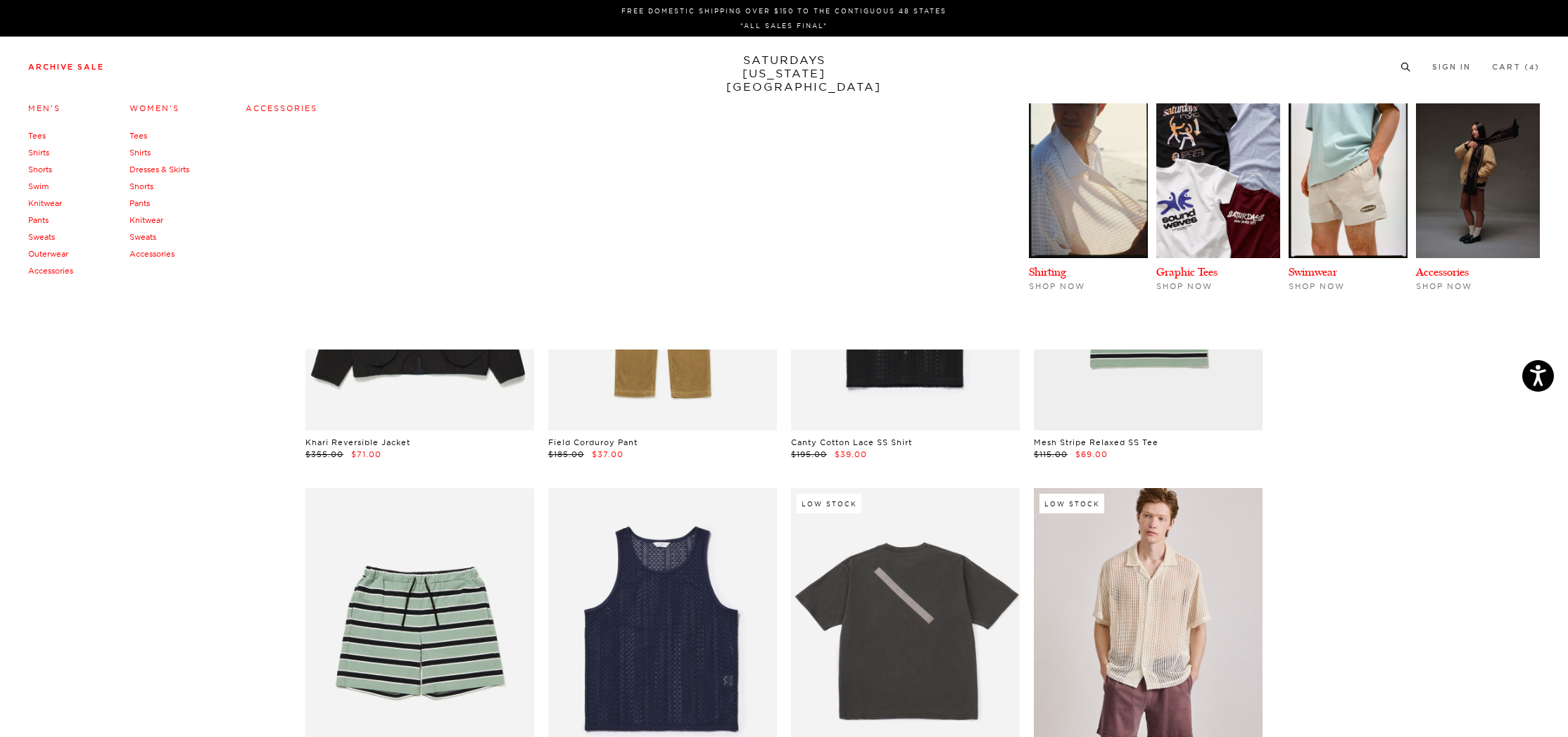
click at [279, 111] on link "Accessories" at bounding box center [282, 108] width 72 height 9
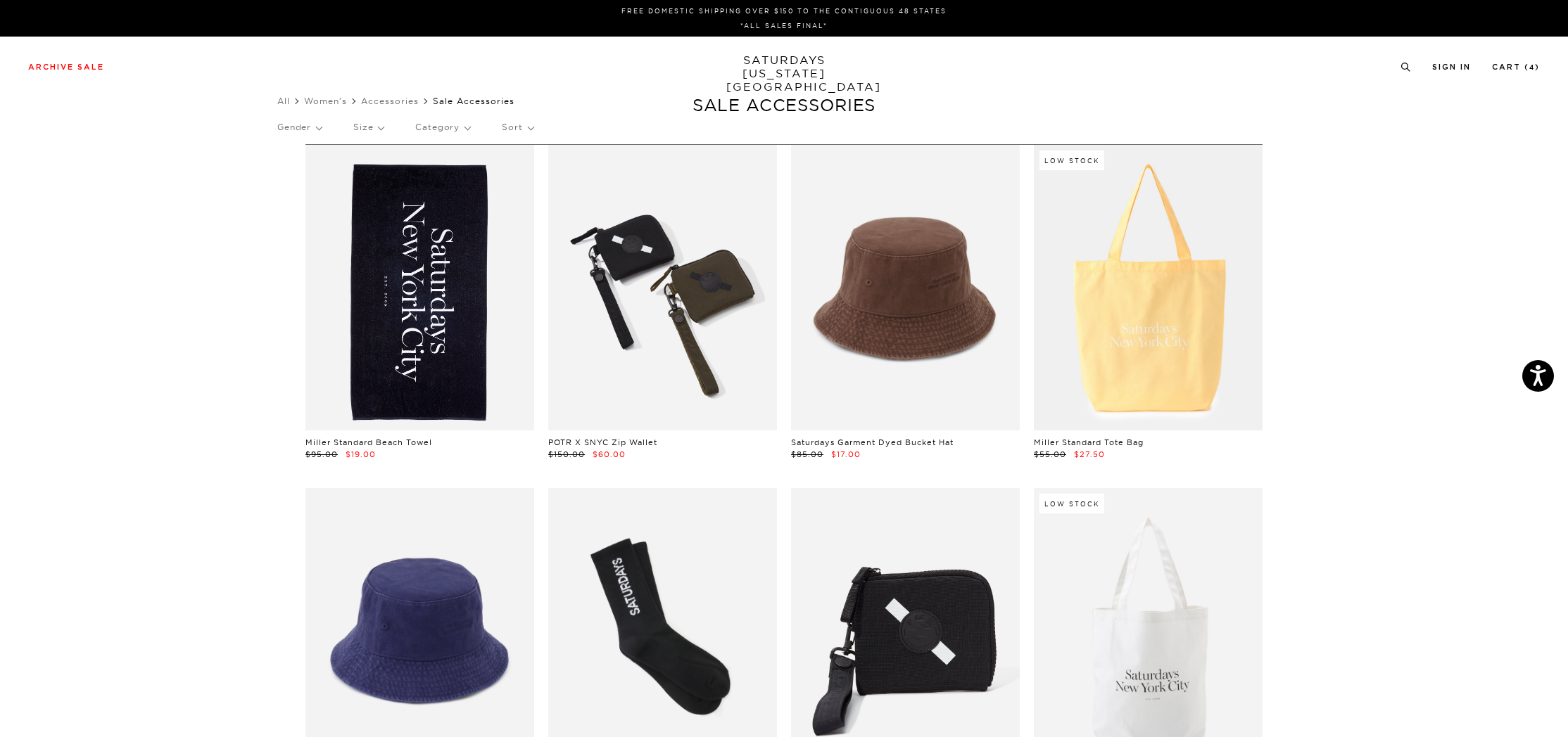
click at [671, 334] on link at bounding box center [663, 287] width 229 height 285
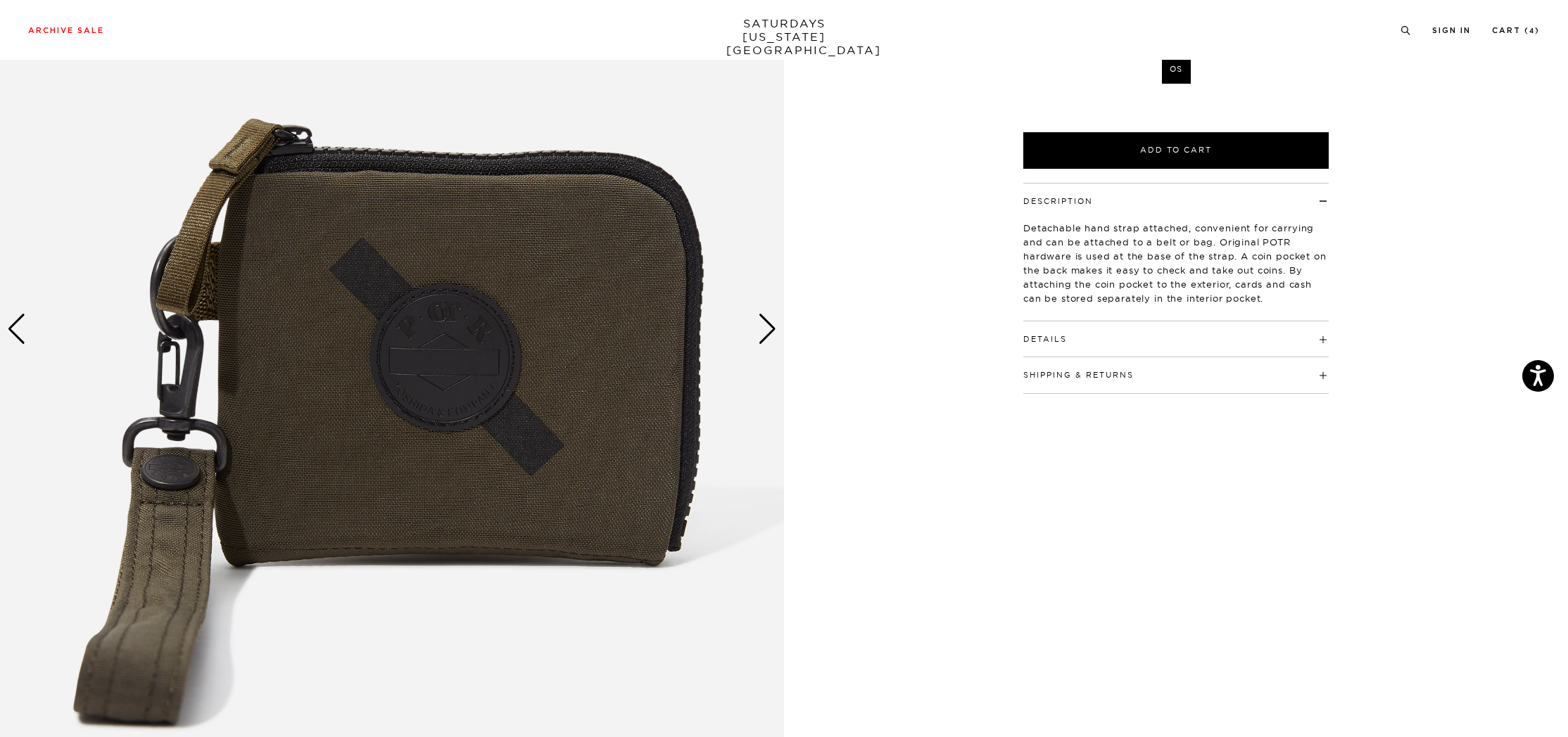
scroll to position [232, 0]
click at [767, 332] on div "Next slide" at bounding box center [767, 328] width 19 height 31
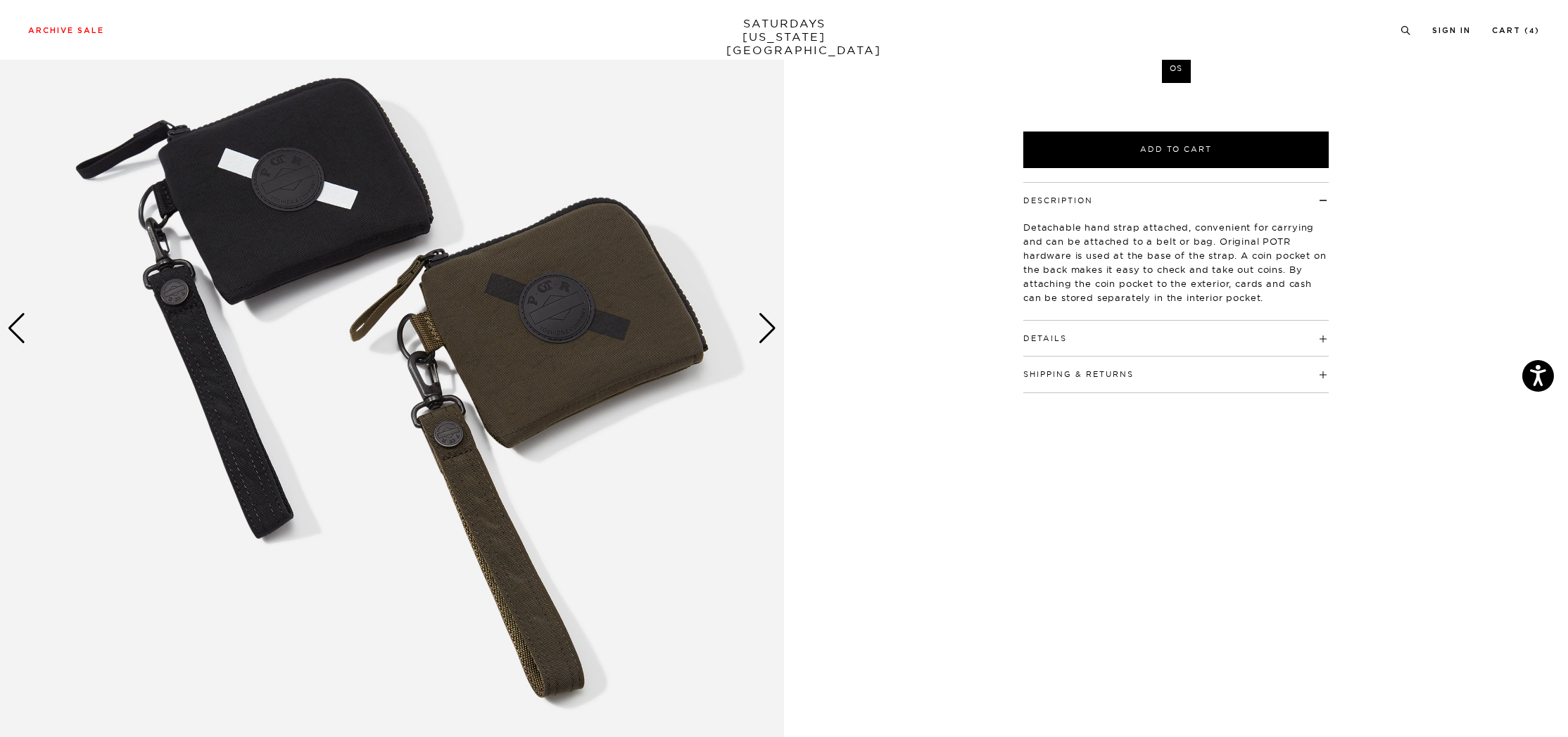
click at [767, 332] on div "Next slide" at bounding box center [767, 328] width 19 height 31
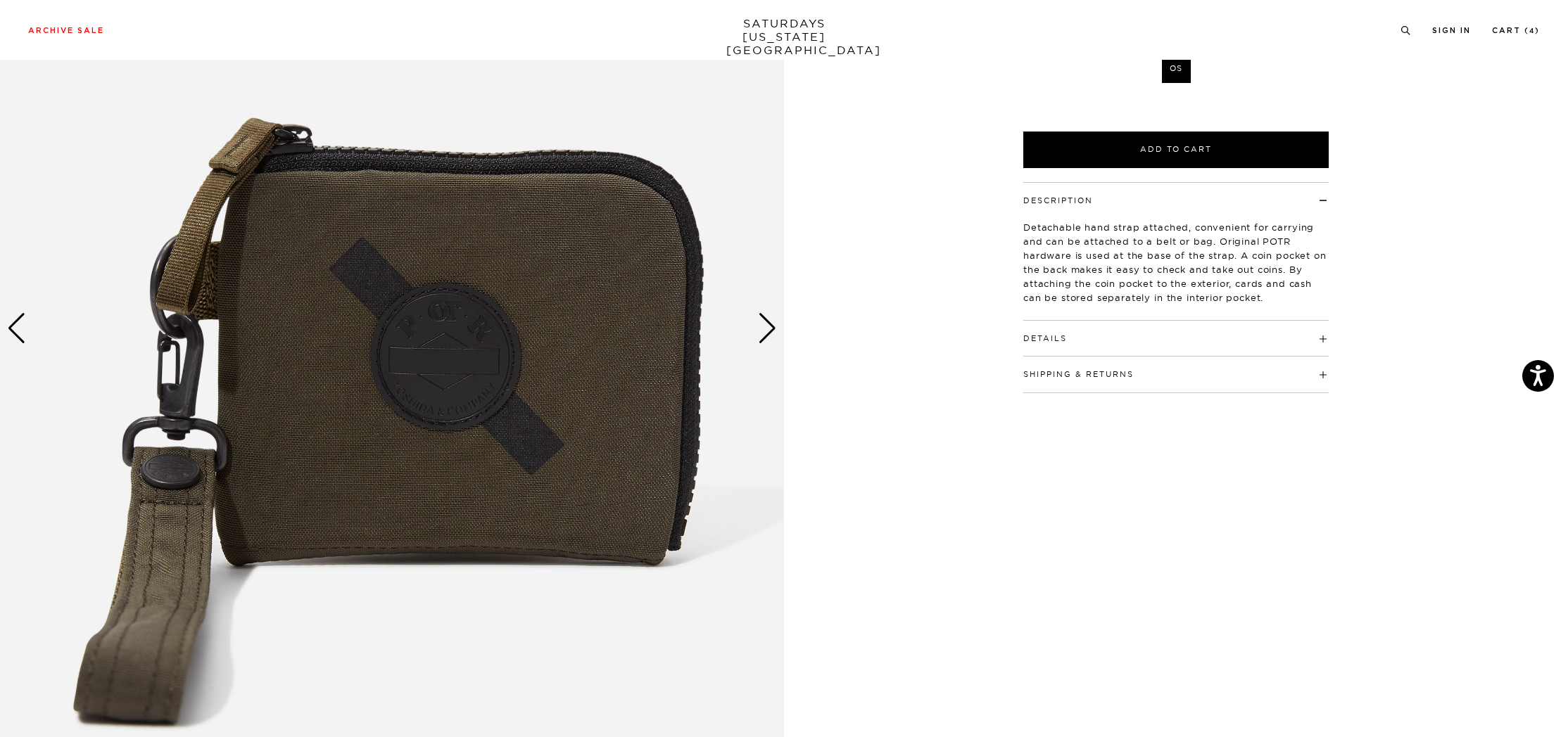
scroll to position [0, 0]
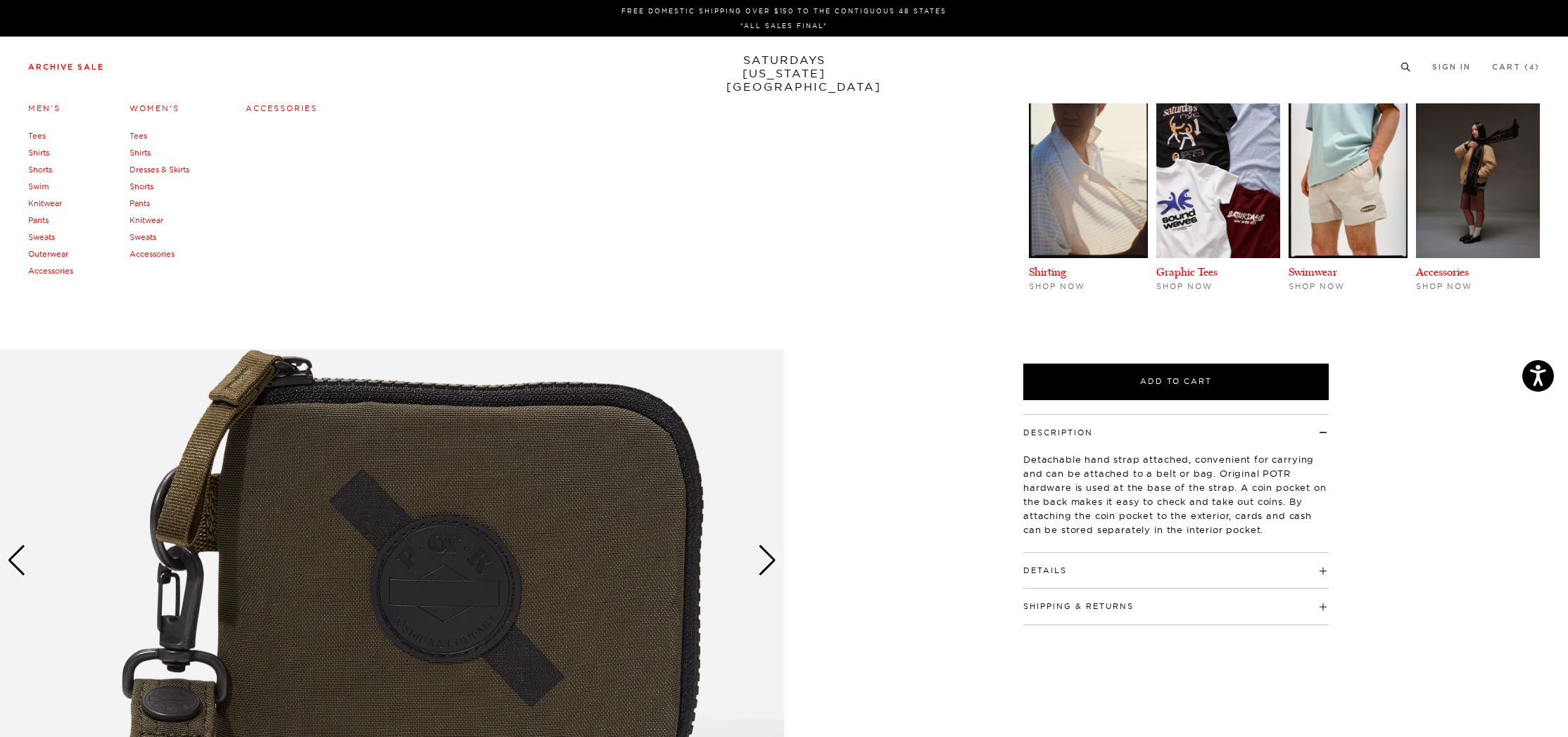
click at [40, 106] on link "Men's" at bounding box center [44, 108] width 32 height 9
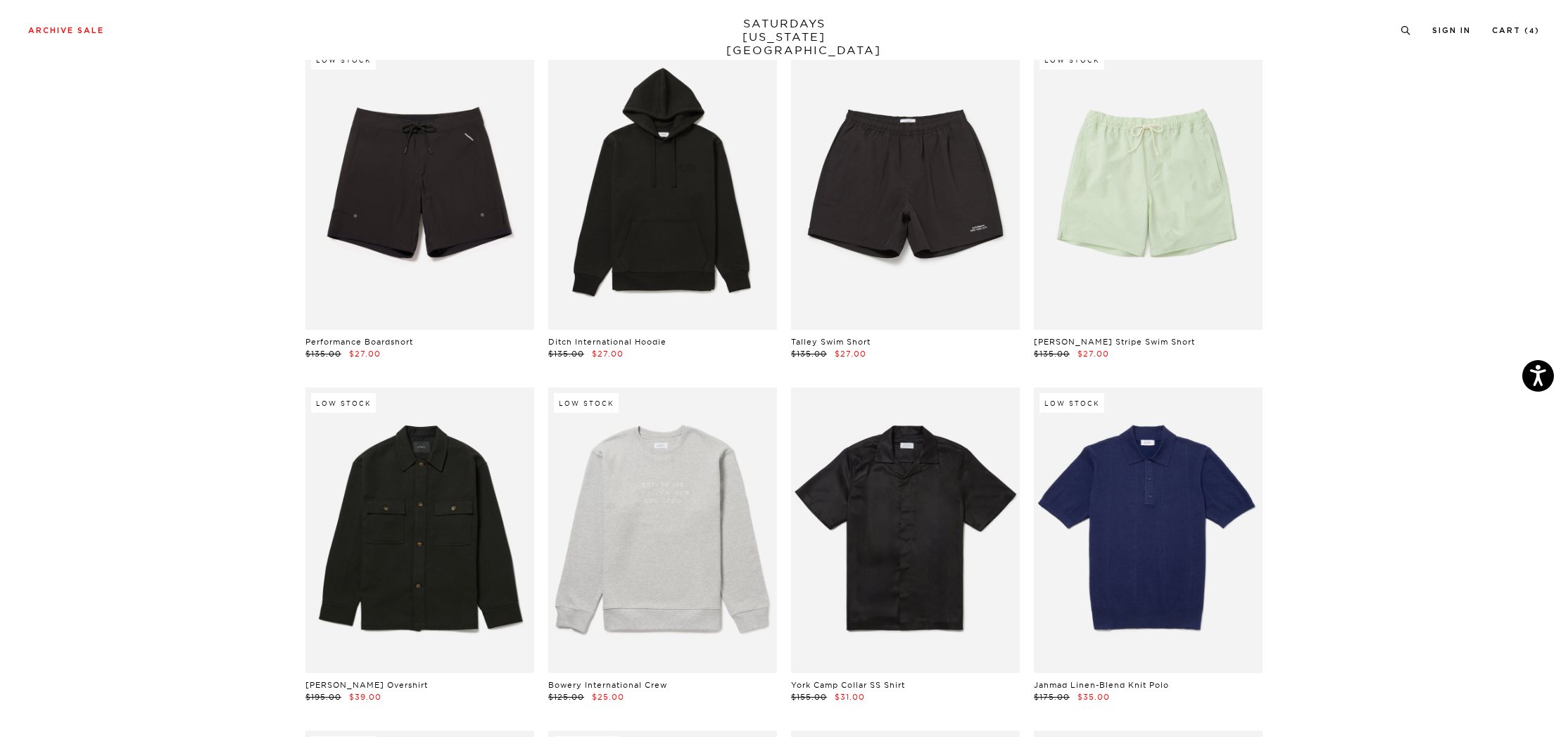
scroll to position [1130, 0]
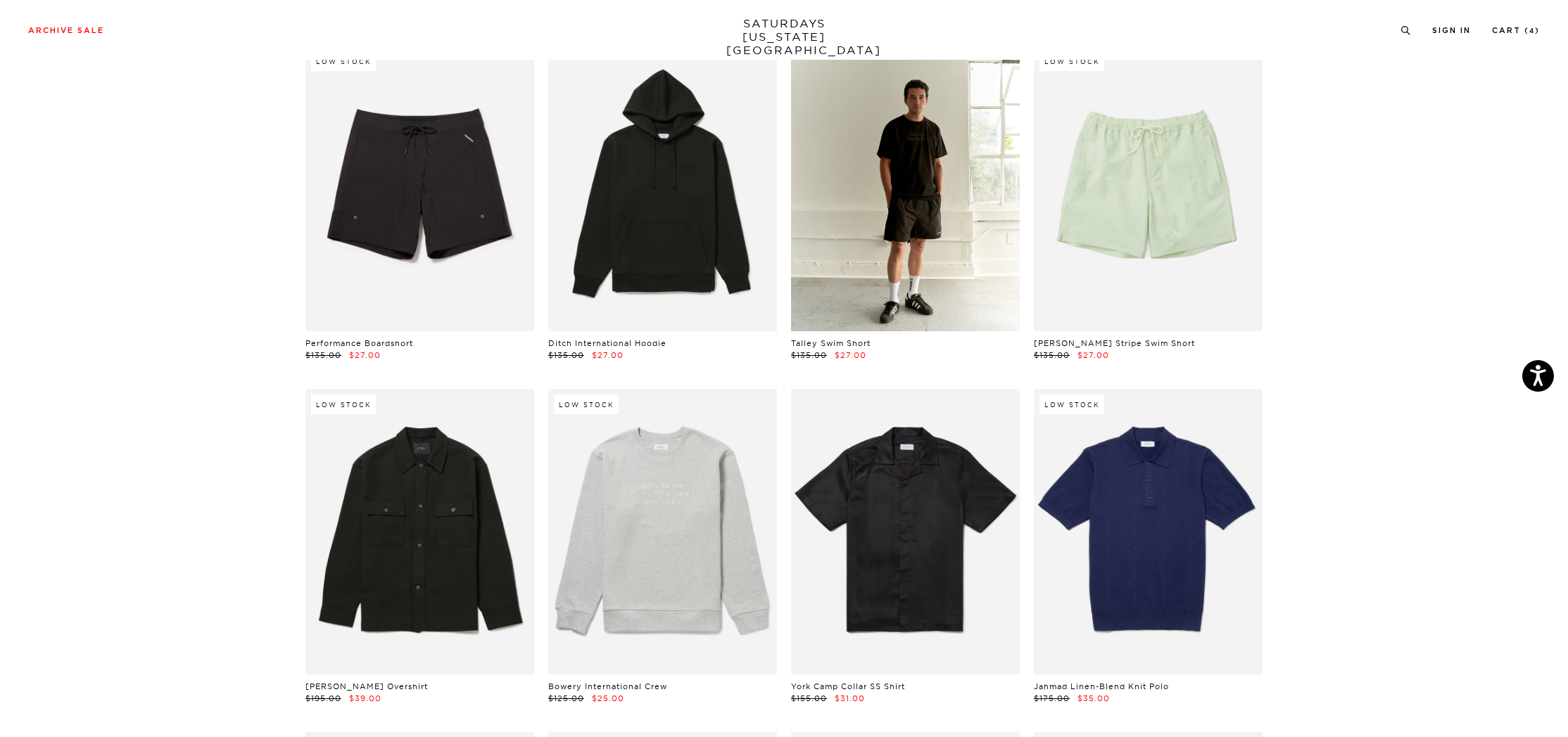
click at [896, 163] on link at bounding box center [905, 188] width 229 height 285
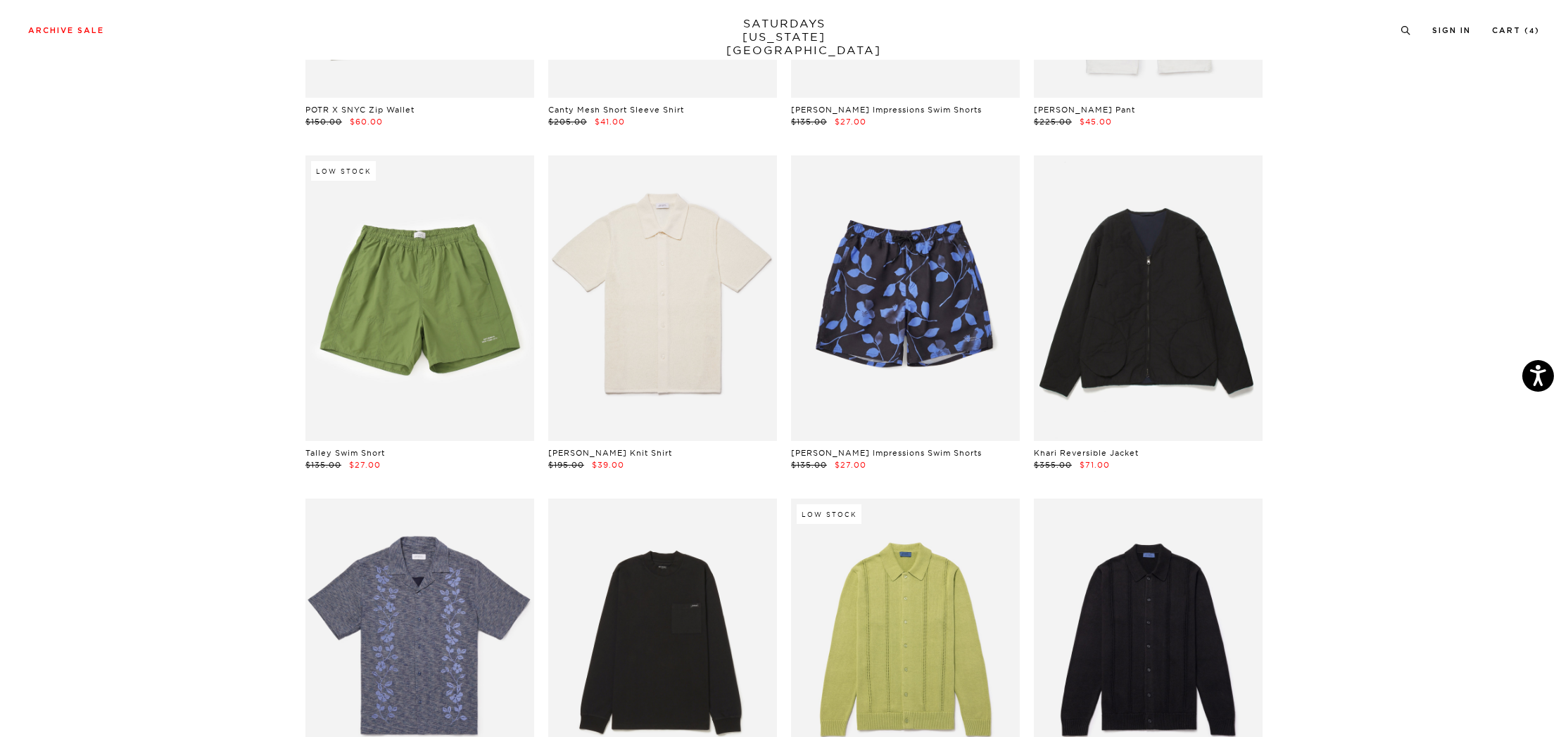
scroll to position [2737, 0]
click at [435, 334] on link at bounding box center [420, 299] width 229 height 285
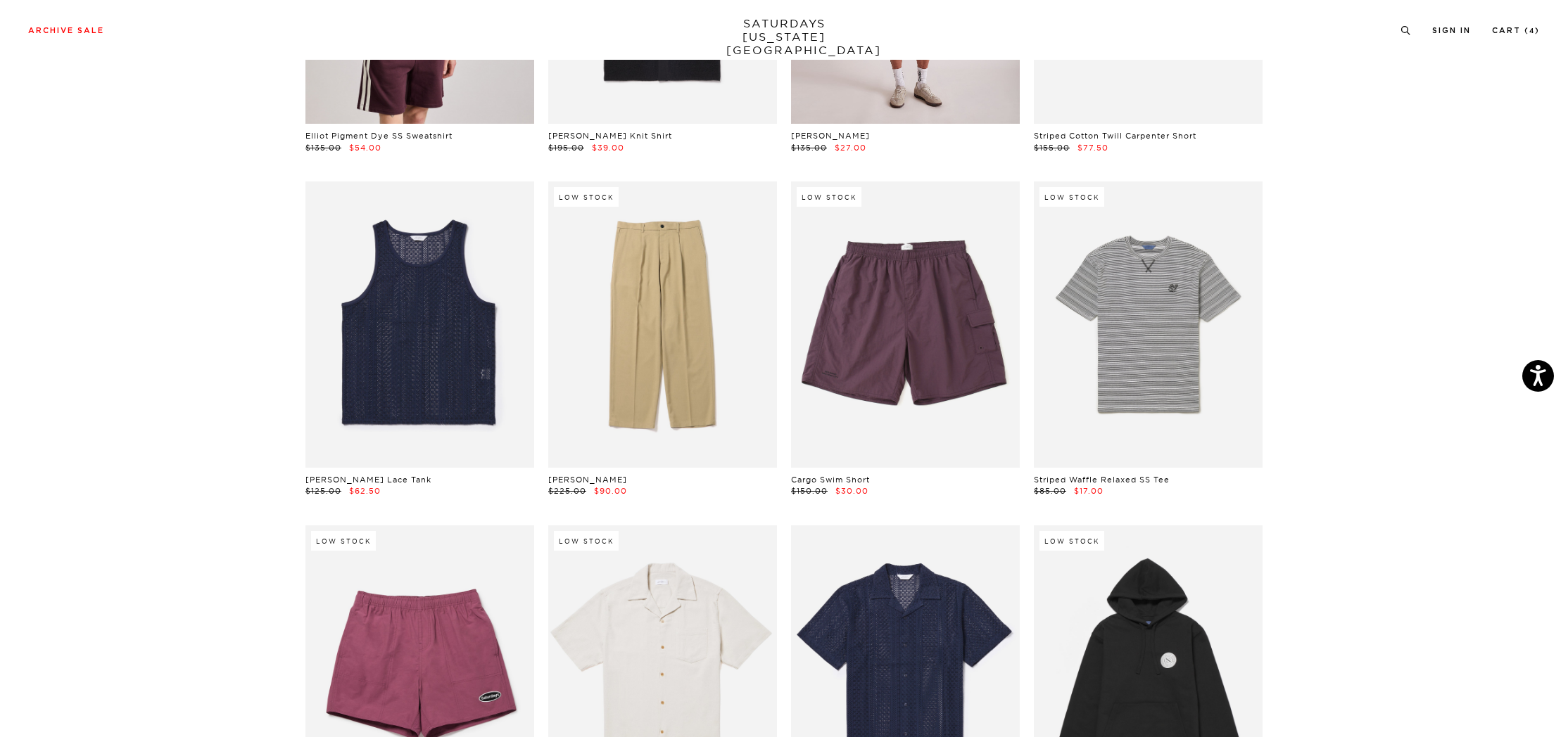
scroll to position [4400, 0]
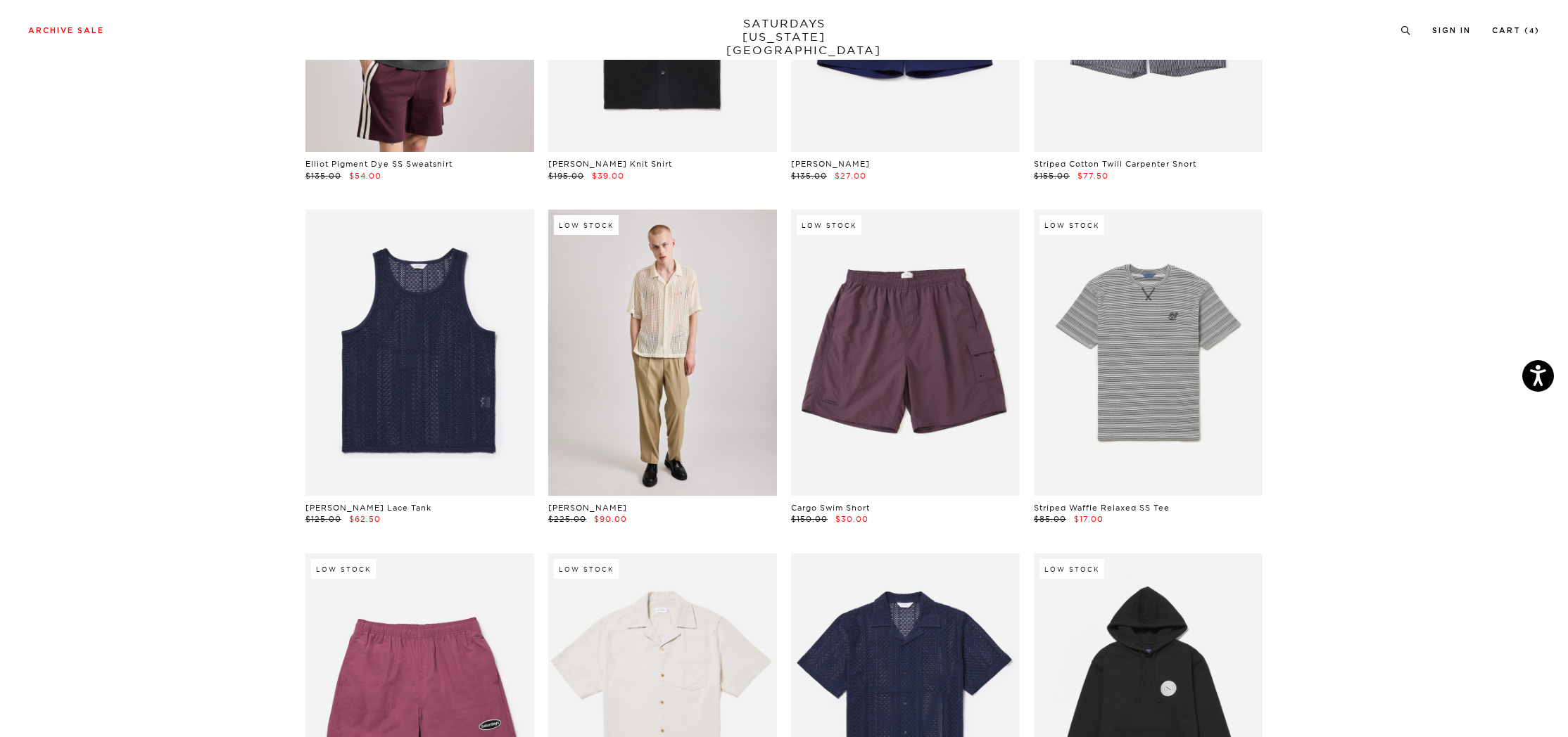
click at [657, 360] on link at bounding box center [663, 352] width 229 height 285
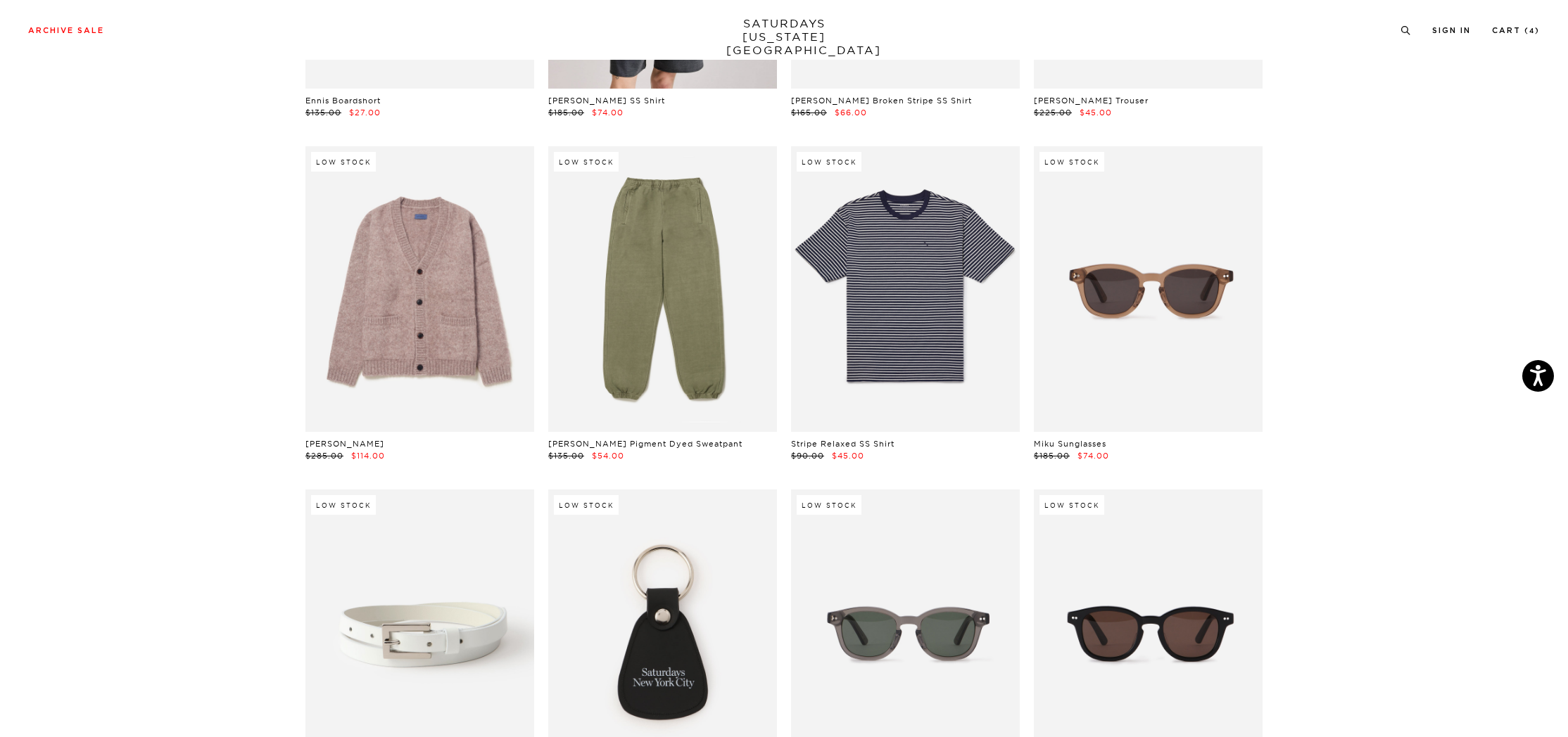
scroll to position [19964, 0]
